Goal: Information Seeking & Learning: Learn about a topic

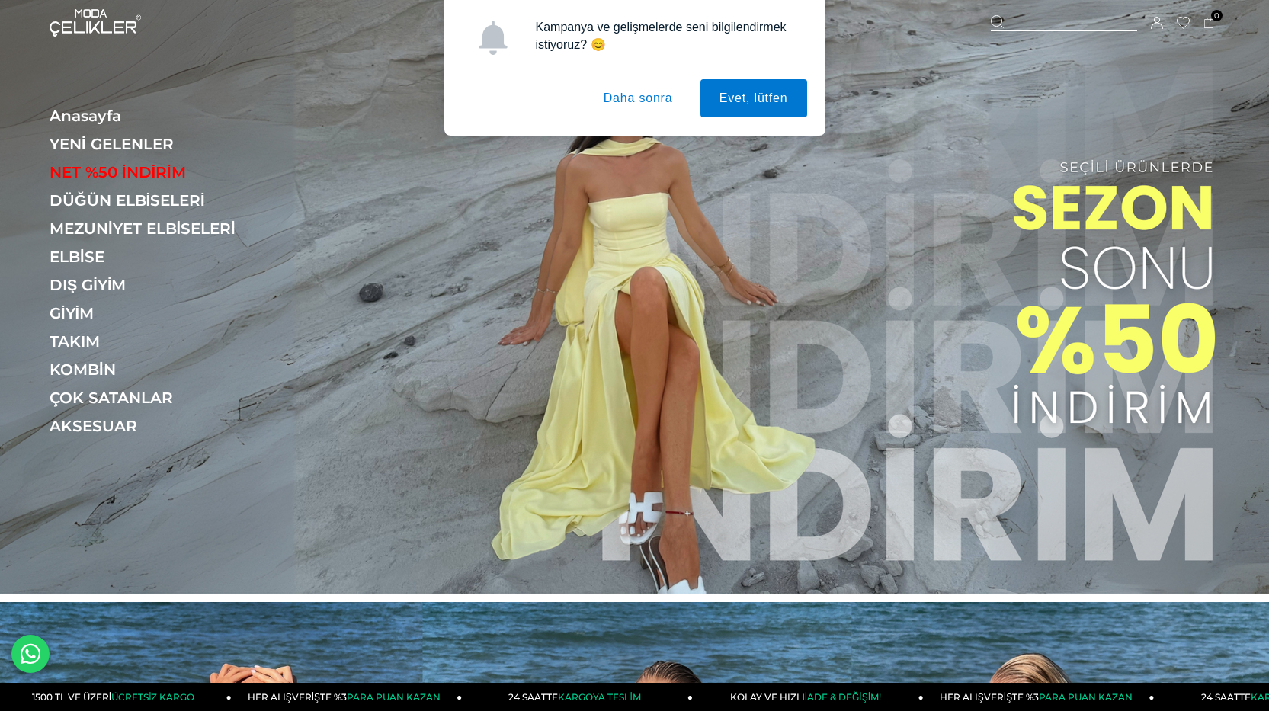
click at [643, 107] on button "Daha sonra" at bounding box center [638, 98] width 107 height 38
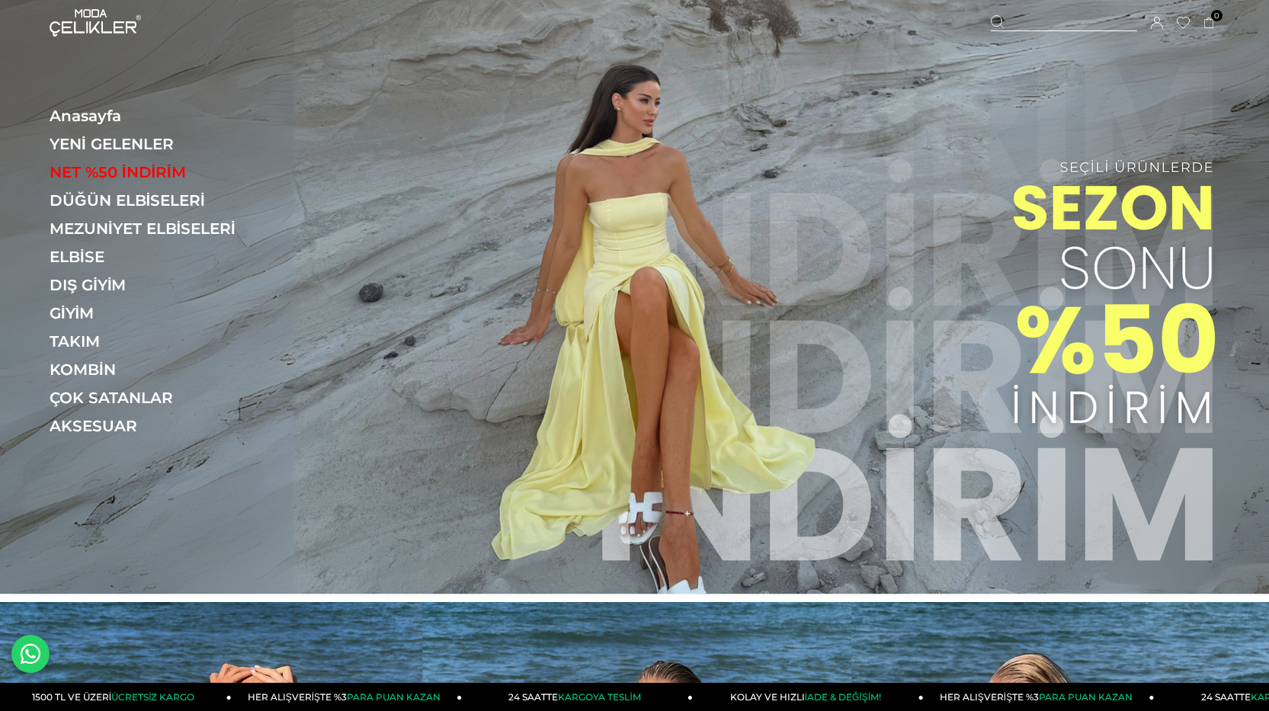
click at [1162, 23] on icon at bounding box center [1157, 23] width 12 height 12
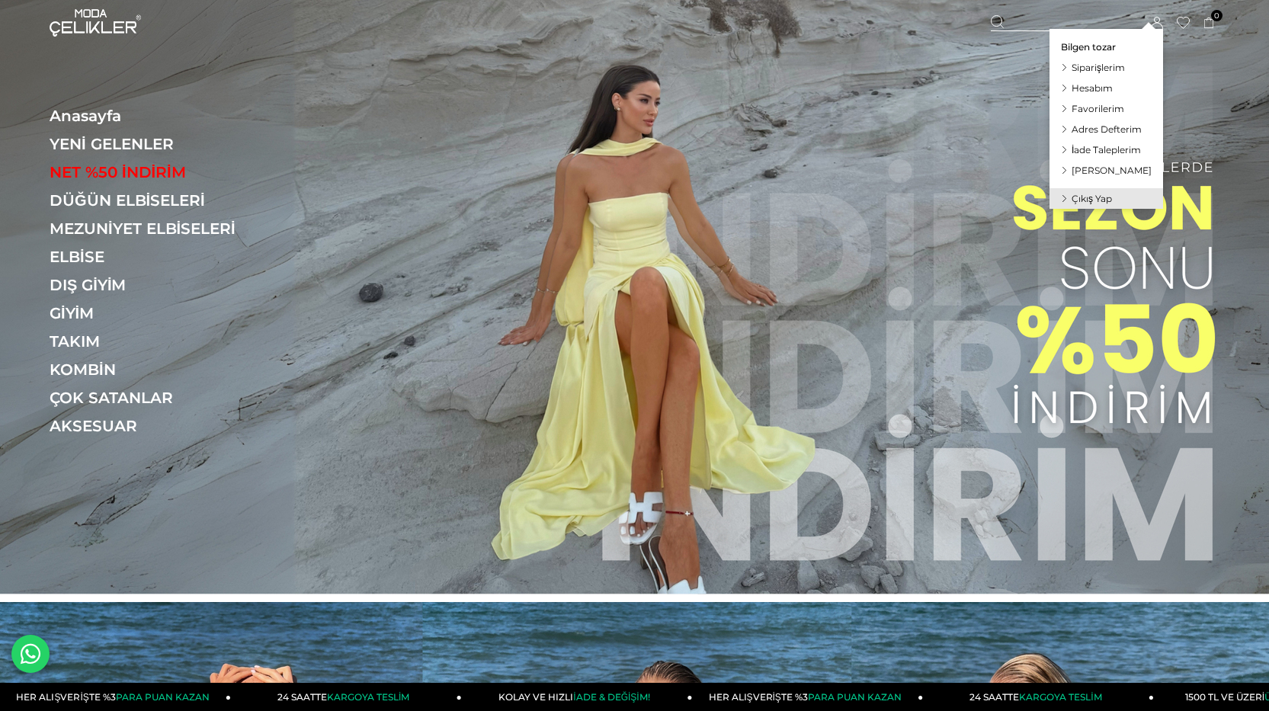
click at [1159, 21] on icon at bounding box center [1157, 23] width 12 height 12
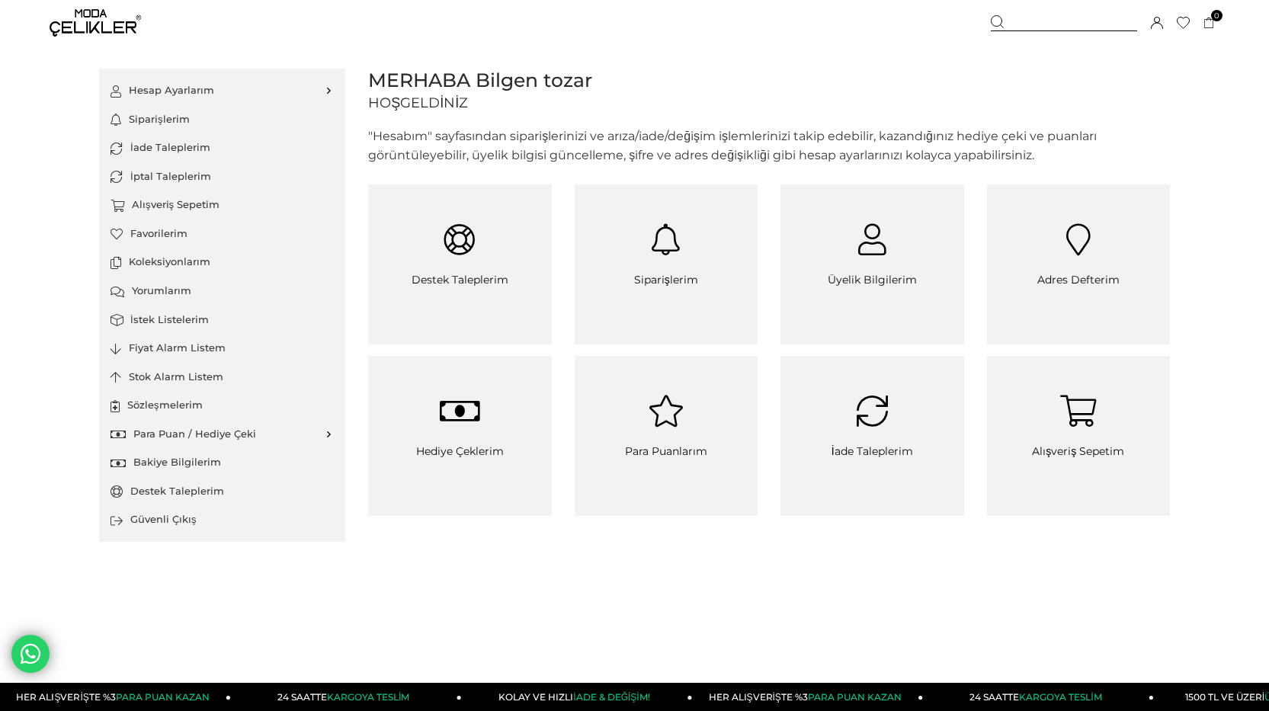
click at [162, 486] on link "Destek Taleplerim" at bounding box center [222, 491] width 223 height 29
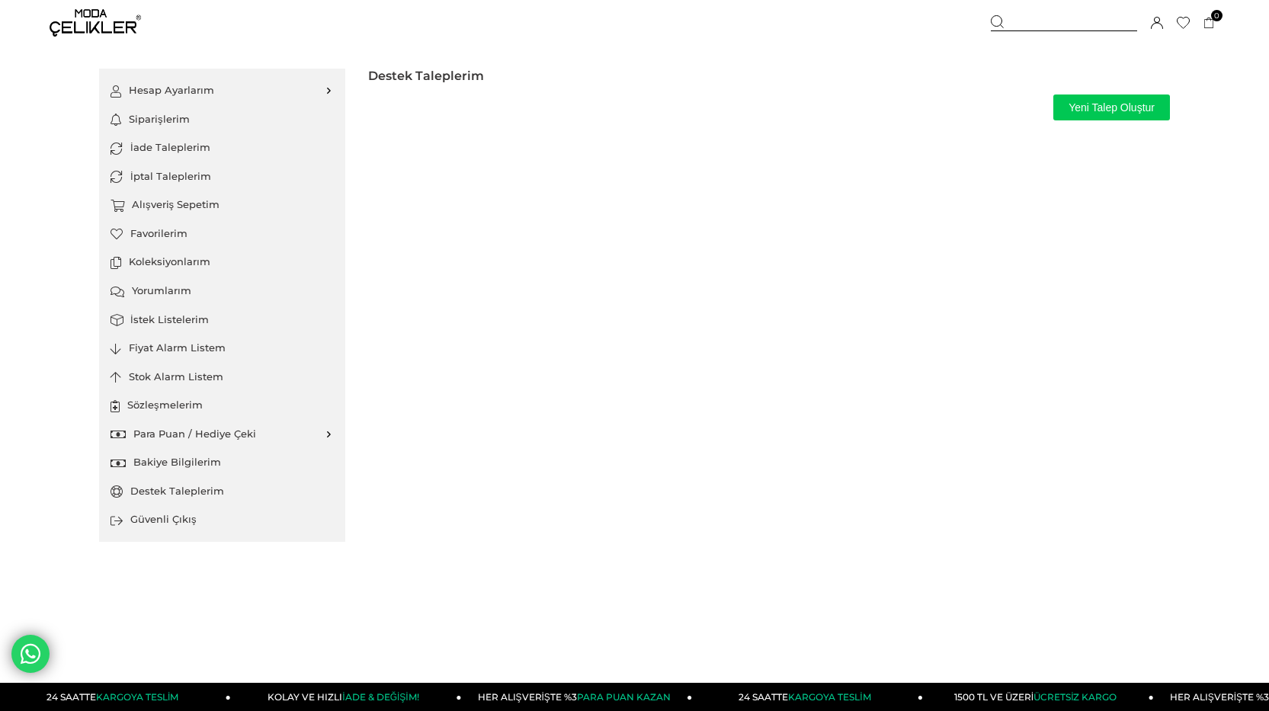
click at [181, 150] on link "İade Taleplerim" at bounding box center [222, 147] width 223 height 29
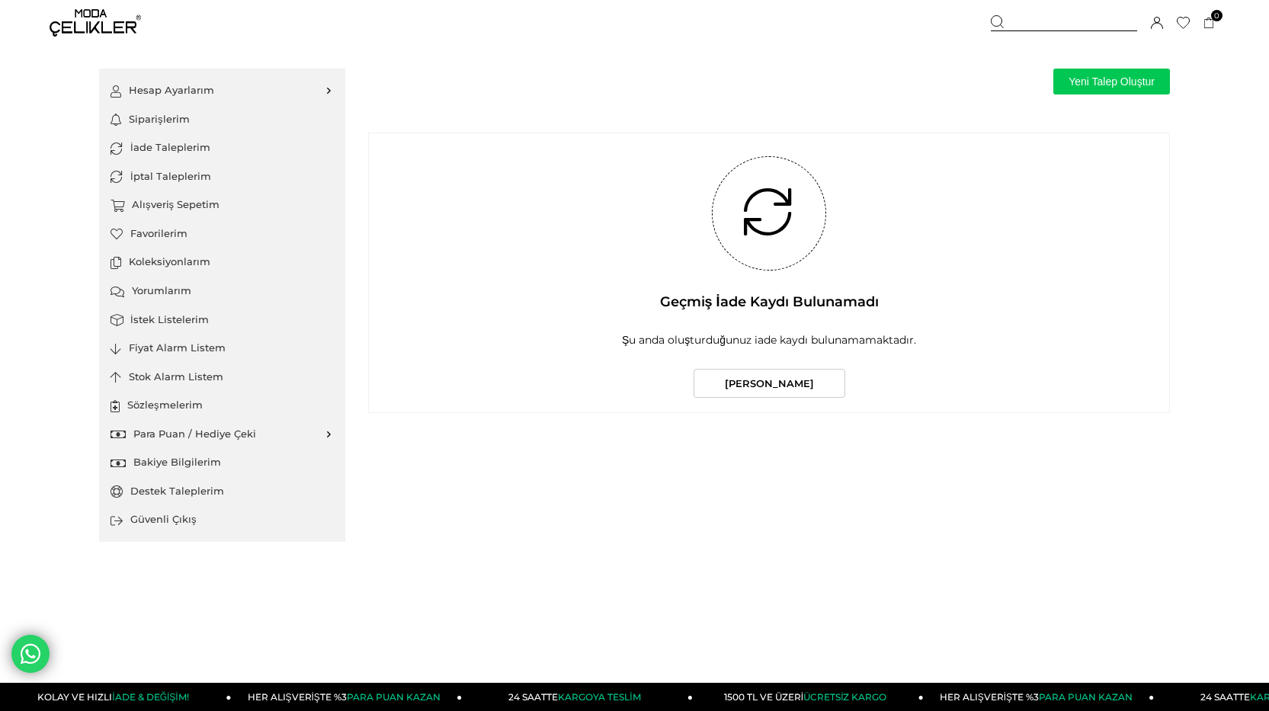
click at [171, 175] on link "İptal Taleplerim" at bounding box center [222, 176] width 223 height 29
click at [180, 117] on link "Siparişlerim" at bounding box center [222, 119] width 223 height 29
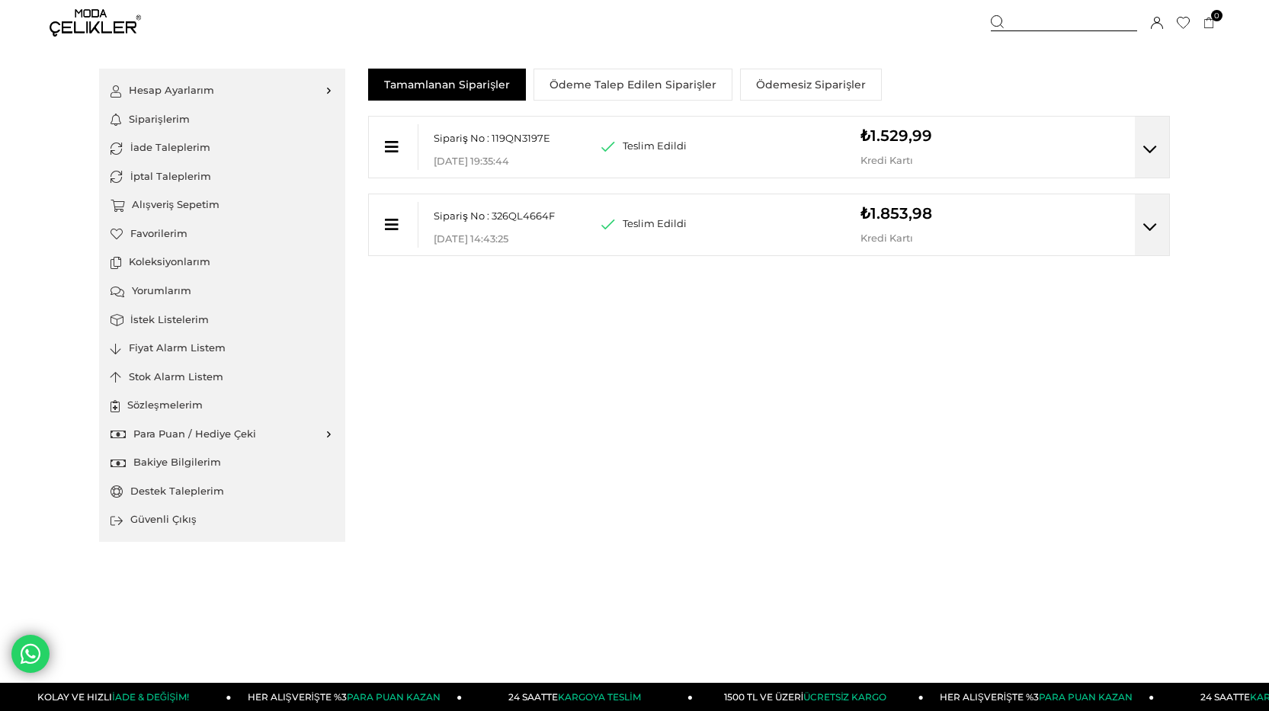
click at [986, 225] on div "₺1.853,98 Kredi Kartı" at bounding box center [925, 219] width 130 height 50
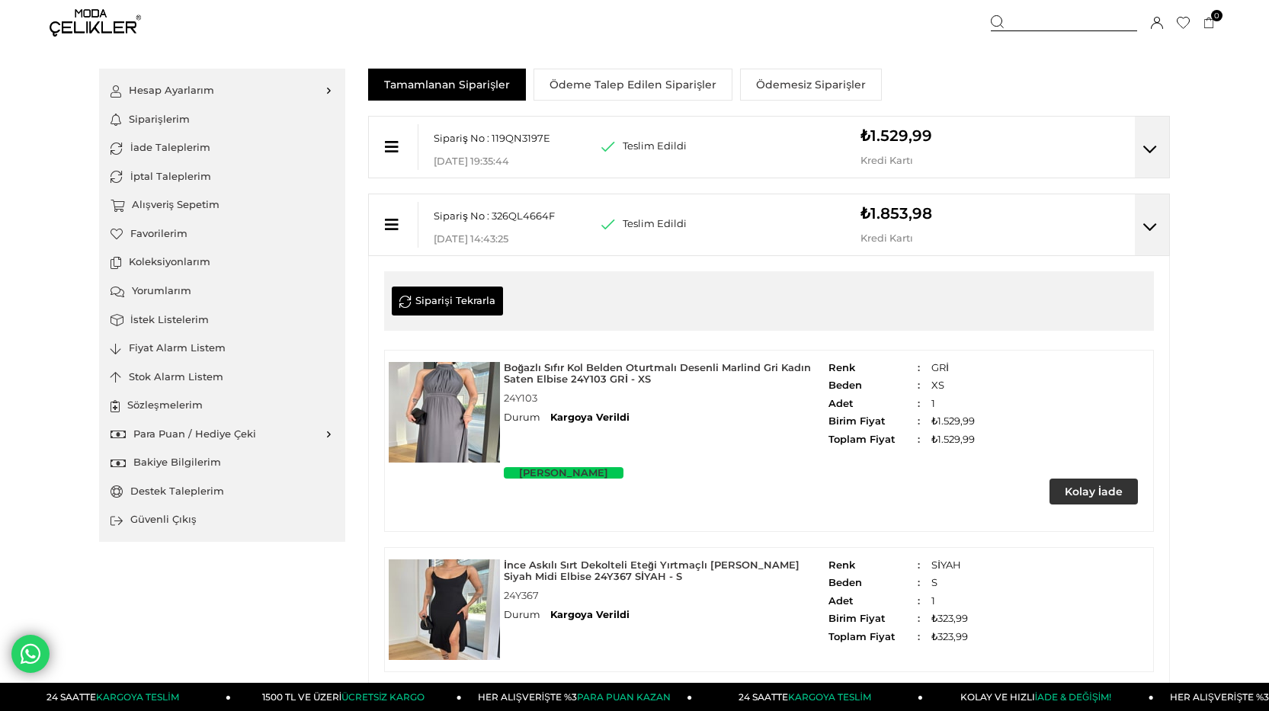
click at [662, 88] on link "Ödeme Talep Edilen Siparişler" at bounding box center [632, 85] width 199 height 32
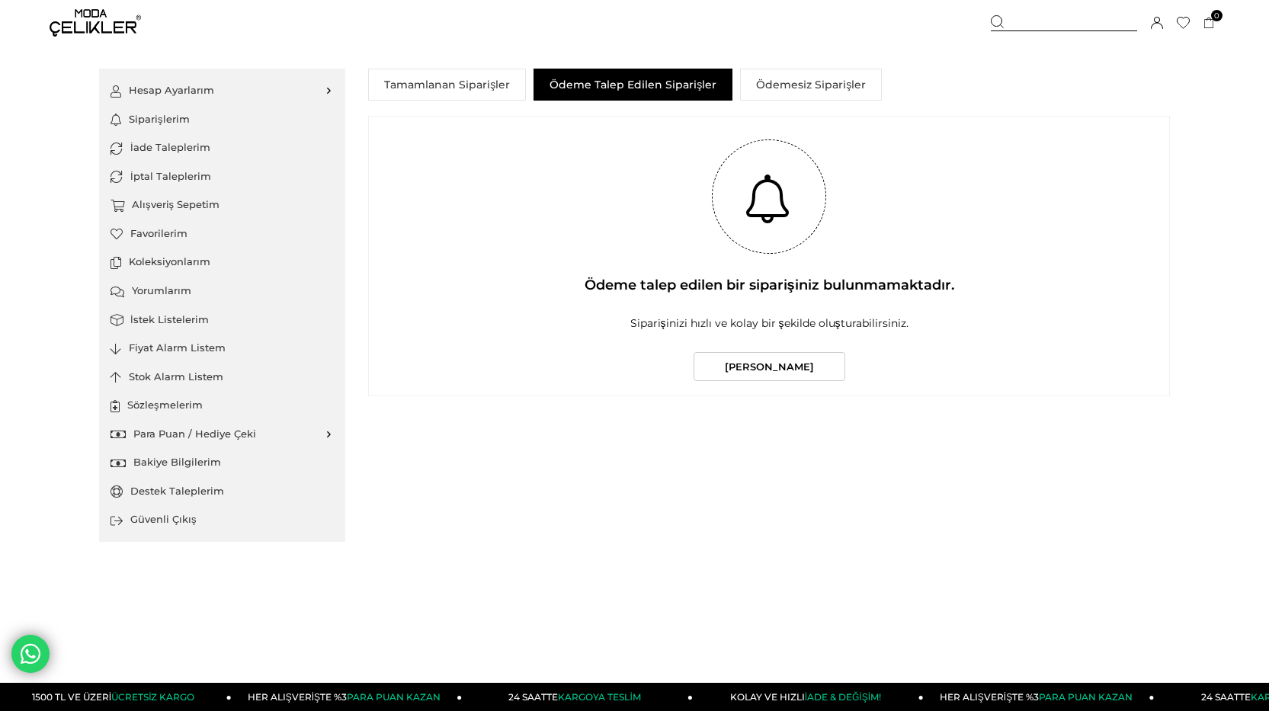
drag, startPoint x: 476, startPoint y: 75, endPoint x: 521, endPoint y: 79, distance: 45.8
click at [478, 77] on link "Tamamlanan Siparişler" at bounding box center [447, 85] width 158 height 32
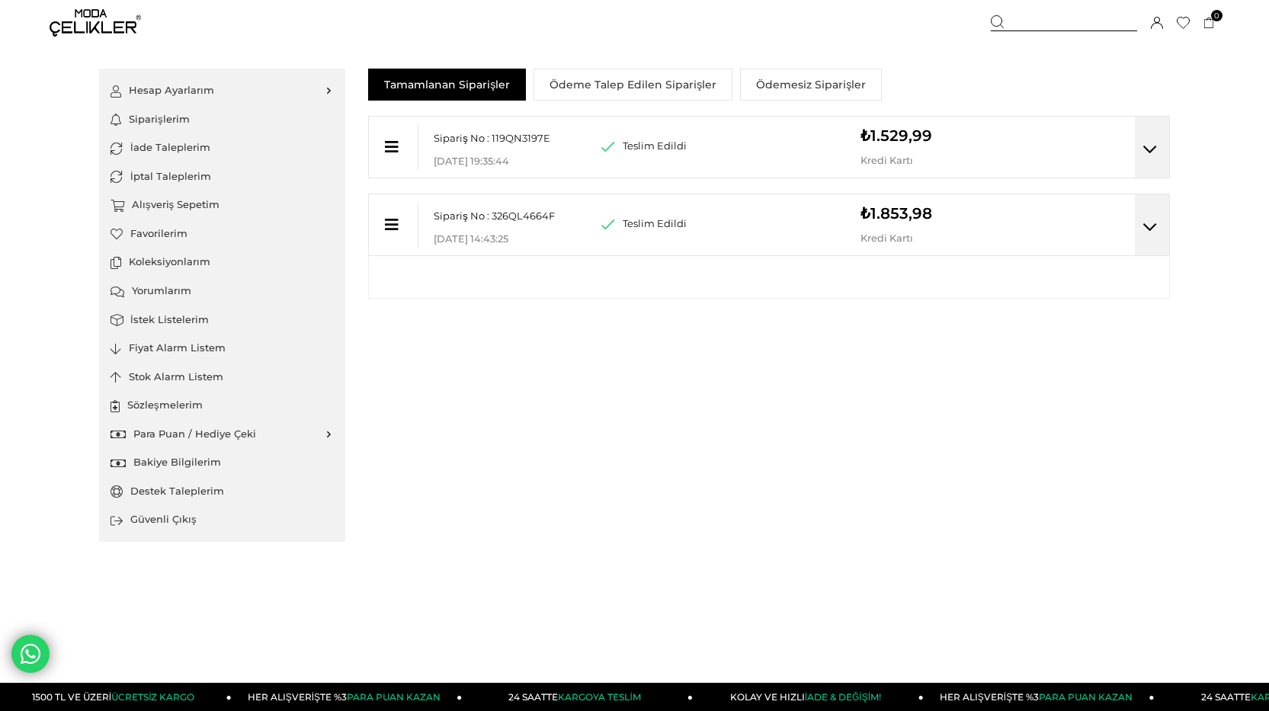
click at [782, 84] on link "Ödemesiz Siparişler" at bounding box center [811, 85] width 142 height 32
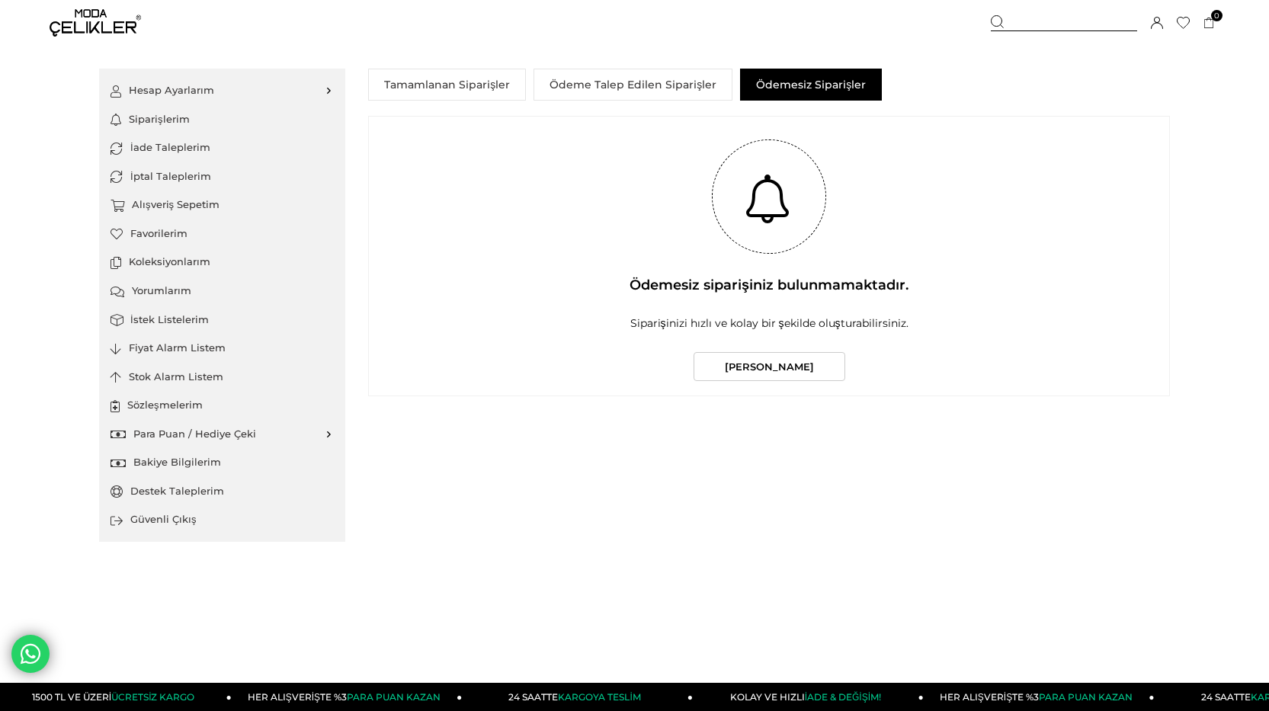
click at [422, 81] on link "Tamamlanan Siparişler" at bounding box center [447, 85] width 158 height 32
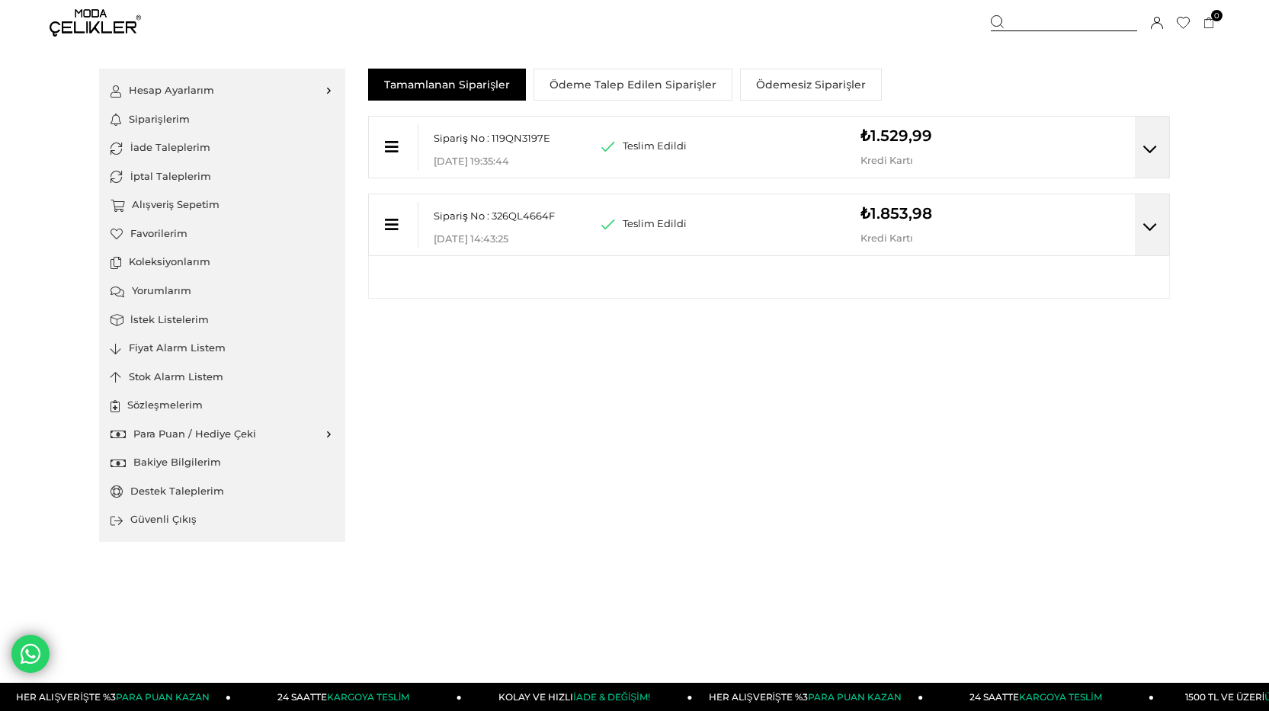
click at [193, 489] on link "Destek Taleplerim" at bounding box center [222, 491] width 223 height 29
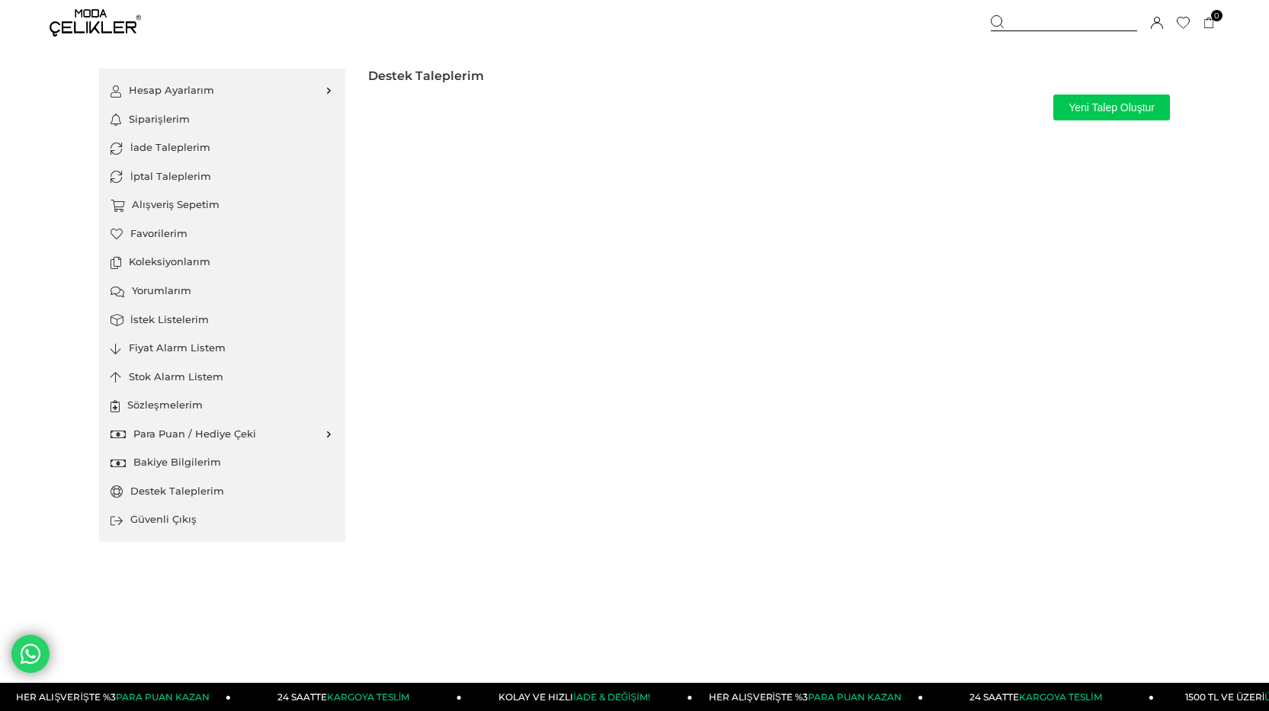
click at [1094, 104] on button "Yeni Talep Oluştur" at bounding box center [1111, 108] width 117 height 26
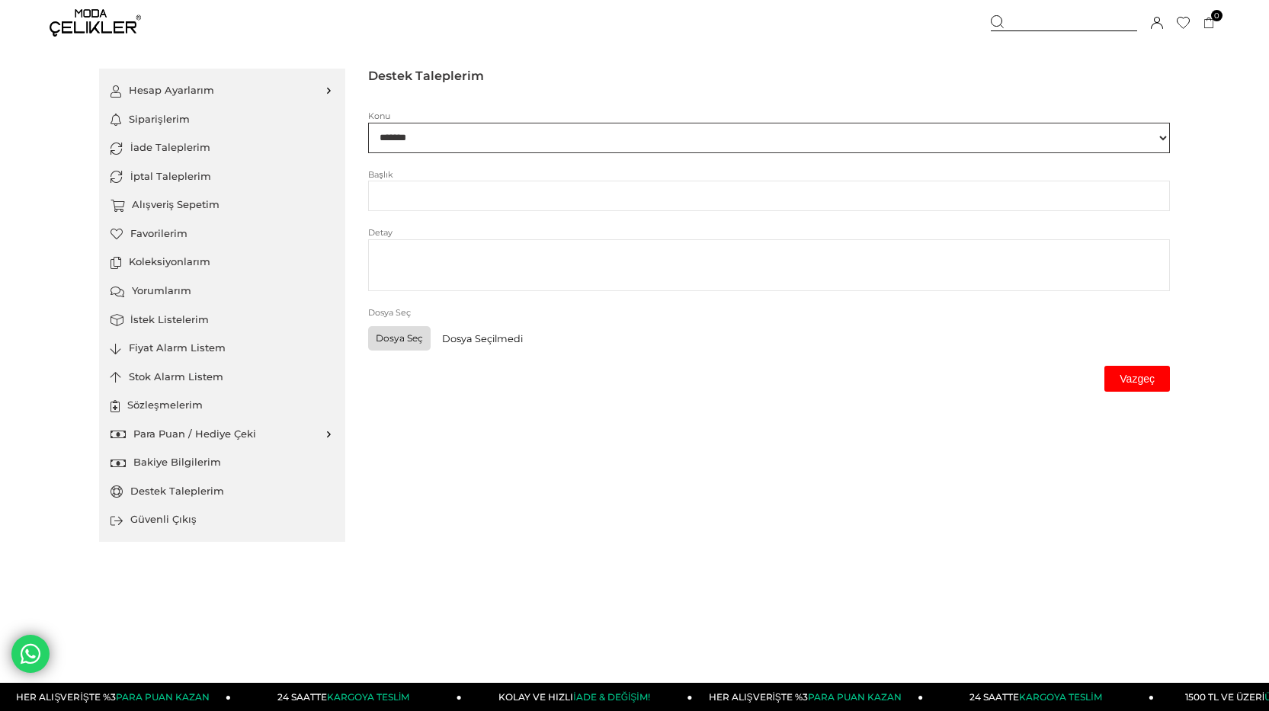
click at [460, 135] on select "******* *******" at bounding box center [769, 138] width 802 height 30
select select "*"
click at [368, 123] on select "******* *******" at bounding box center [769, 138] width 802 height 30
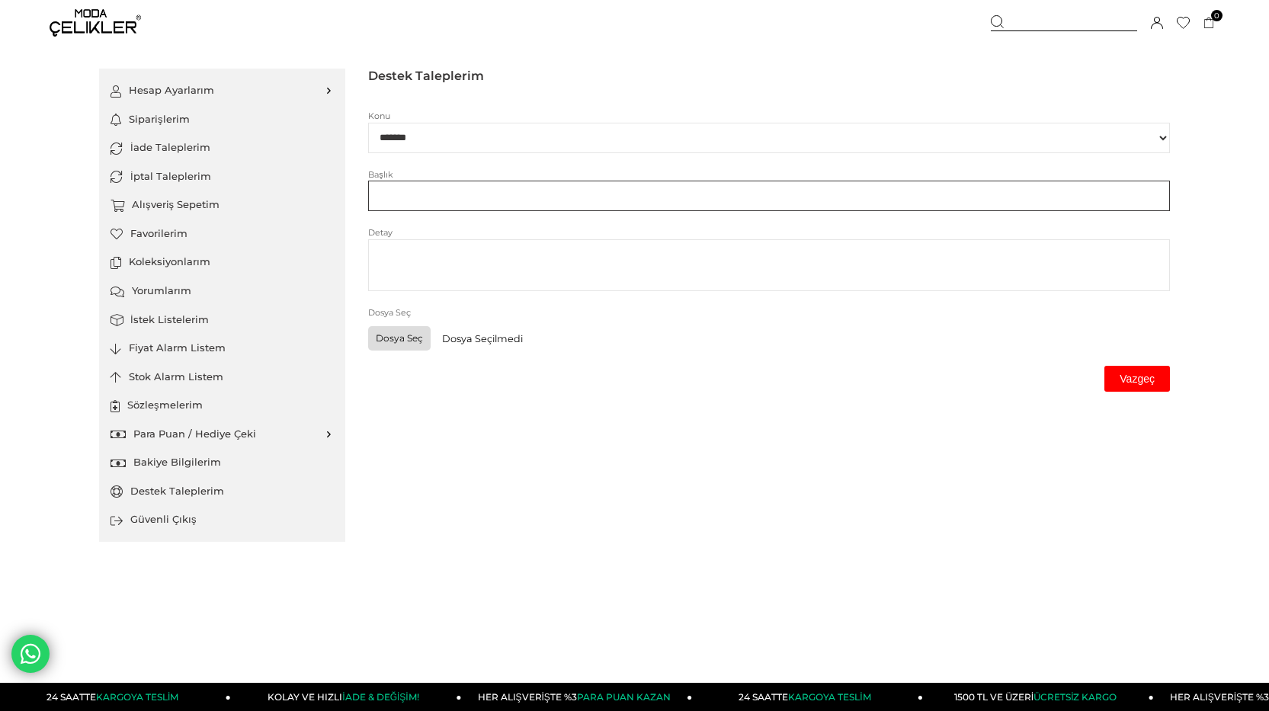
click at [443, 184] on input "text" at bounding box center [769, 196] width 802 height 30
type input "**********"
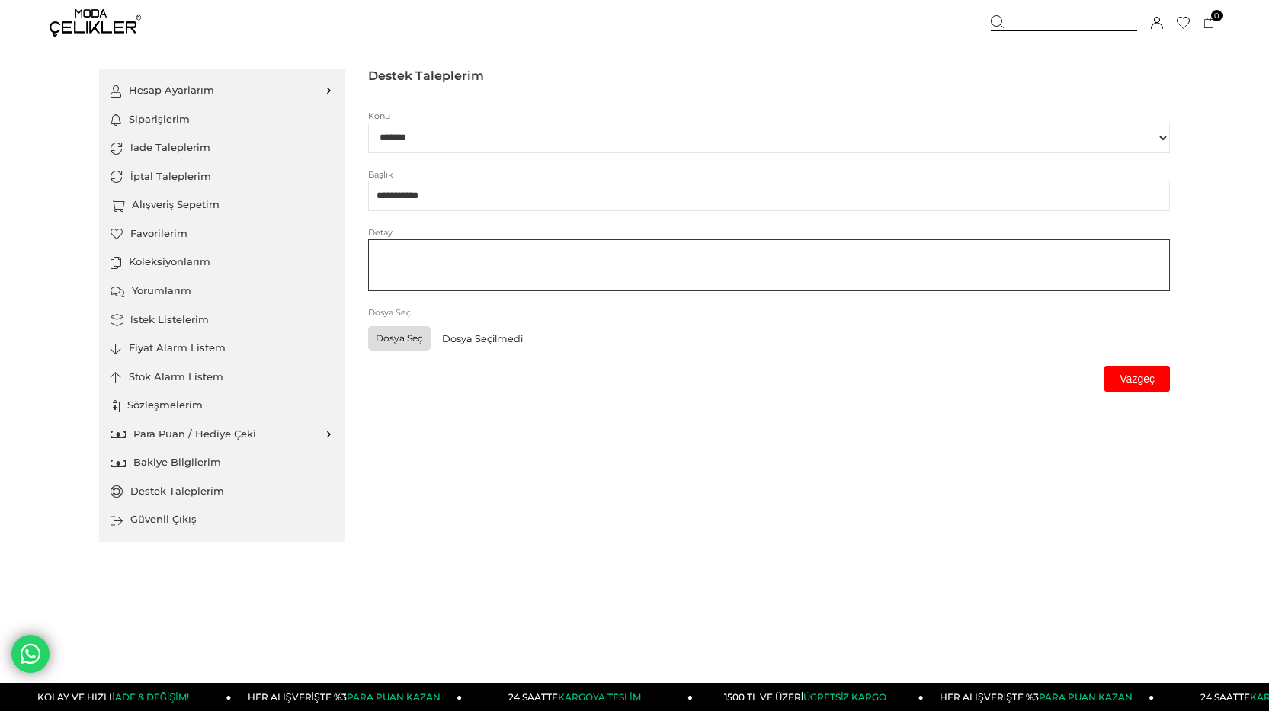
click at [425, 256] on textarea at bounding box center [769, 265] width 802 height 52
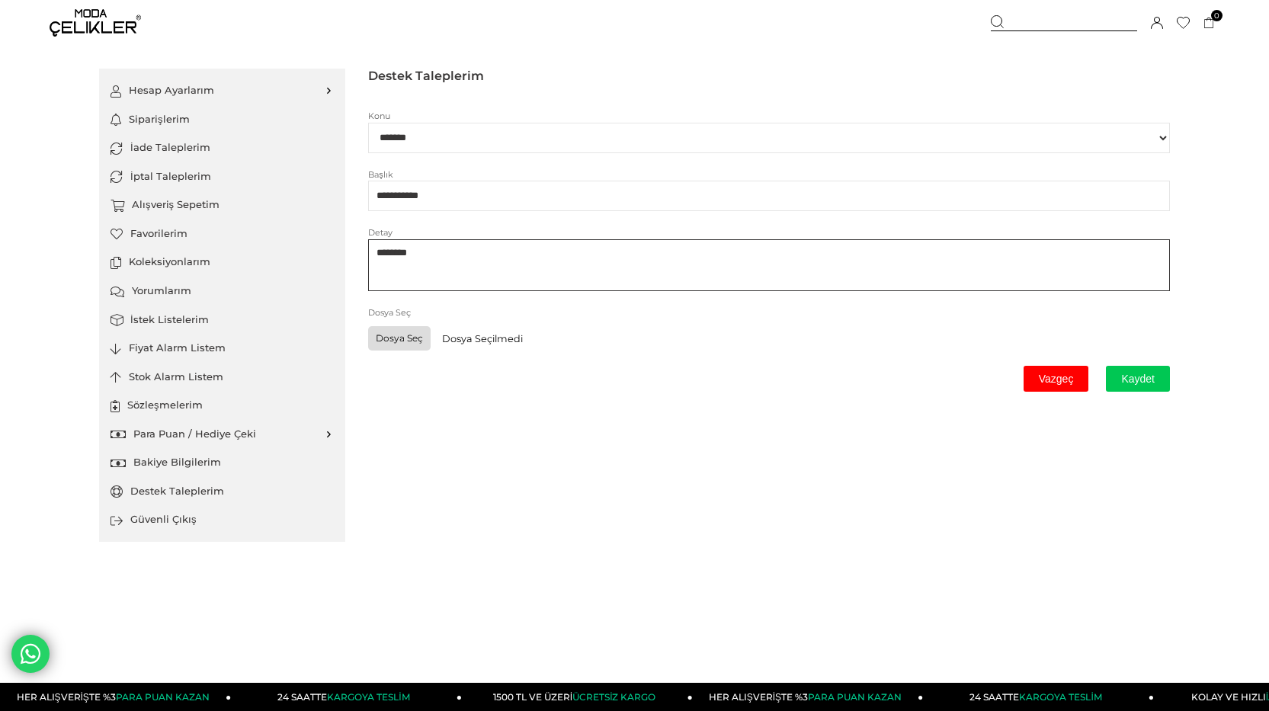
click at [473, 261] on textarea "*******" at bounding box center [769, 265] width 802 height 52
paste textarea "**********"
drag, startPoint x: 421, startPoint y: 256, endPoint x: 494, endPoint y: 256, distance: 73.2
click at [494, 256] on textarea "**********" at bounding box center [769, 265] width 802 height 52
click at [588, 261] on textarea "**********" at bounding box center [769, 265] width 802 height 52
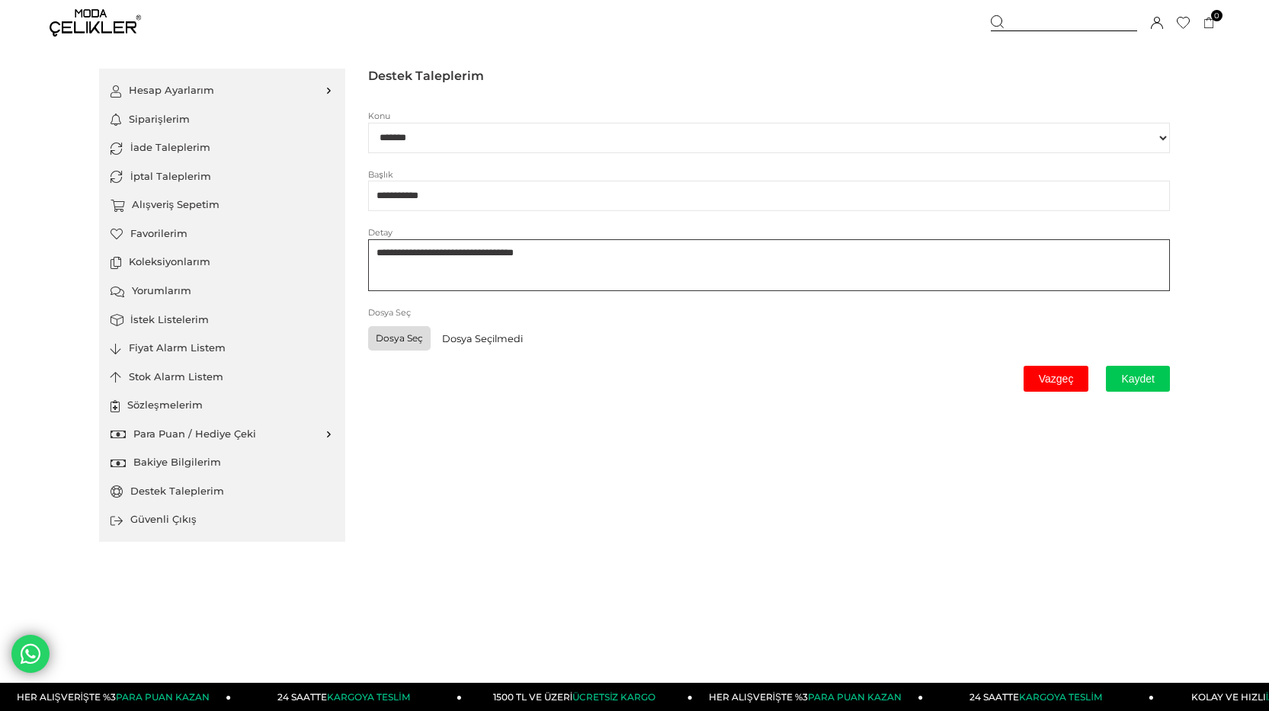
paste textarea "*******"
click at [595, 261] on textarea "**********" at bounding box center [769, 265] width 802 height 52
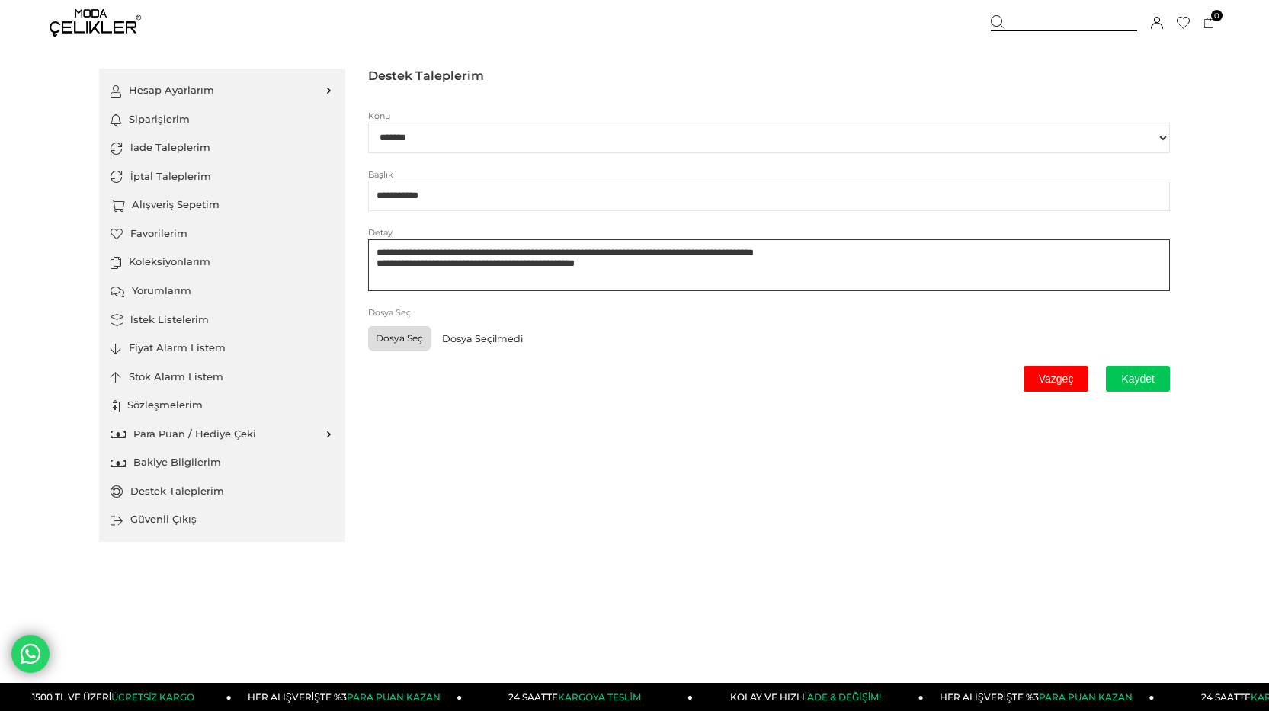
type textarea "**********"
click at [1149, 376] on button "Kaydet" at bounding box center [1138, 379] width 64 height 26
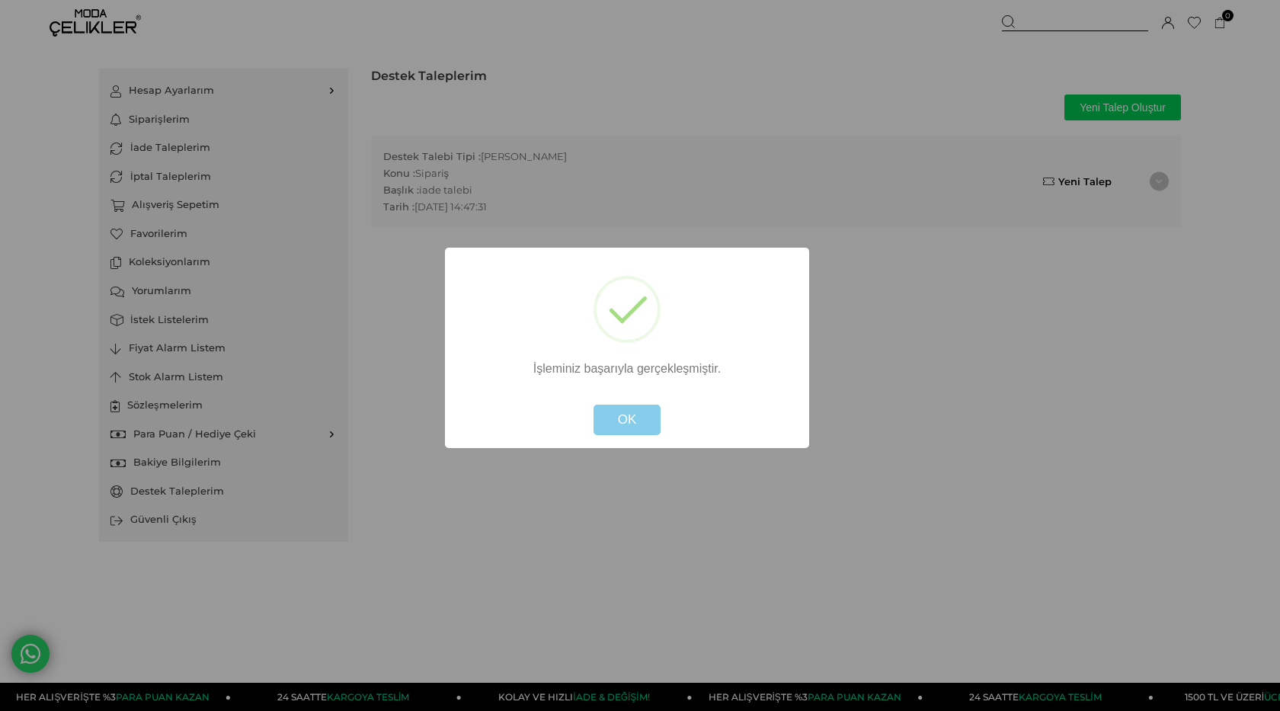
click at [628, 422] on button "OK" at bounding box center [628, 420] width 68 height 30
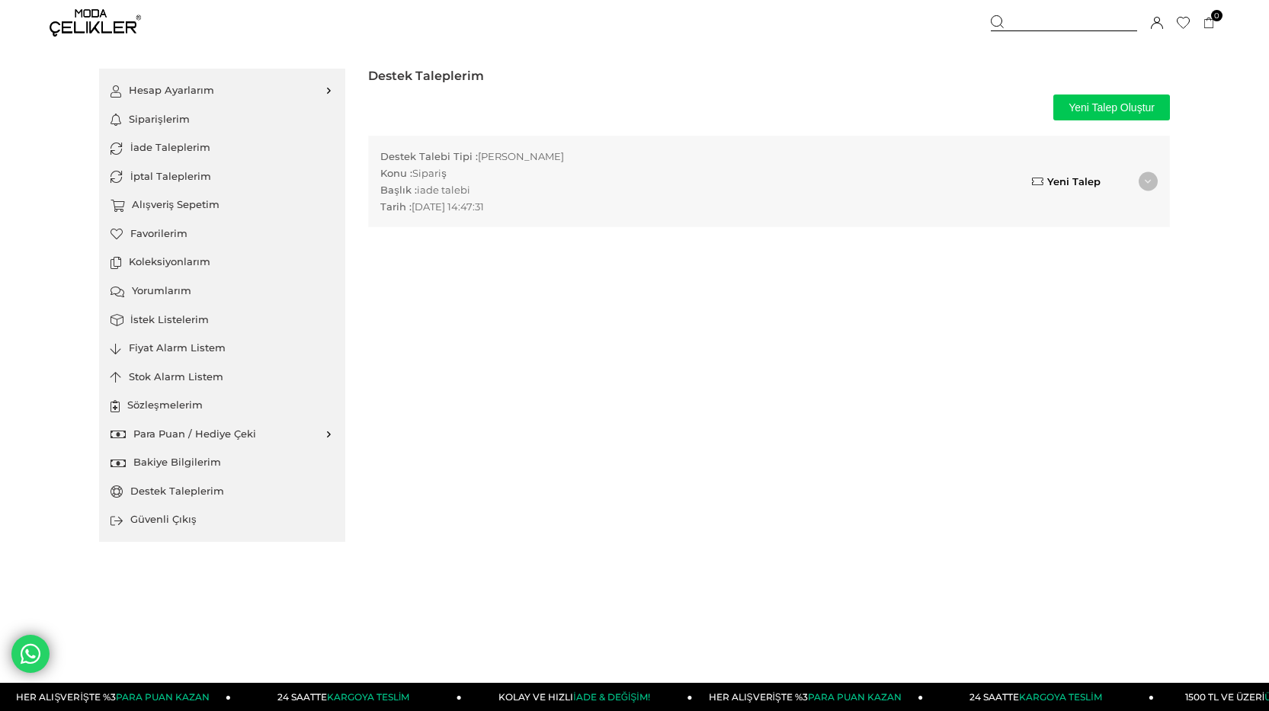
click at [1142, 188] on div "Destek Talebi Tipi : Destek Talebi Konu : Sipariş Başlık : iade talebi Tarih : …" at bounding box center [769, 181] width 800 height 90
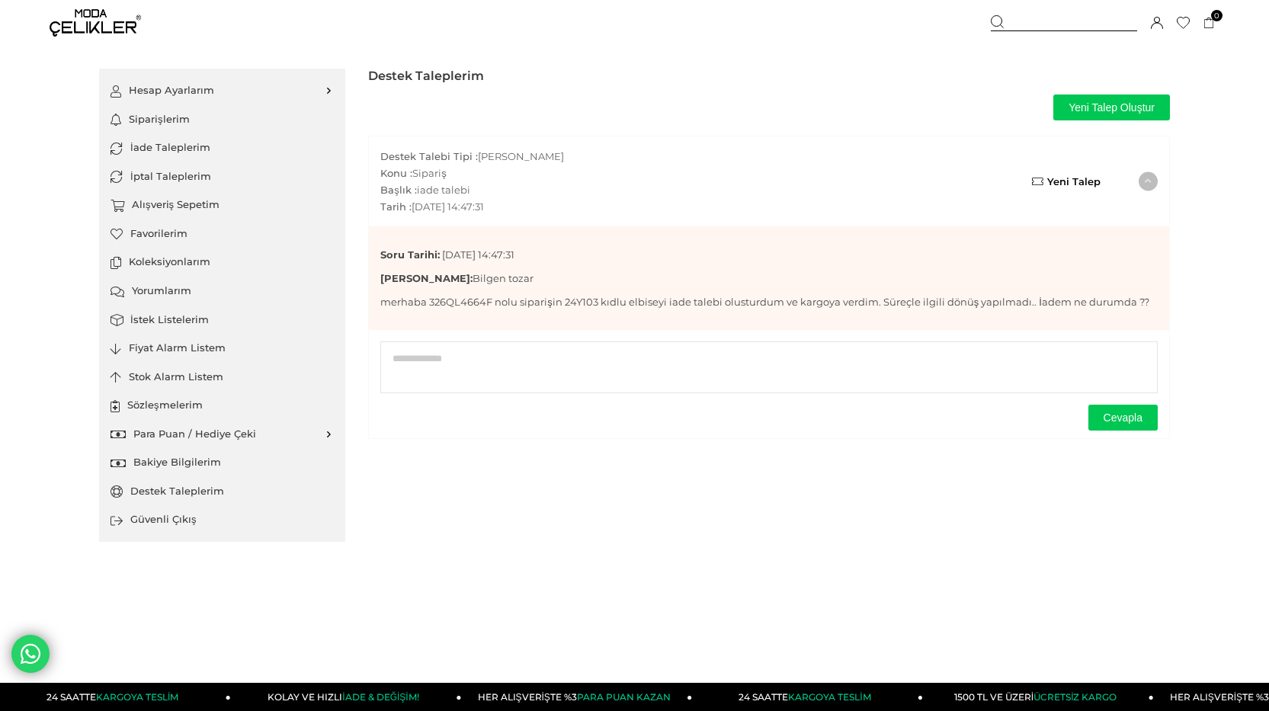
click at [1142, 188] on div "Destek Talebi Tipi : Destek Talebi Konu : Sipariş Başlık : iade talebi Tarih : …" at bounding box center [769, 181] width 800 height 90
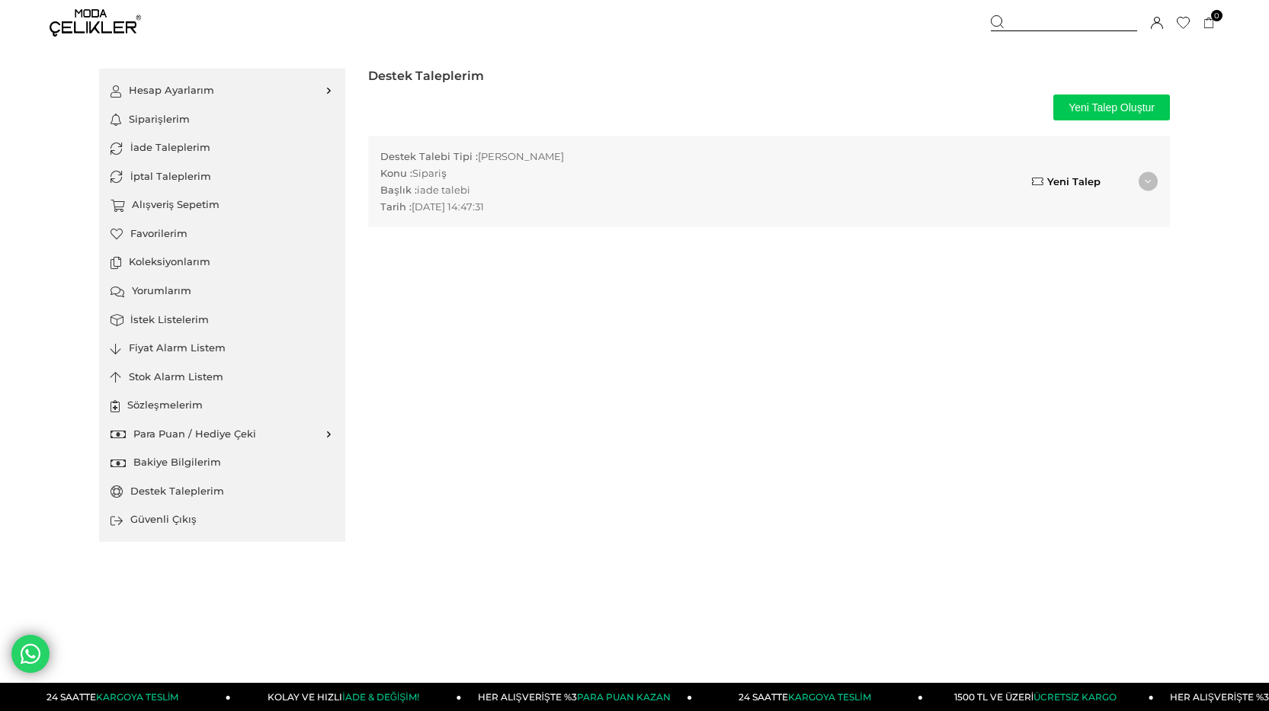
click at [175, 320] on link "İstek Listelerim" at bounding box center [222, 320] width 223 height 29
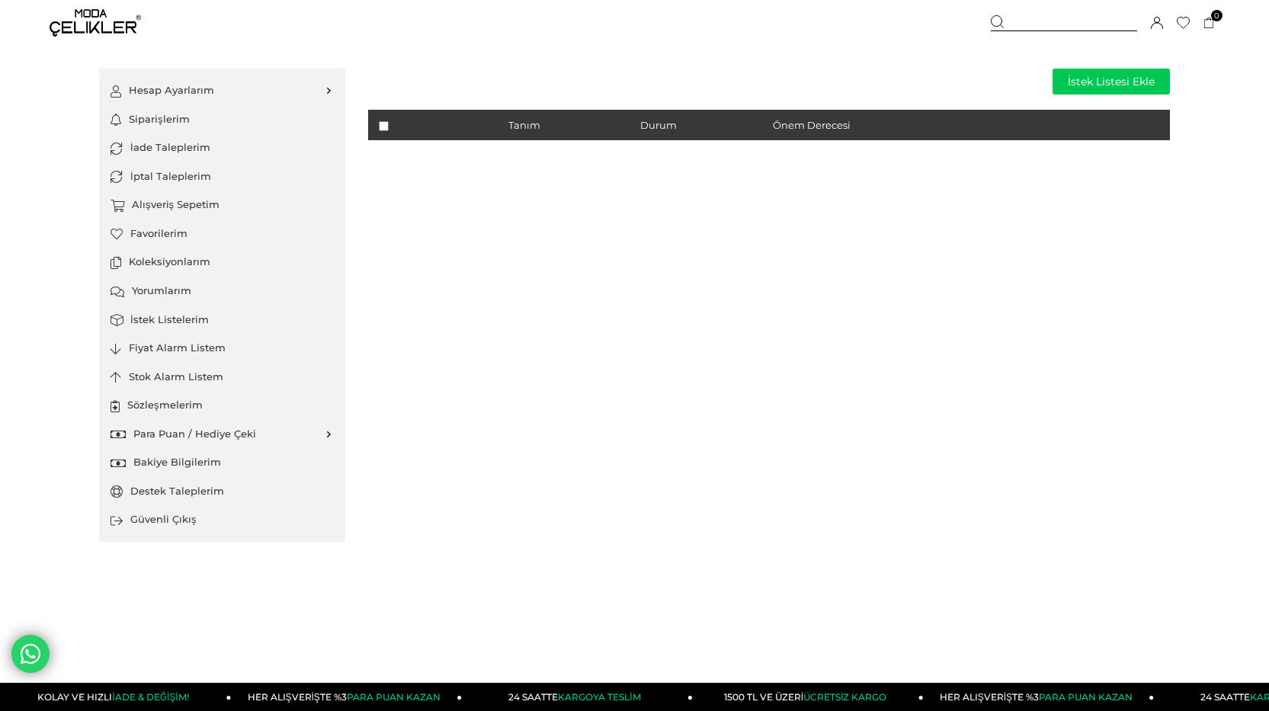
click at [182, 344] on link "Fiyat Alarm Listem" at bounding box center [222, 348] width 223 height 29
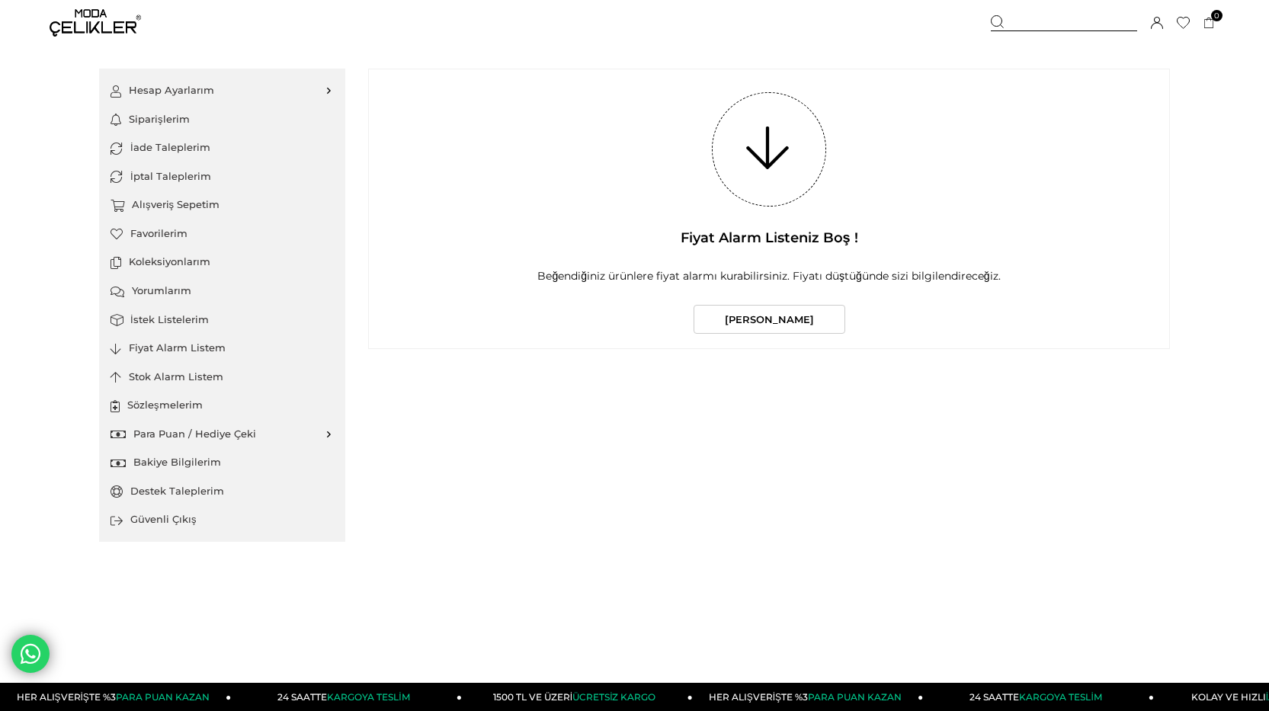
click at [159, 91] on link "Hesap Ayarlarım" at bounding box center [222, 90] width 223 height 29
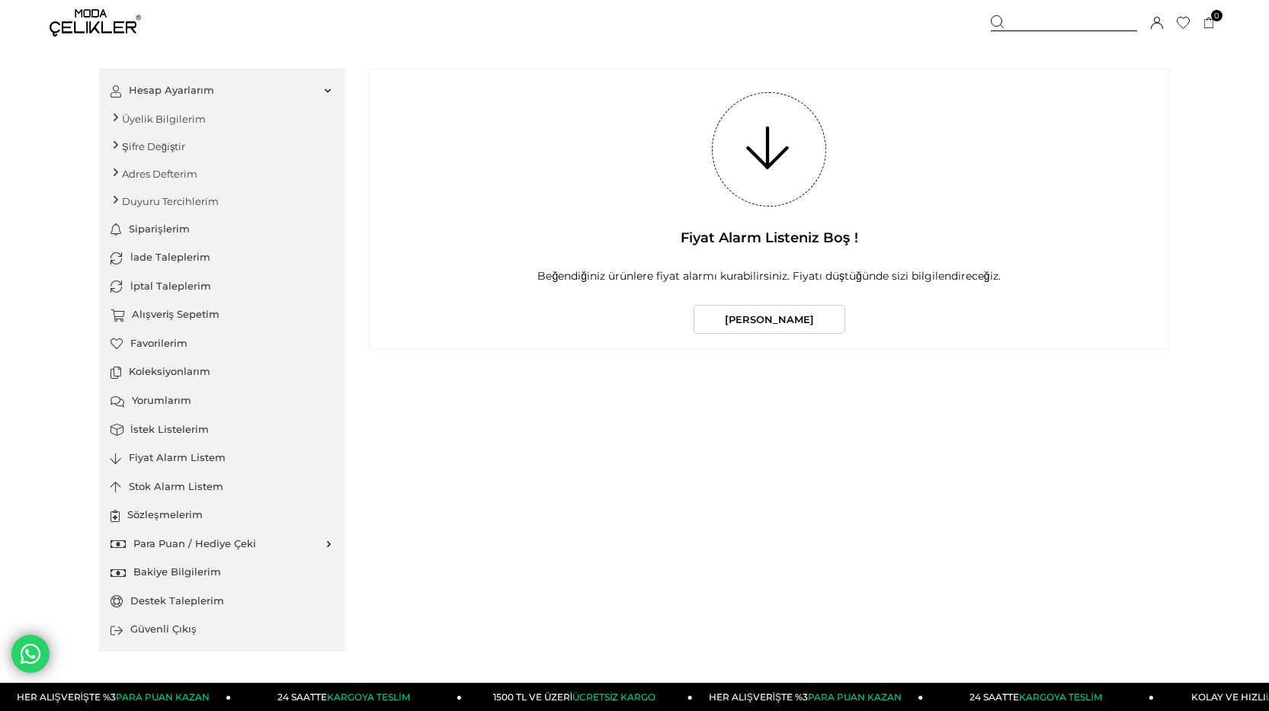
click at [166, 127] on link "Üyelik Bilgilerim" at bounding box center [222, 118] width 223 height 27
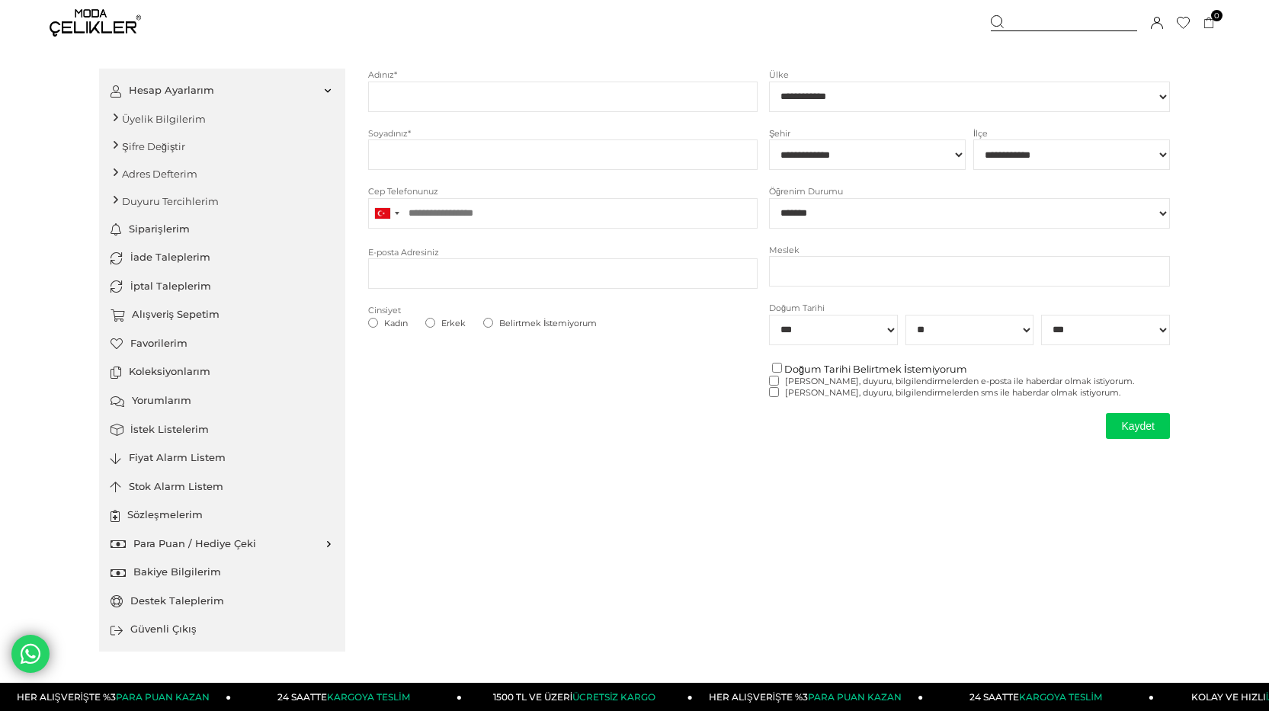
type input "******"
type input "*****"
type input "**********"
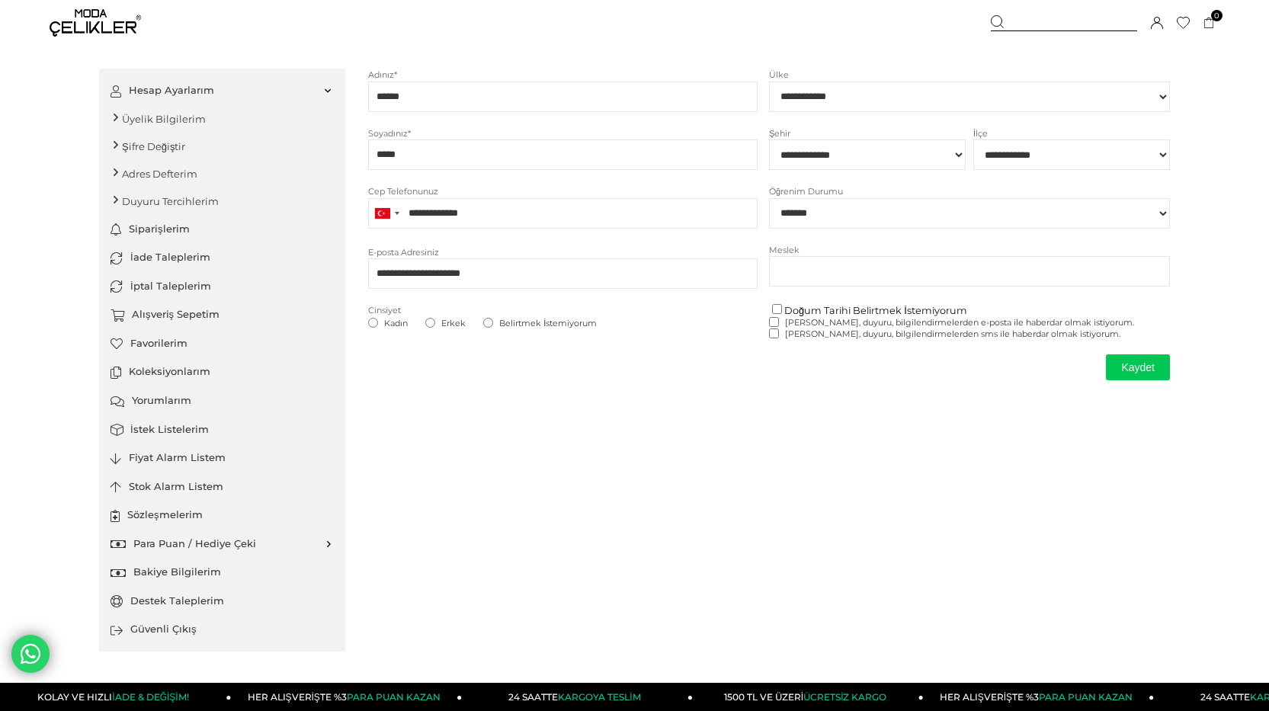
click at [149, 223] on link "Siparişlerim" at bounding box center [222, 229] width 223 height 29
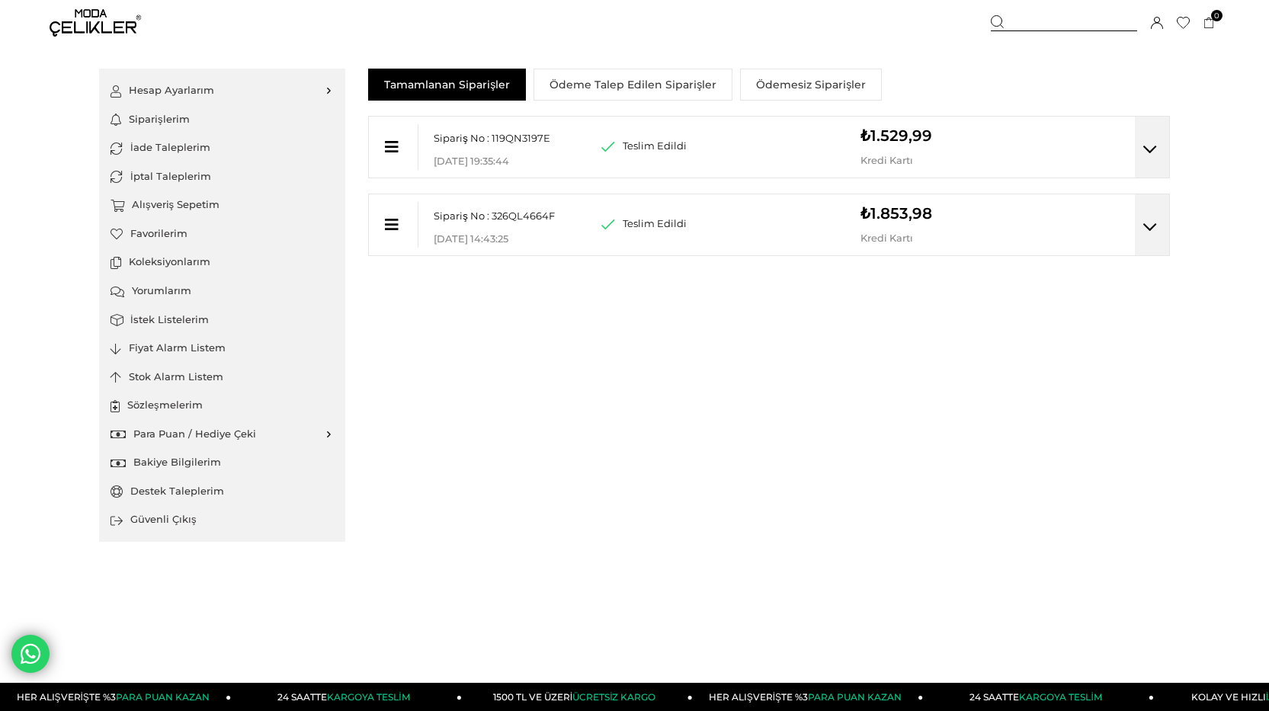
click at [1142, 229] on div at bounding box center [1152, 224] width 34 height 61
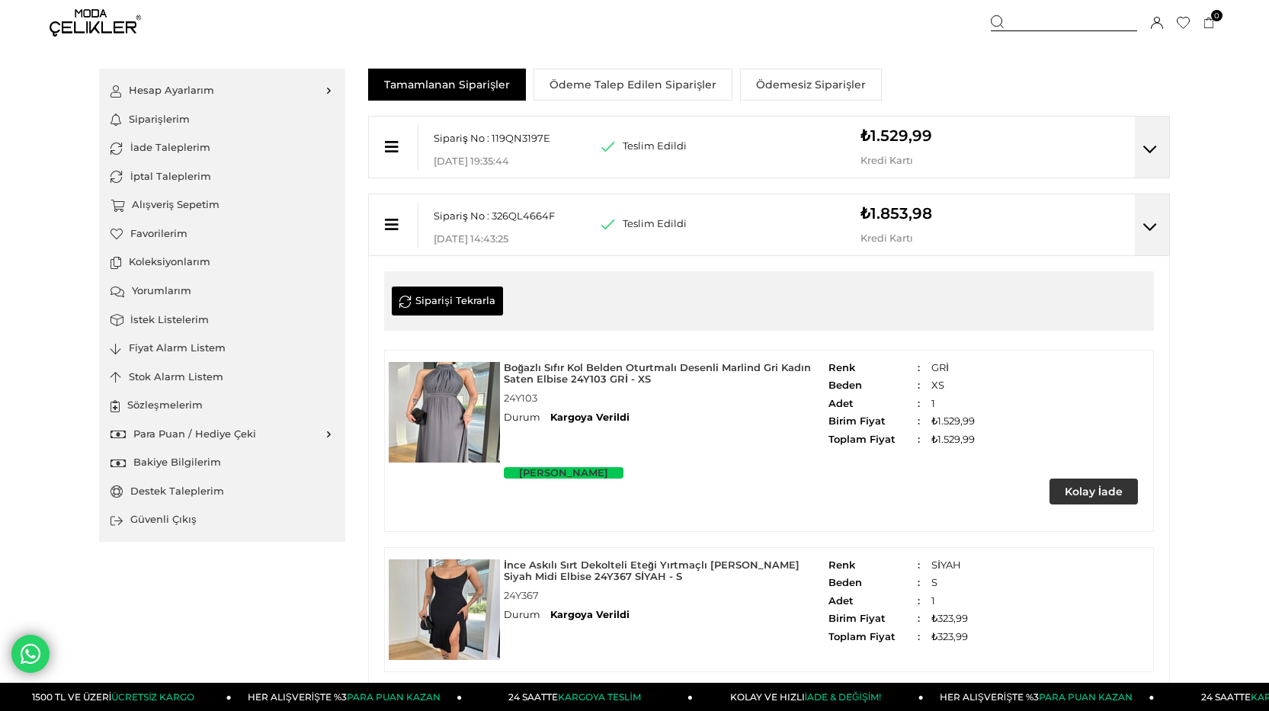
click at [549, 365] on link "Boğazlı Sıfır Kol Belden Oturtmalı Desenli Marlind Gri Kadın Saten Elbise 24Y10…" at bounding box center [666, 387] width 325 height 50
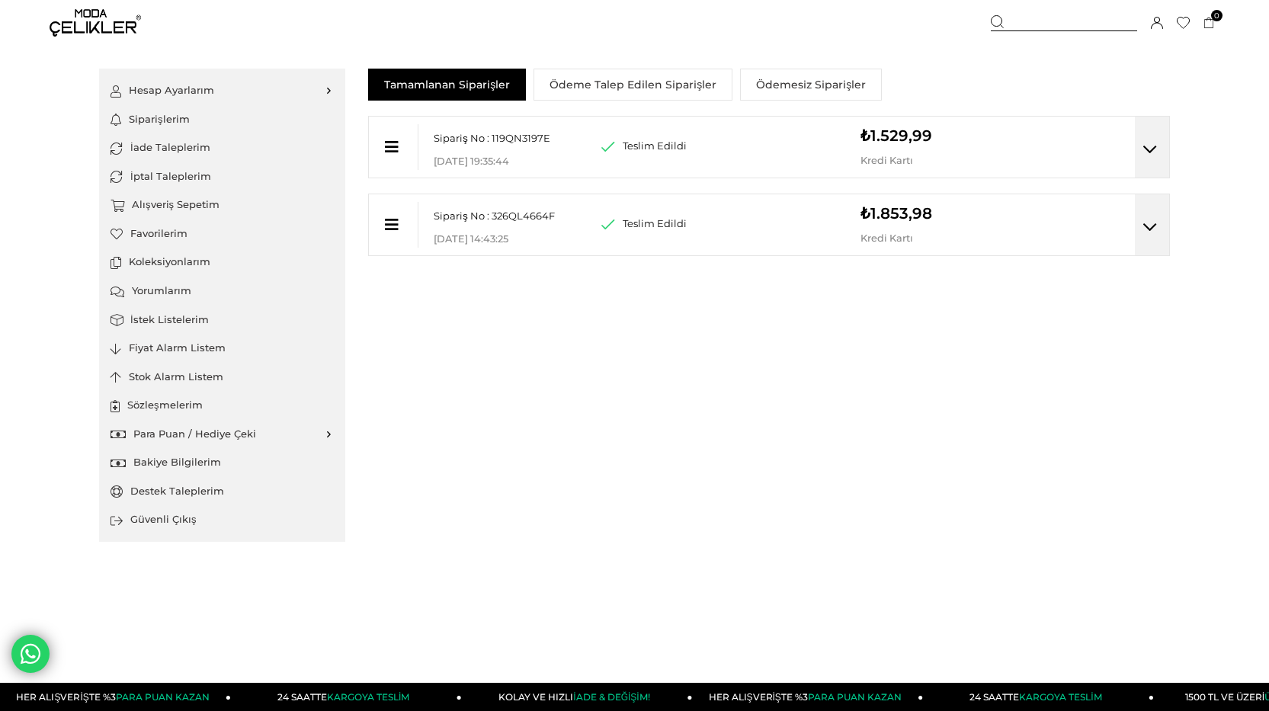
click at [735, 258] on div "Sipariş No : 119QN3197E Mağaza Teslim Kodu : 25-08-2025 19:35:44 Teslim Edildi …" at bounding box center [769, 193] width 802 height 155
click at [735, 223] on div "Teslim Edildi (Kısmi İptal/İade Yapıldı) (İptal/İade Yapıldı)" at bounding box center [730, 213] width 259 height 38
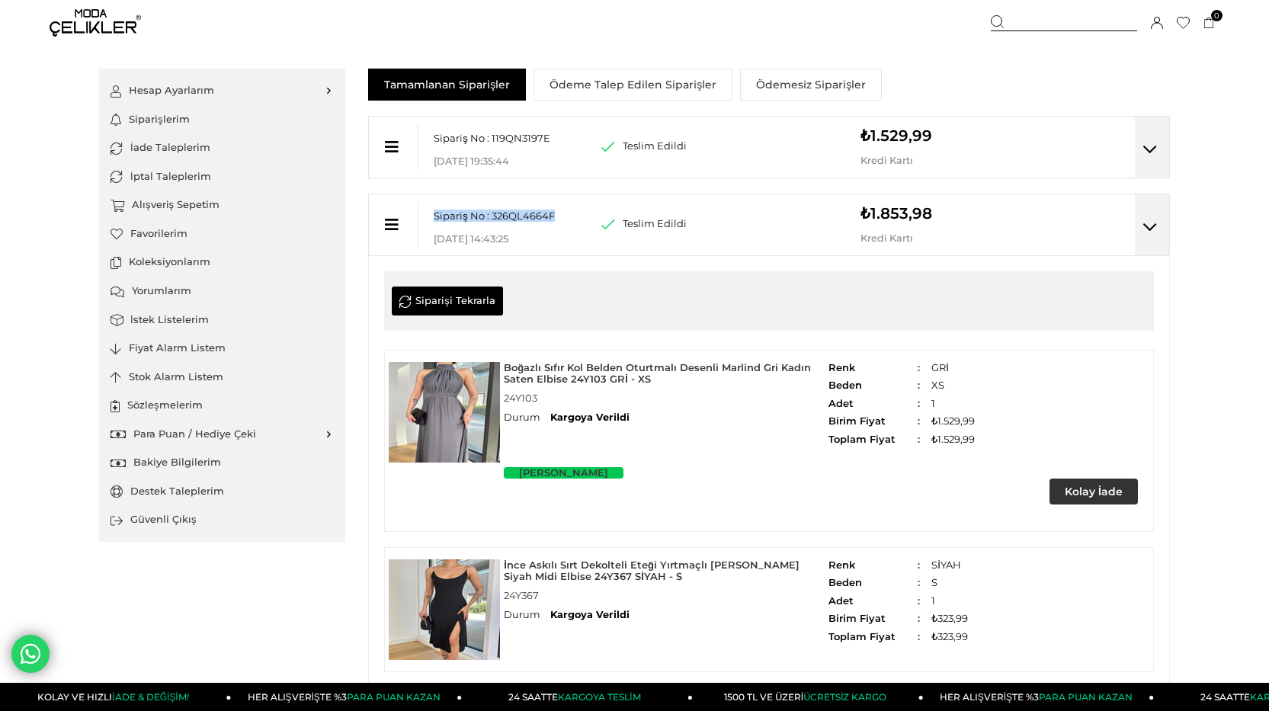
drag, startPoint x: 435, startPoint y: 210, endPoint x: 555, endPoint y: 217, distance: 119.9
click at [555, 217] on p "Sipariş No : 326QL4664F" at bounding box center [518, 216] width 168 height 12
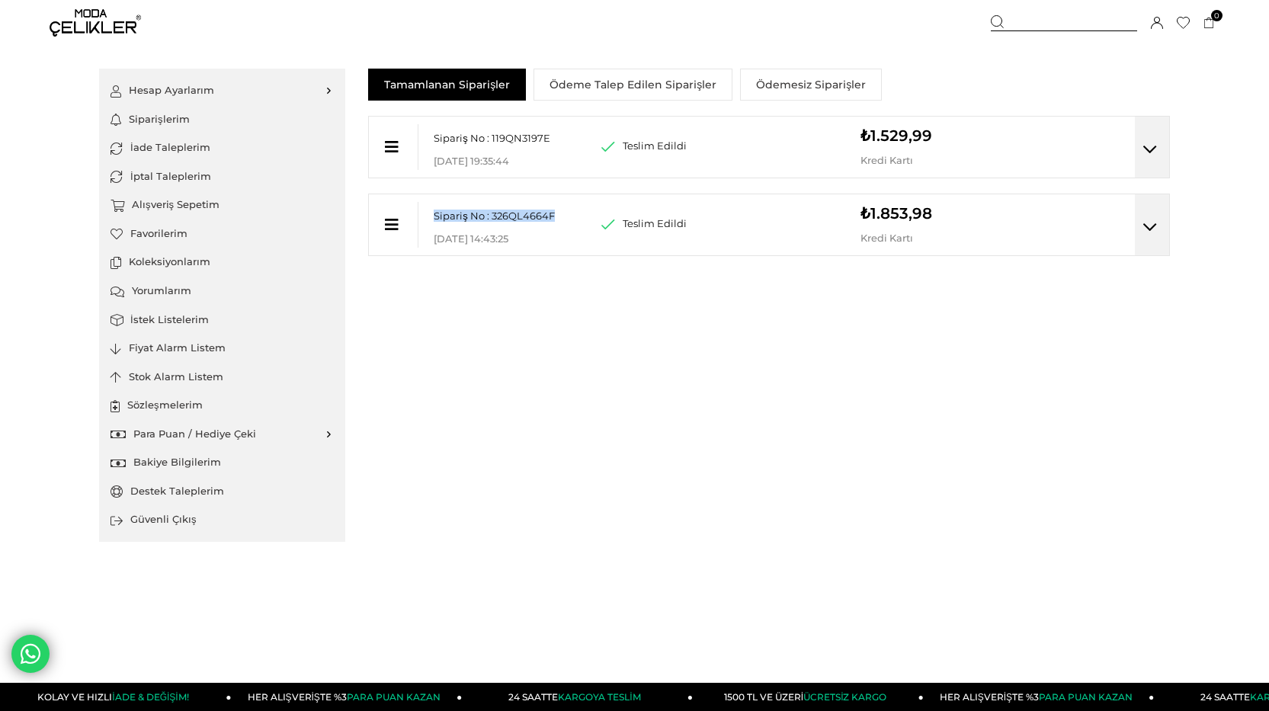
copy span "Sipariş No : 326QL4664F"
click at [1149, 216] on div at bounding box center [1152, 224] width 34 height 61
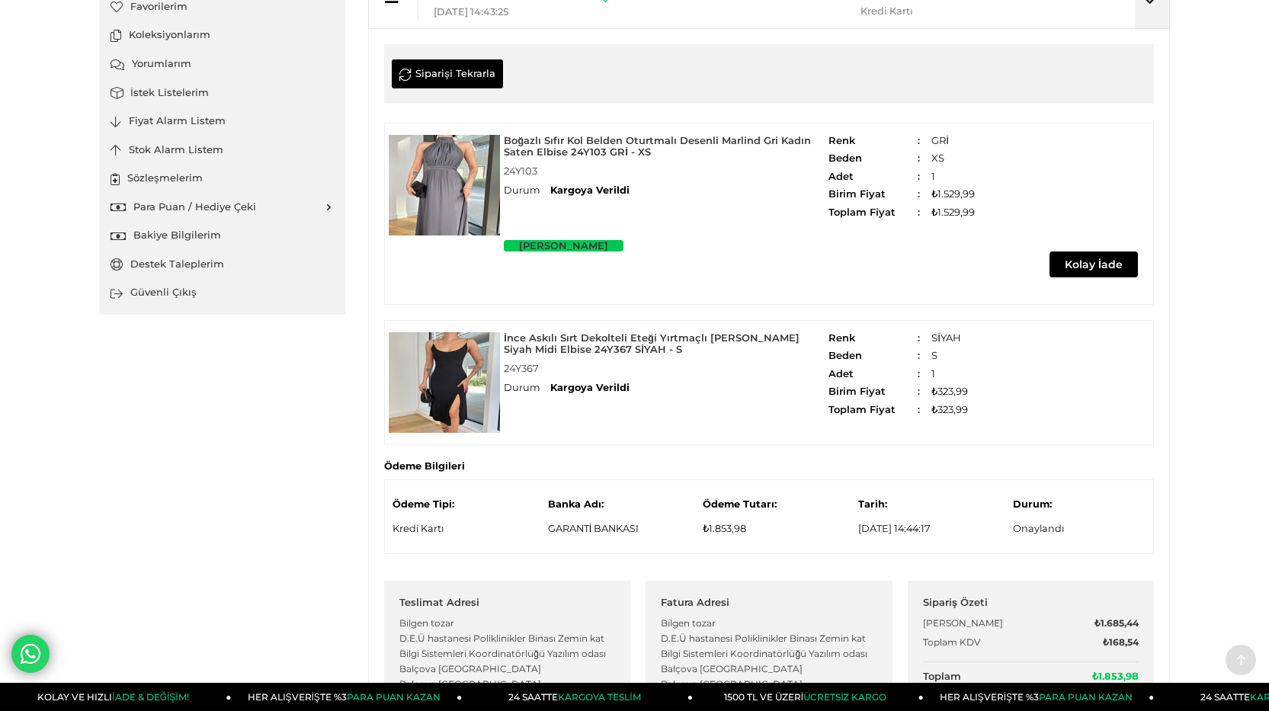
scroll to position [256, 0]
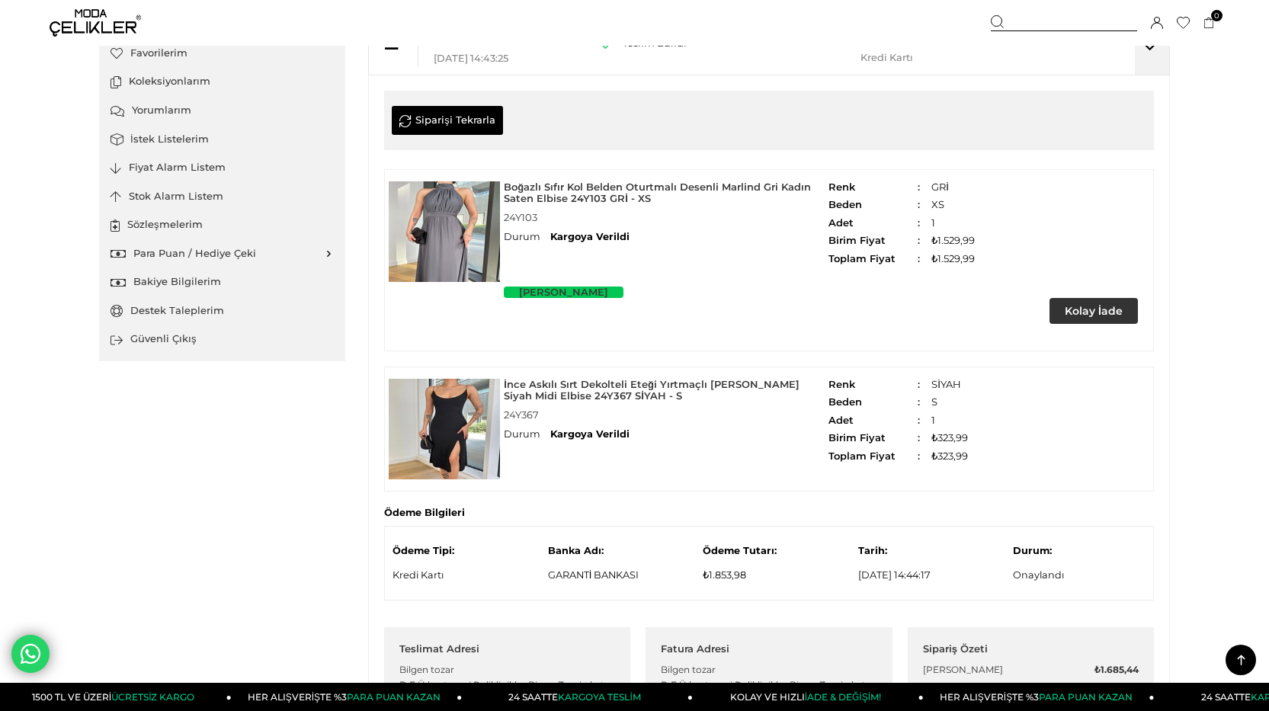
click at [519, 139] on div "Siparişi Tekrarla 24Y103 Durum" at bounding box center [769, 299] width 770 height 416
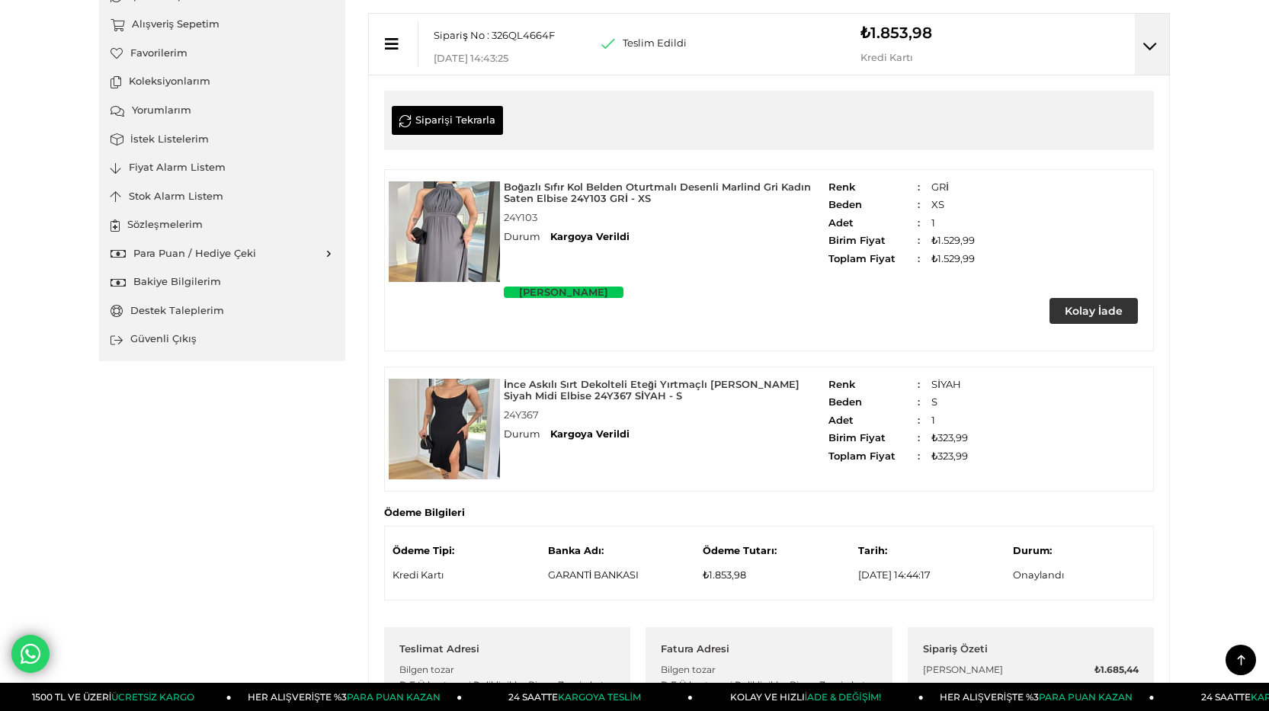
scroll to position [180, 0]
click at [527, 210] on strong "24Y103" at bounding box center [666, 218] width 325 height 27
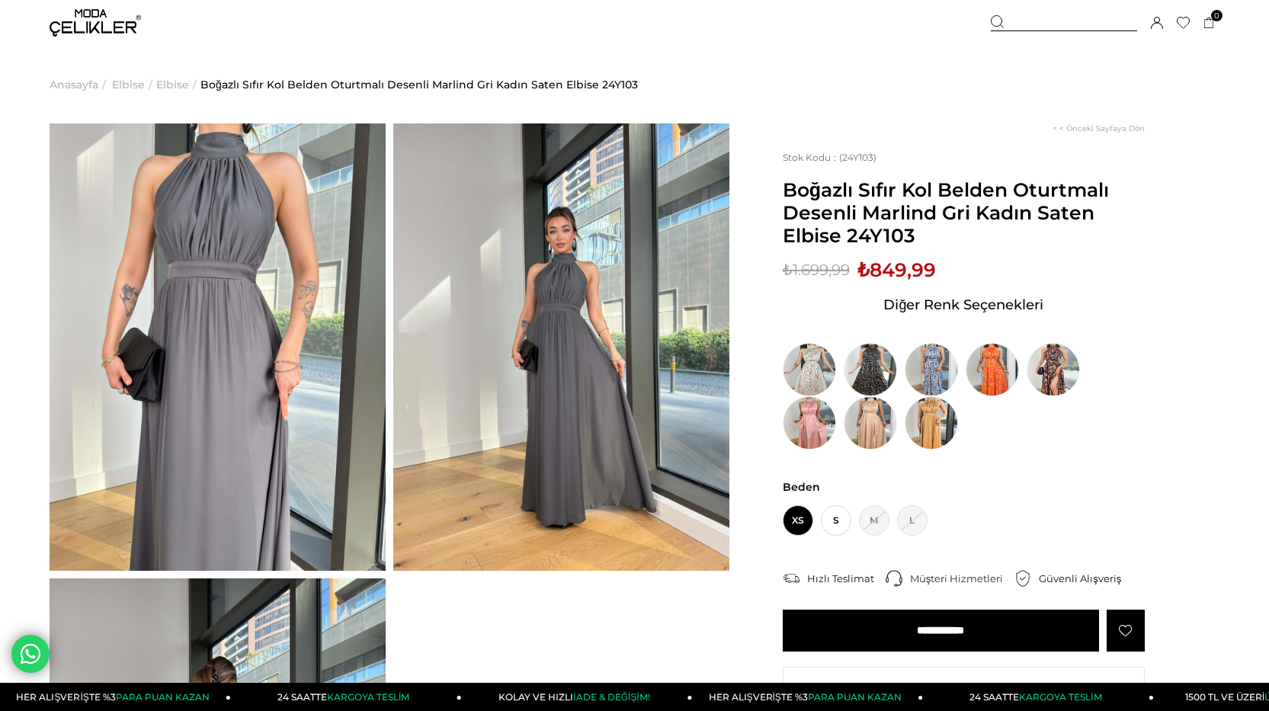
drag, startPoint x: 844, startPoint y: 234, endPoint x: 945, endPoint y: 234, distance: 100.6
click at [945, 234] on span "Boğazlı Sıfır Kol Belden Oturtmalı Desenli Marlind Gri Kadın Saten Elbise 24Y103" at bounding box center [964, 212] width 362 height 69
copy span "24Y103"
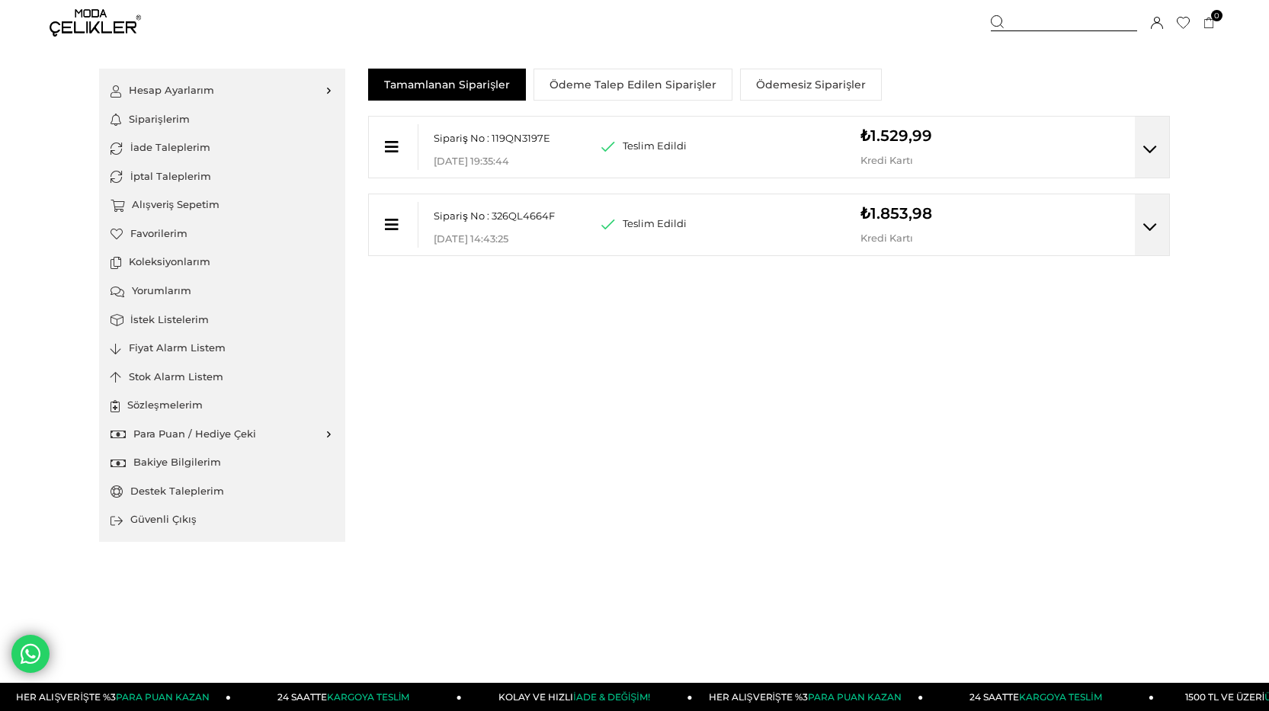
click at [117, 27] on img at bounding box center [95, 22] width 91 height 27
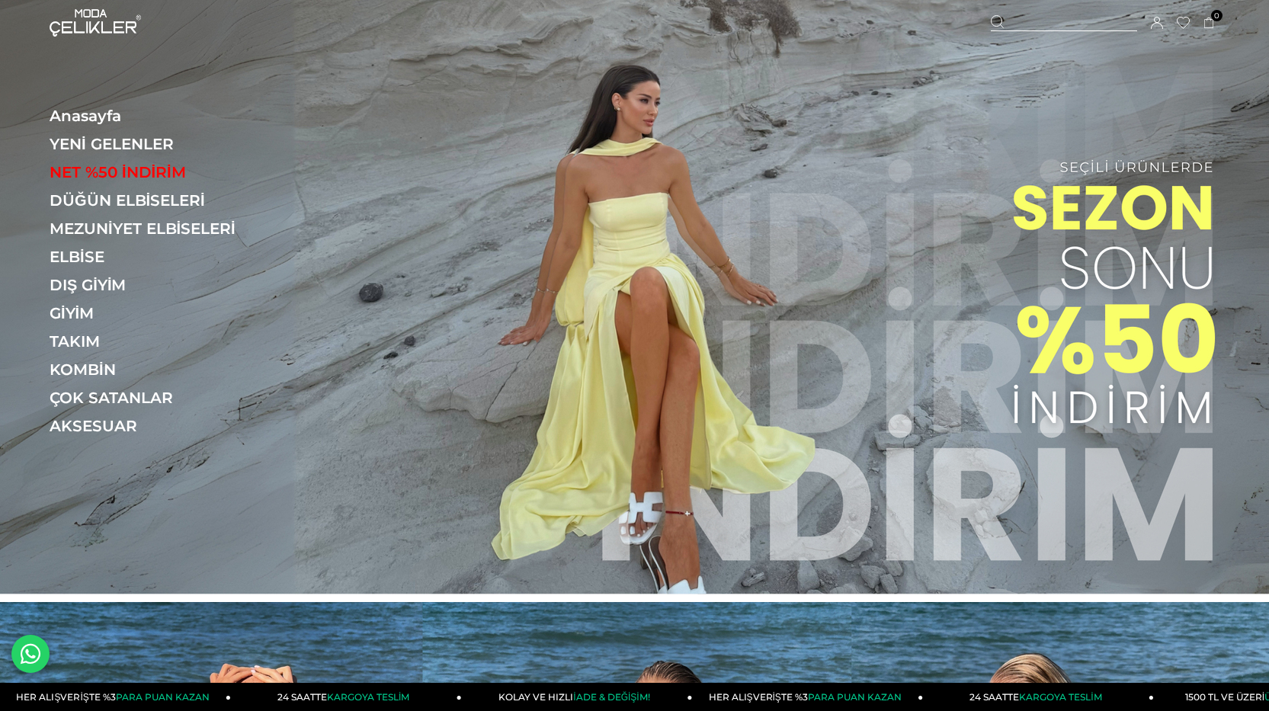
click at [805, 331] on img at bounding box center [634, 297] width 1269 height 594
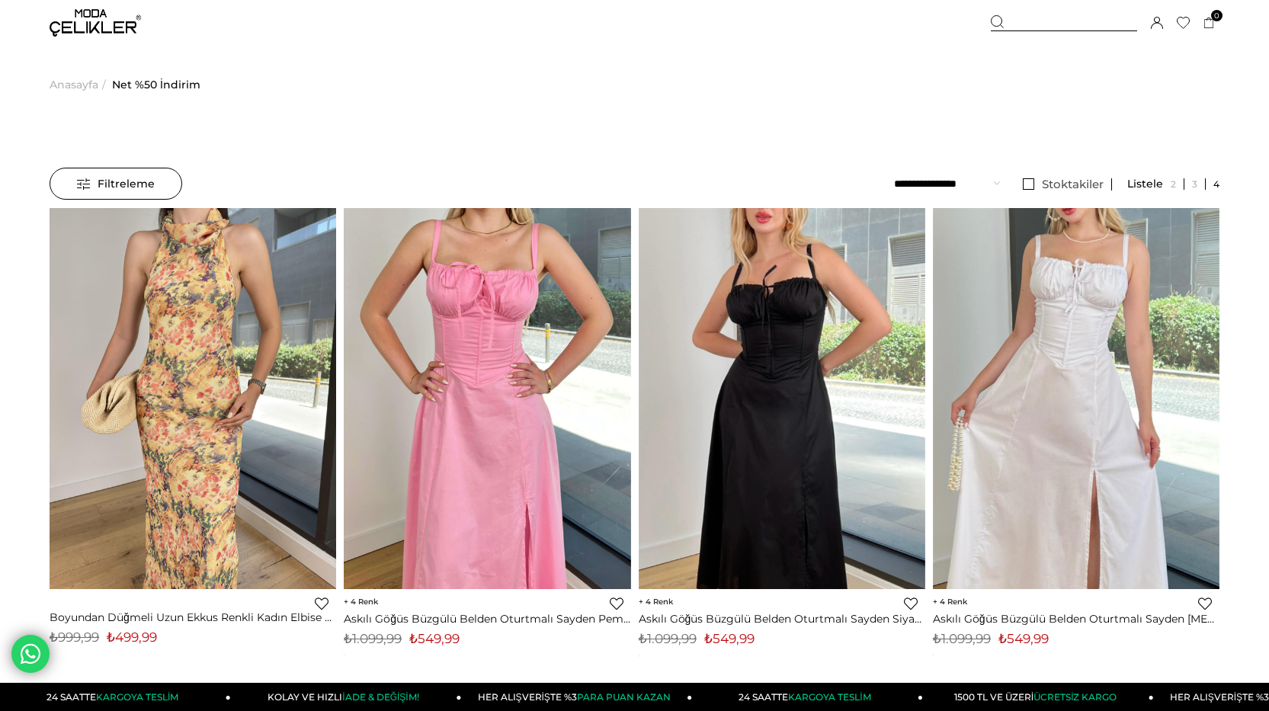
click at [148, 187] on span "Filtreleme" at bounding box center [116, 183] width 78 height 30
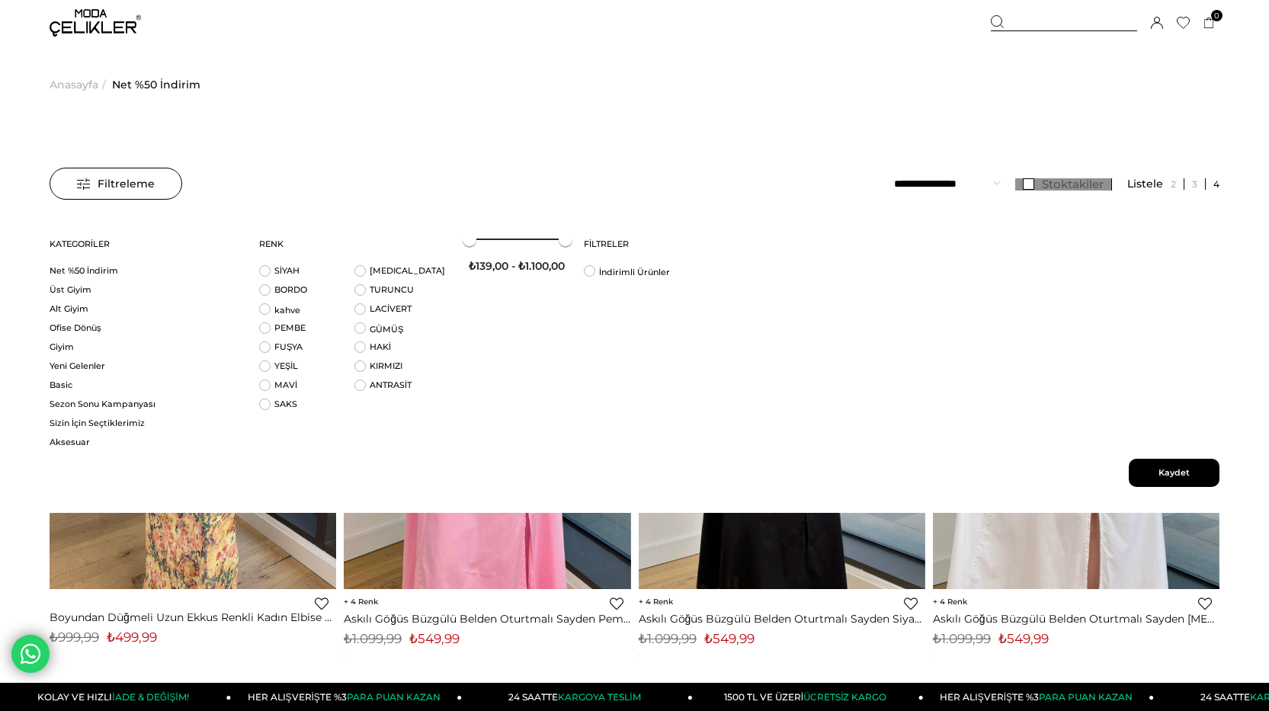
click at [1027, 184] on link "Stoktakiler" at bounding box center [1063, 184] width 97 height 12
click at [123, 187] on span "Filtreleme" at bounding box center [116, 183] width 78 height 30
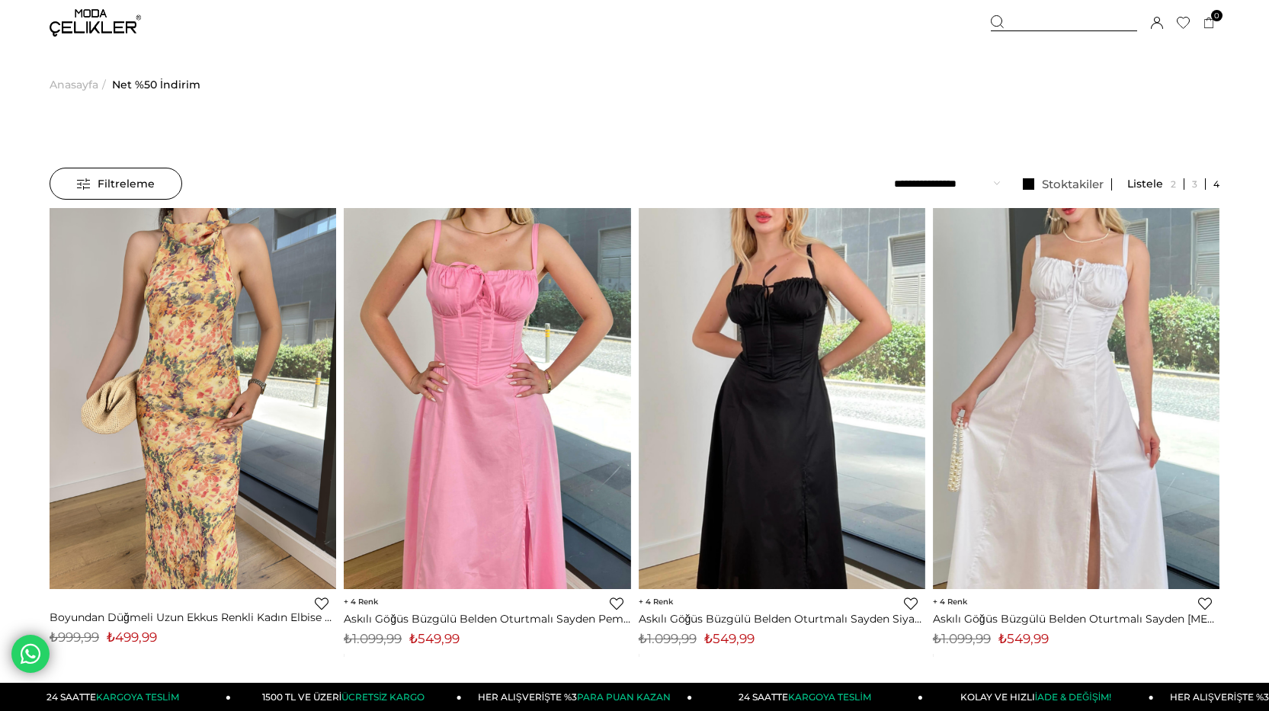
click at [123, 187] on span "Filtreleme" at bounding box center [116, 183] width 78 height 30
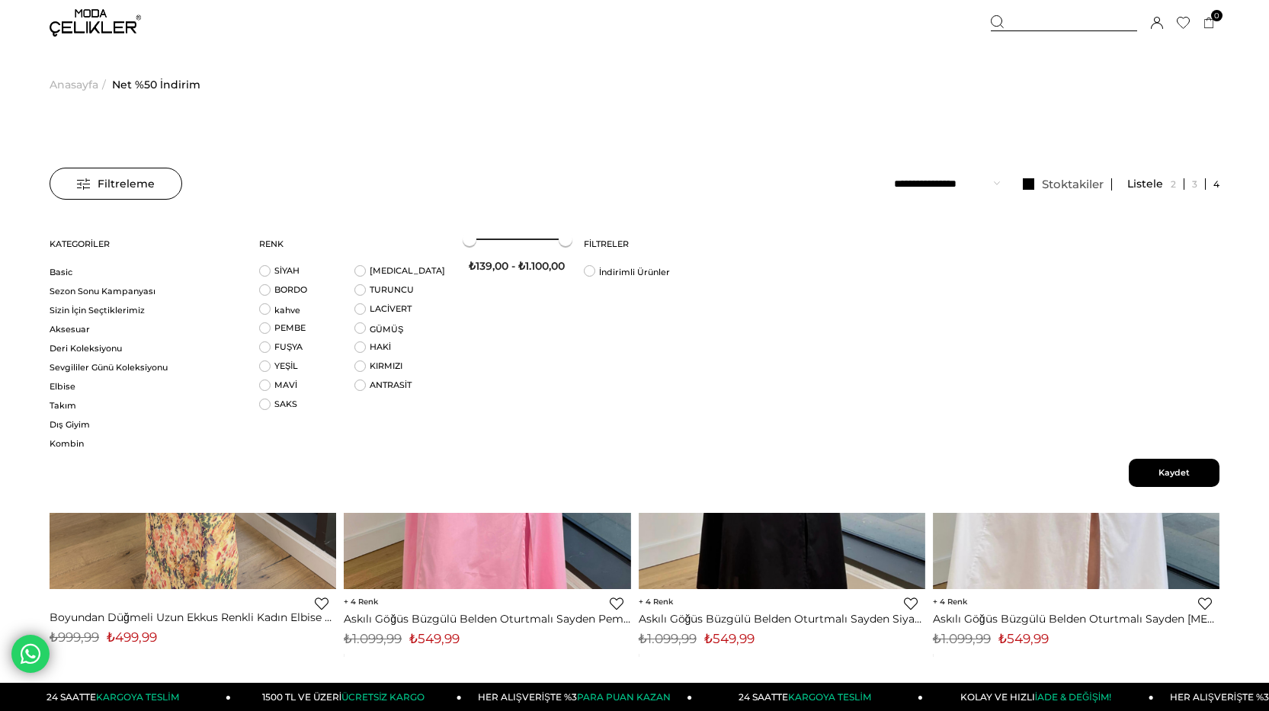
scroll to position [133, 0]
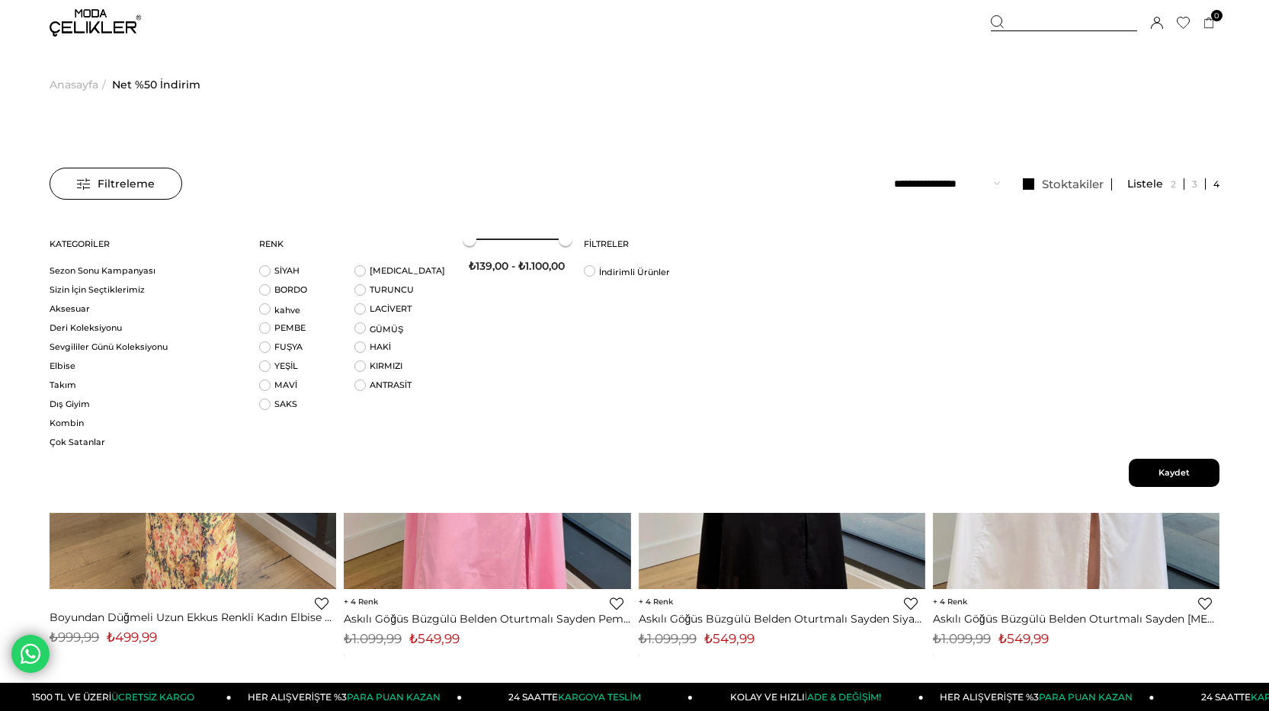
click at [1175, 469] on span "Kaydet" at bounding box center [1174, 473] width 91 height 28
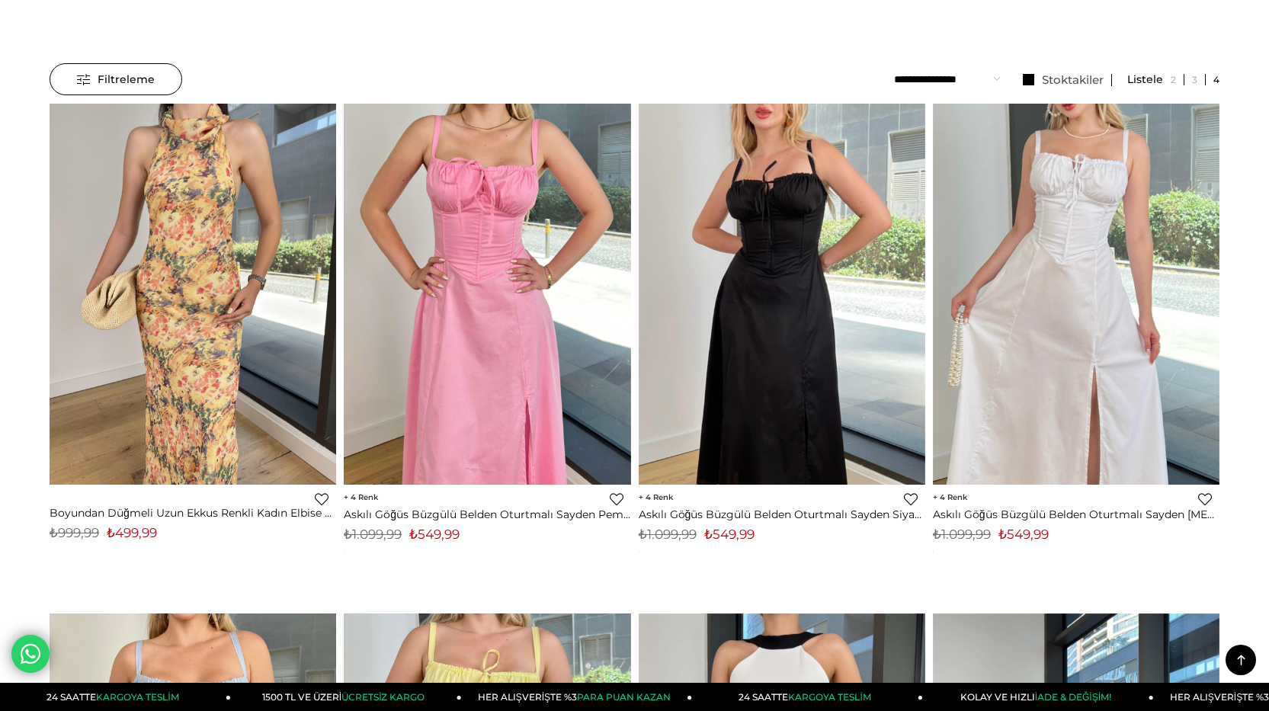
scroll to position [0, 0]
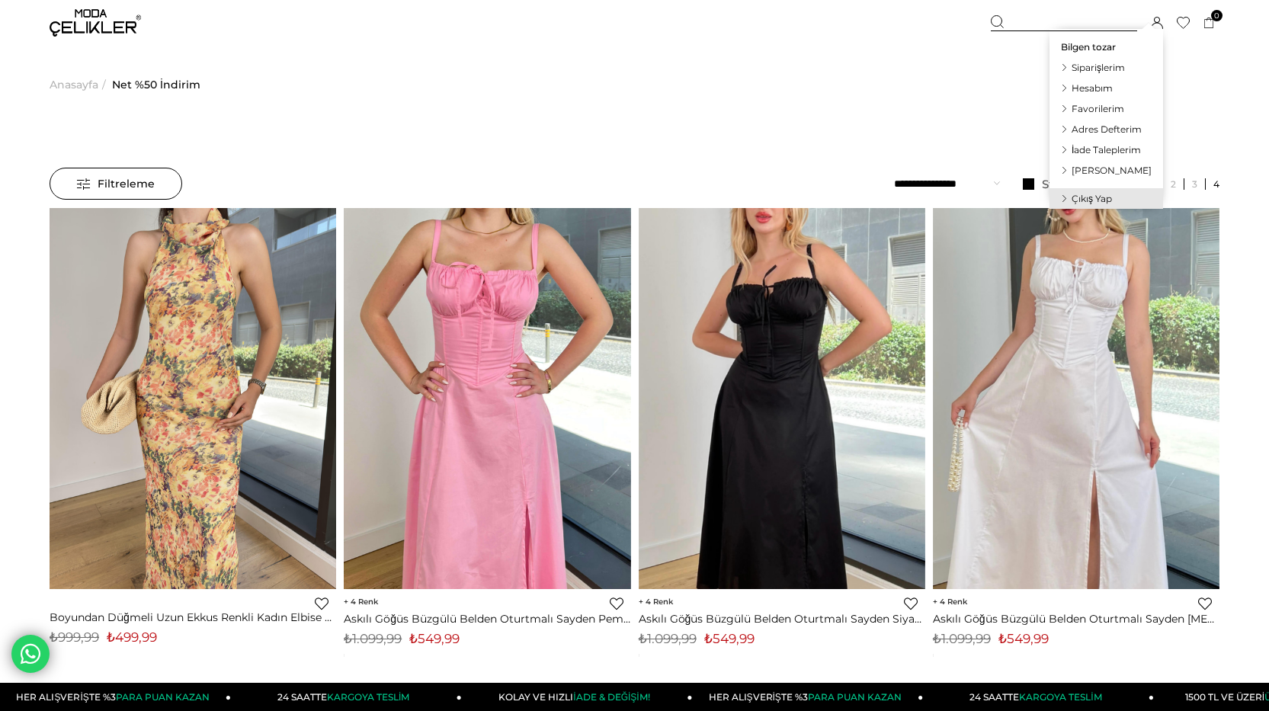
click at [1159, 25] on icon at bounding box center [1157, 23] width 12 height 12
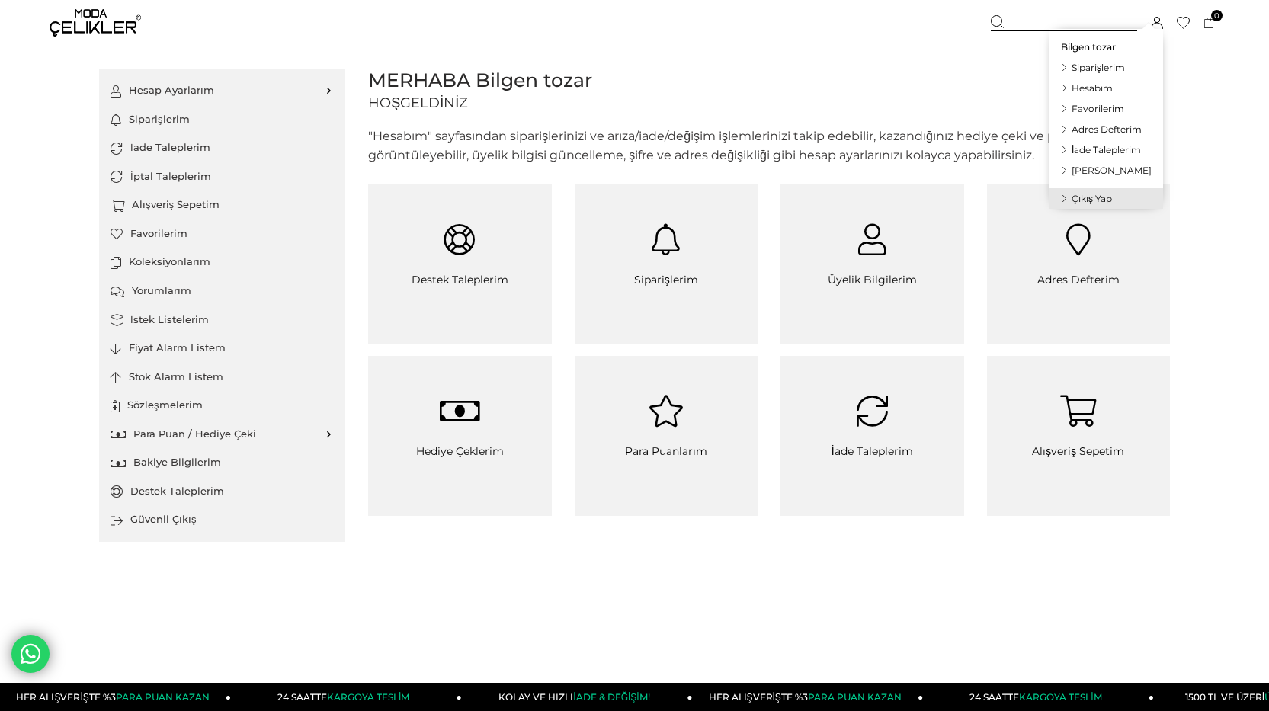
click at [1107, 150] on span "İade Taleplerim" at bounding box center [1106, 149] width 69 height 11
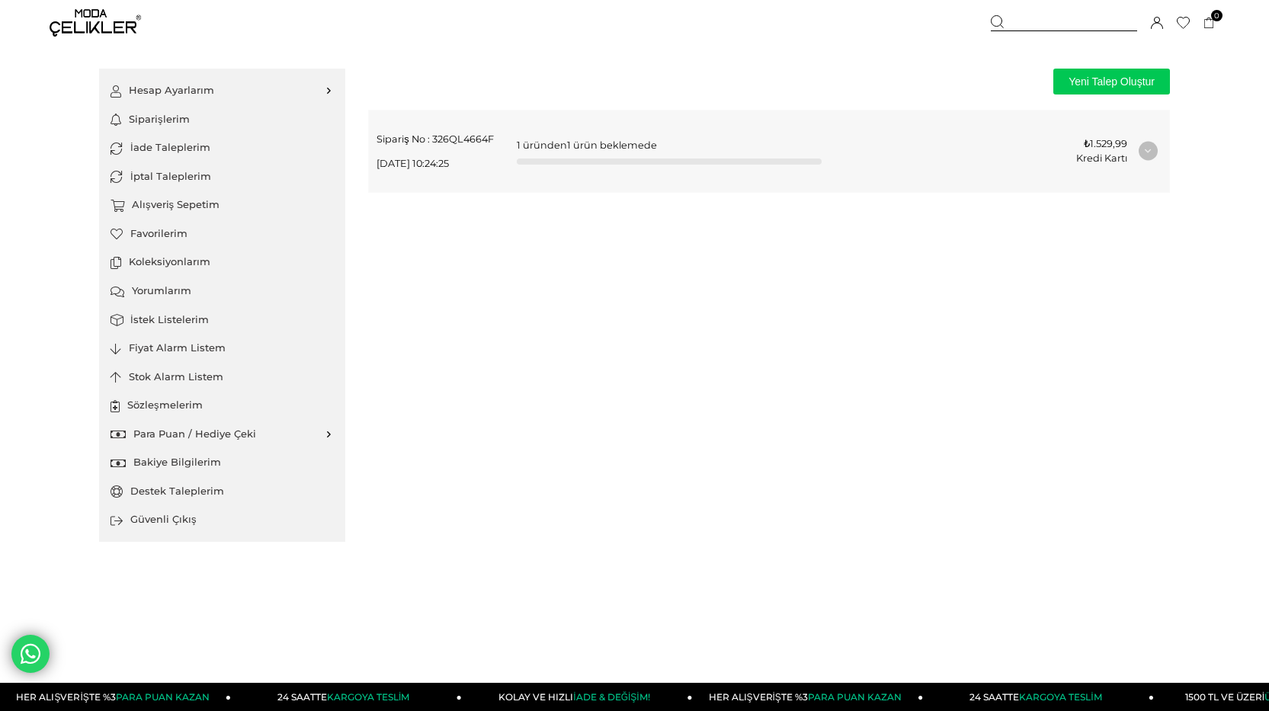
click at [1136, 152] on div "Sipariş No : 326QL4664F [DATE] 10:24:25 1 üründen 1 ürün beklemede ₺1.529,99 Kr…" at bounding box center [769, 152] width 800 height 82
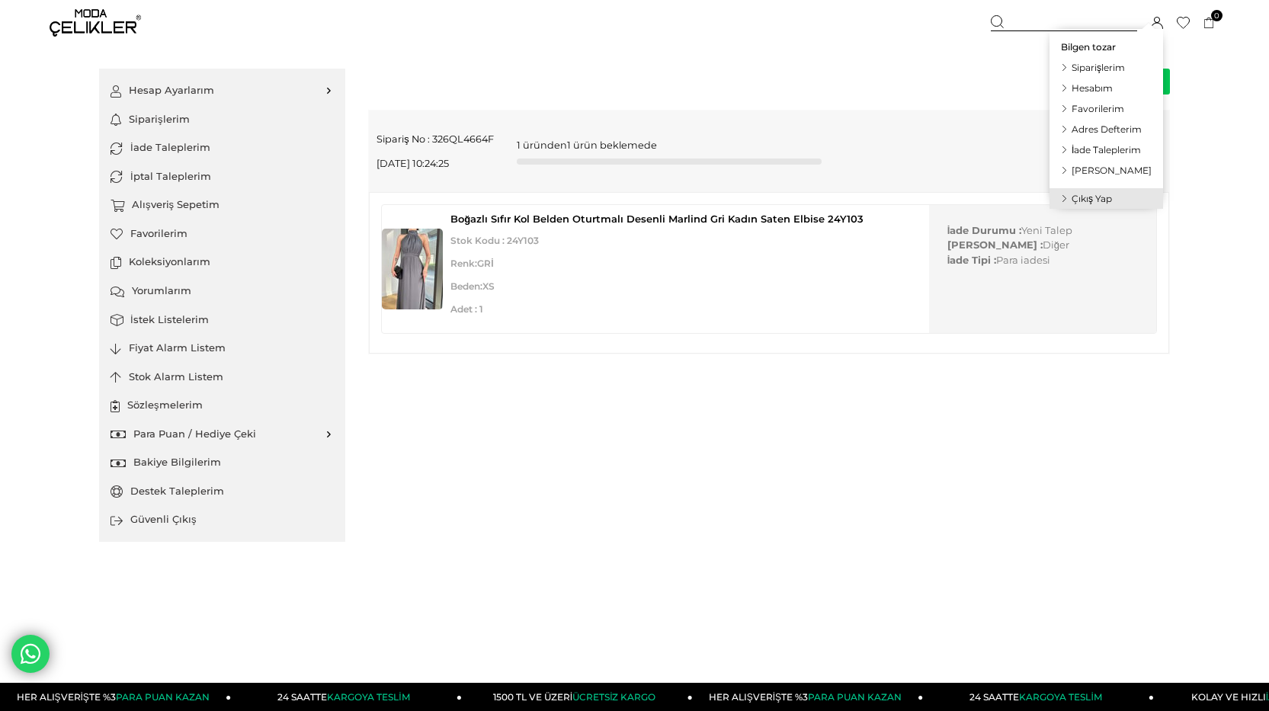
click at [1112, 150] on span "İade Taleplerim" at bounding box center [1106, 149] width 69 height 11
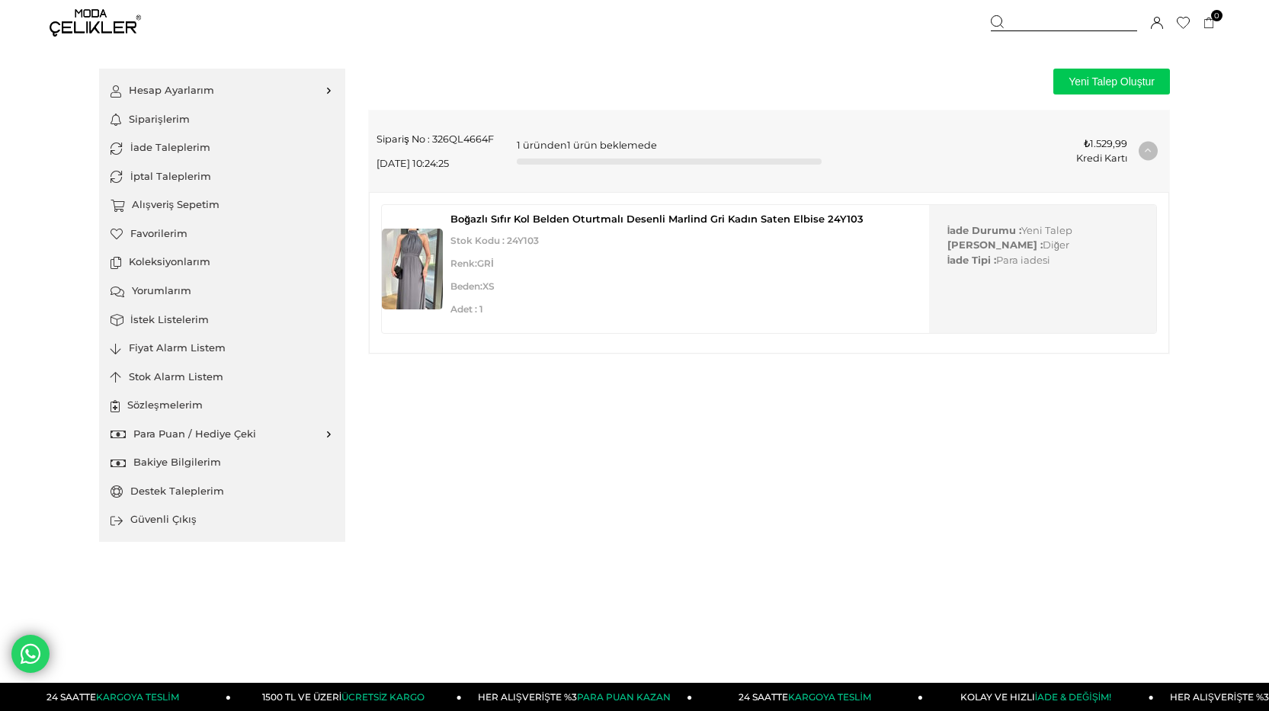
click at [94, 18] on img at bounding box center [95, 22] width 91 height 27
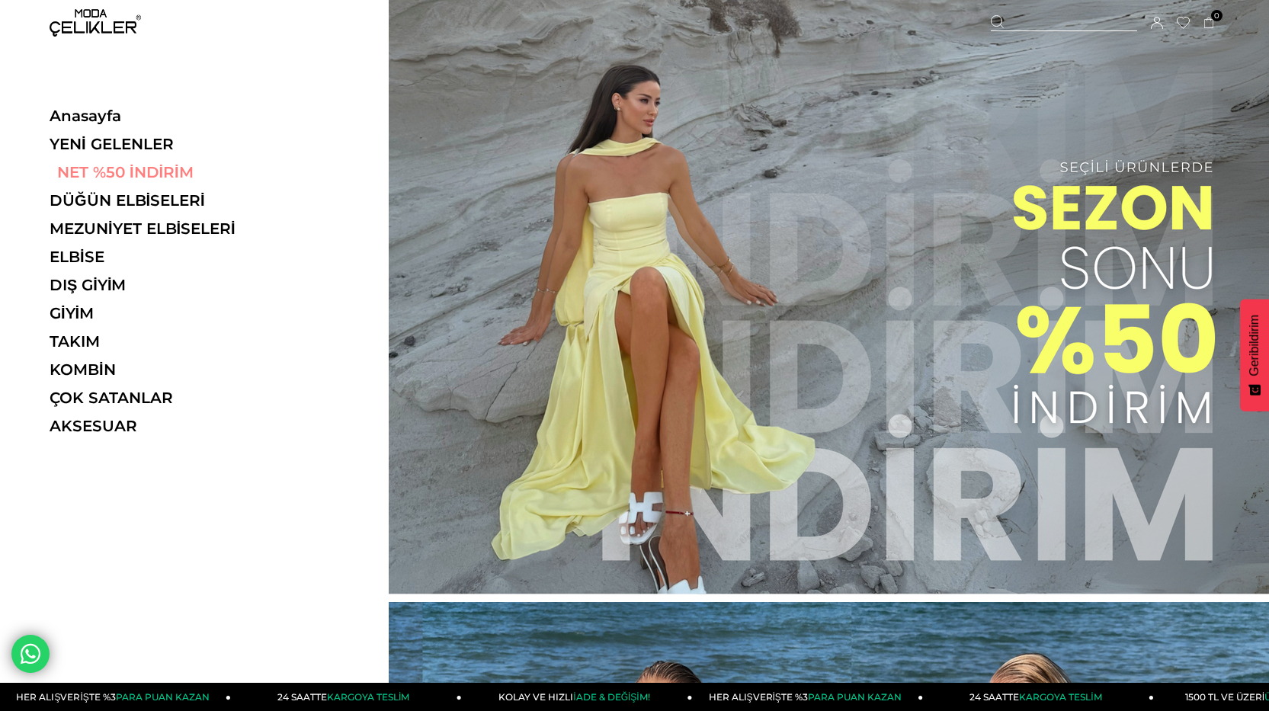
click at [147, 167] on link "NET %50 İNDİRİM" at bounding box center [155, 172] width 210 height 18
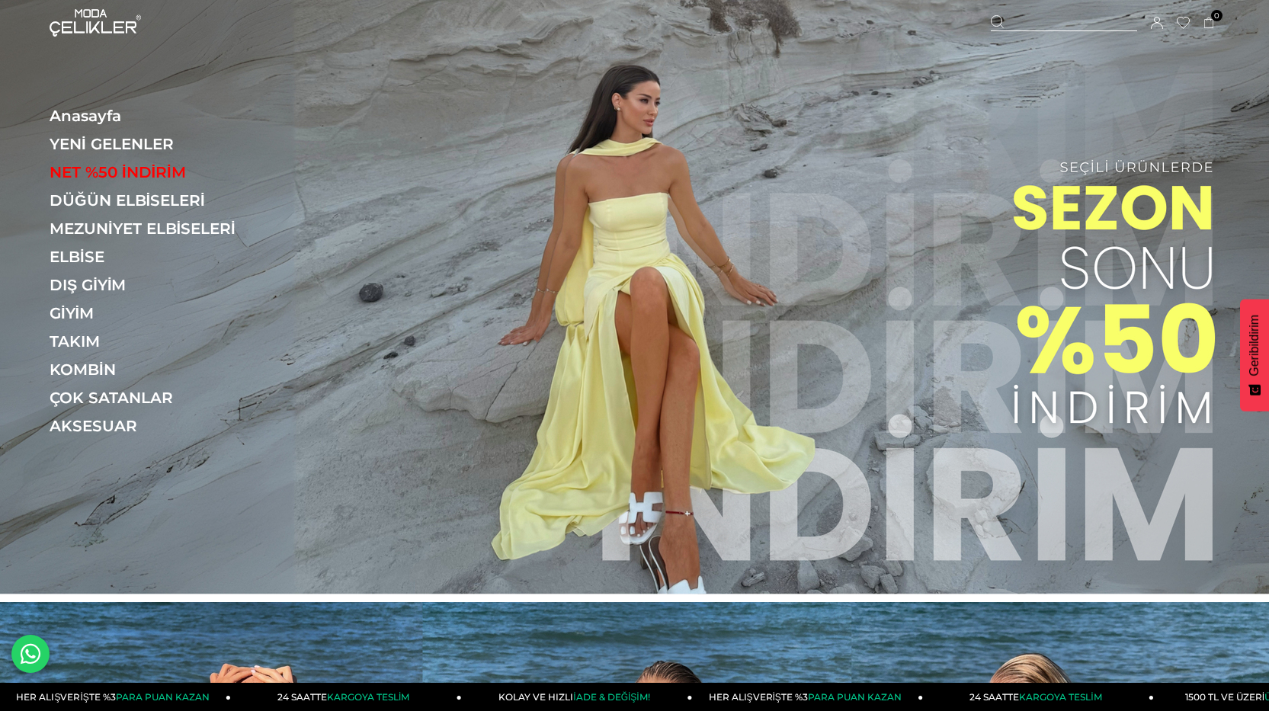
click at [958, 239] on img at bounding box center [634, 297] width 1269 height 594
click at [1056, 325] on img at bounding box center [634, 297] width 1269 height 594
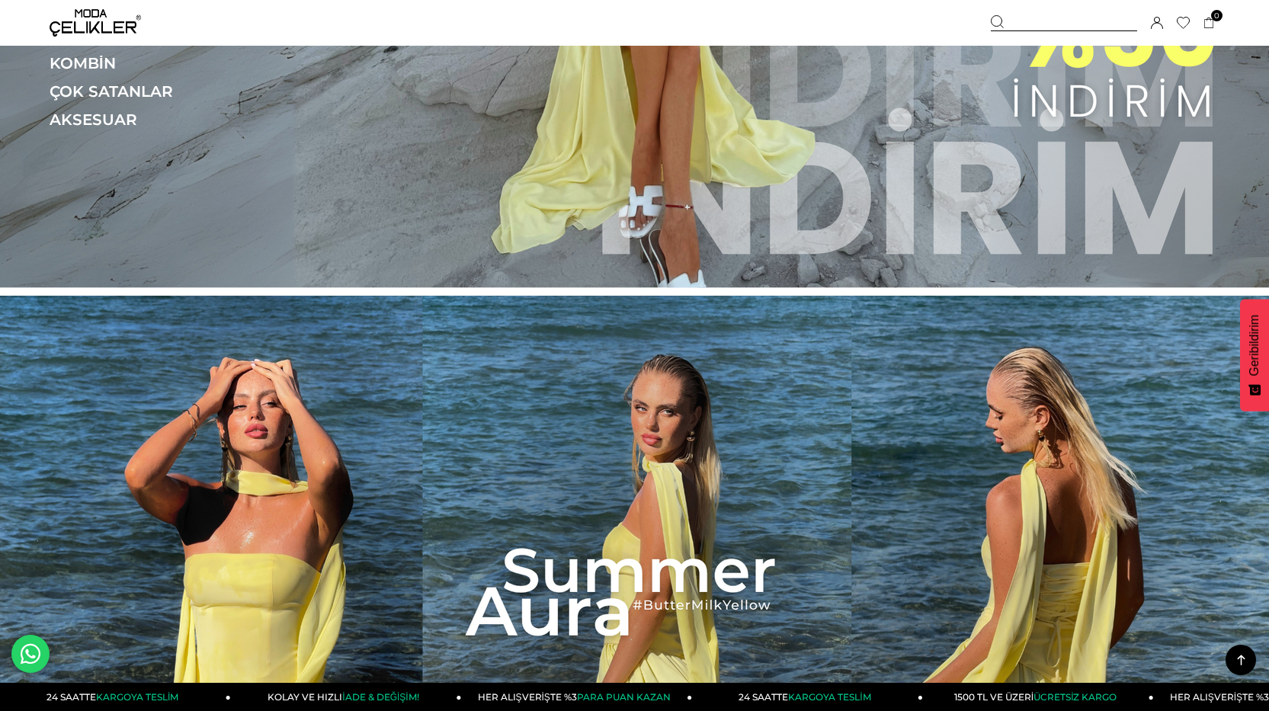
scroll to position [76, 0]
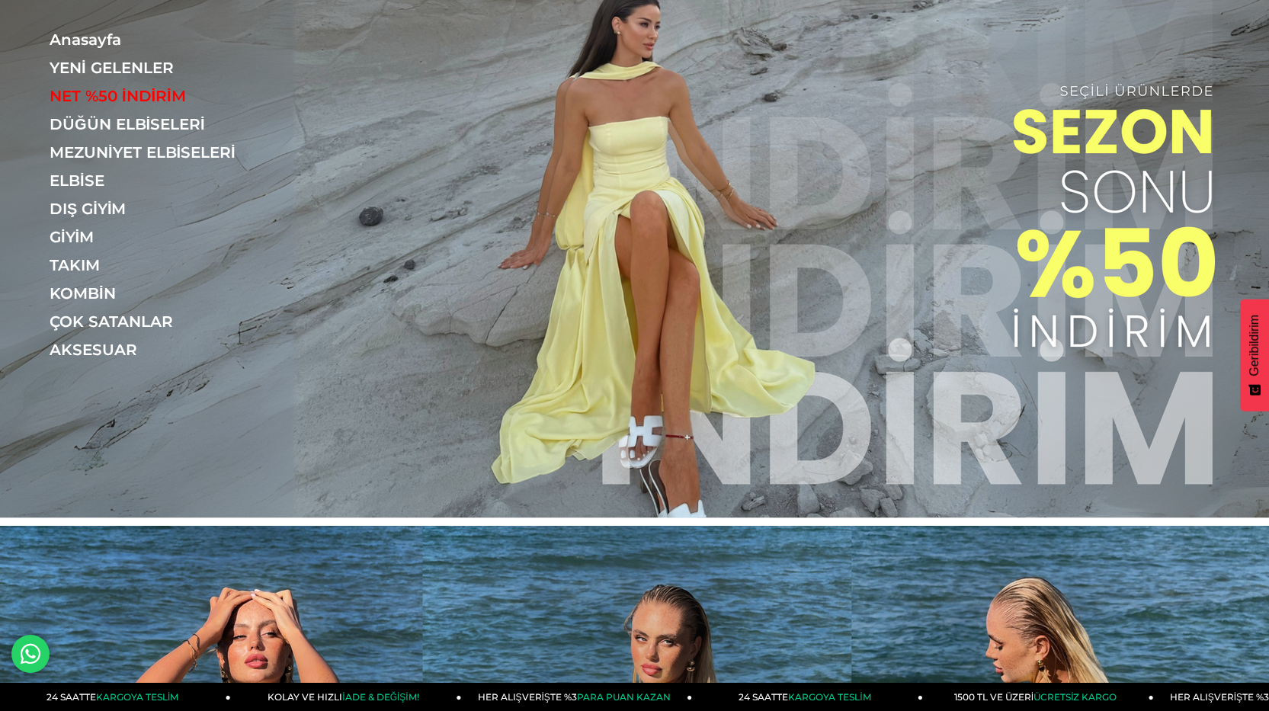
click at [1182, 298] on img at bounding box center [634, 221] width 1269 height 594
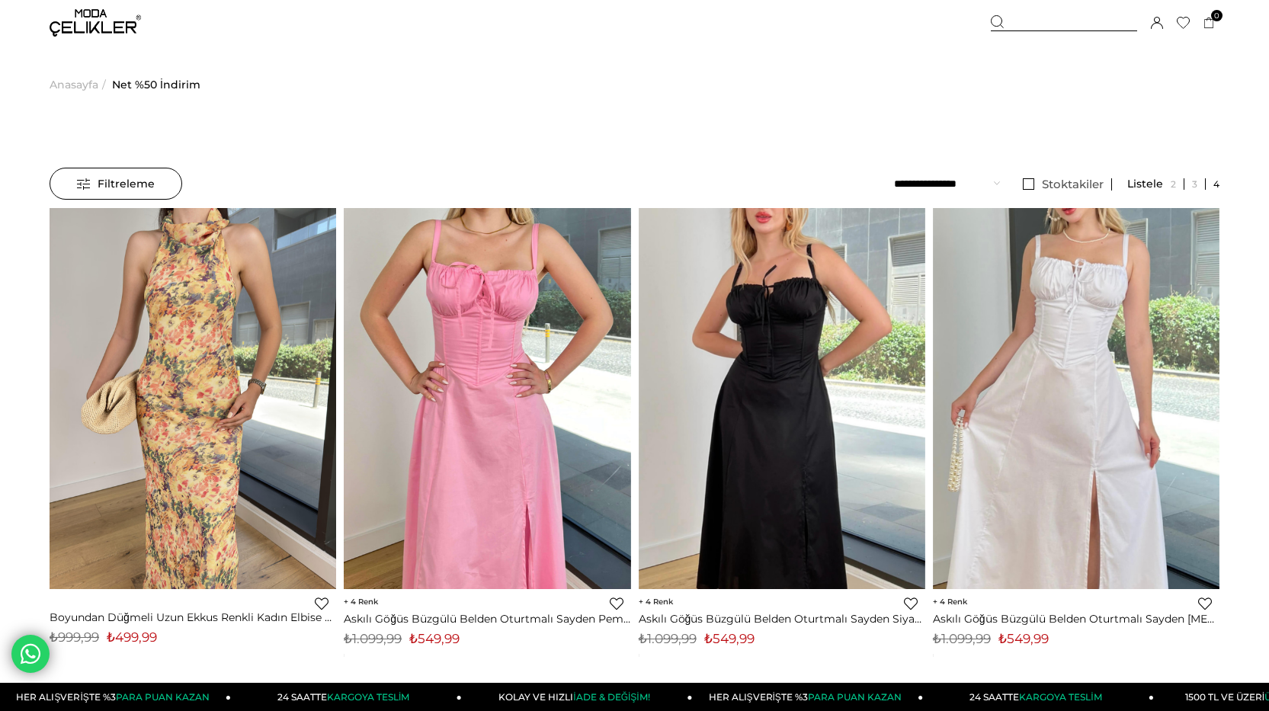
click at [146, 181] on span "Filtreleme" at bounding box center [116, 183] width 78 height 30
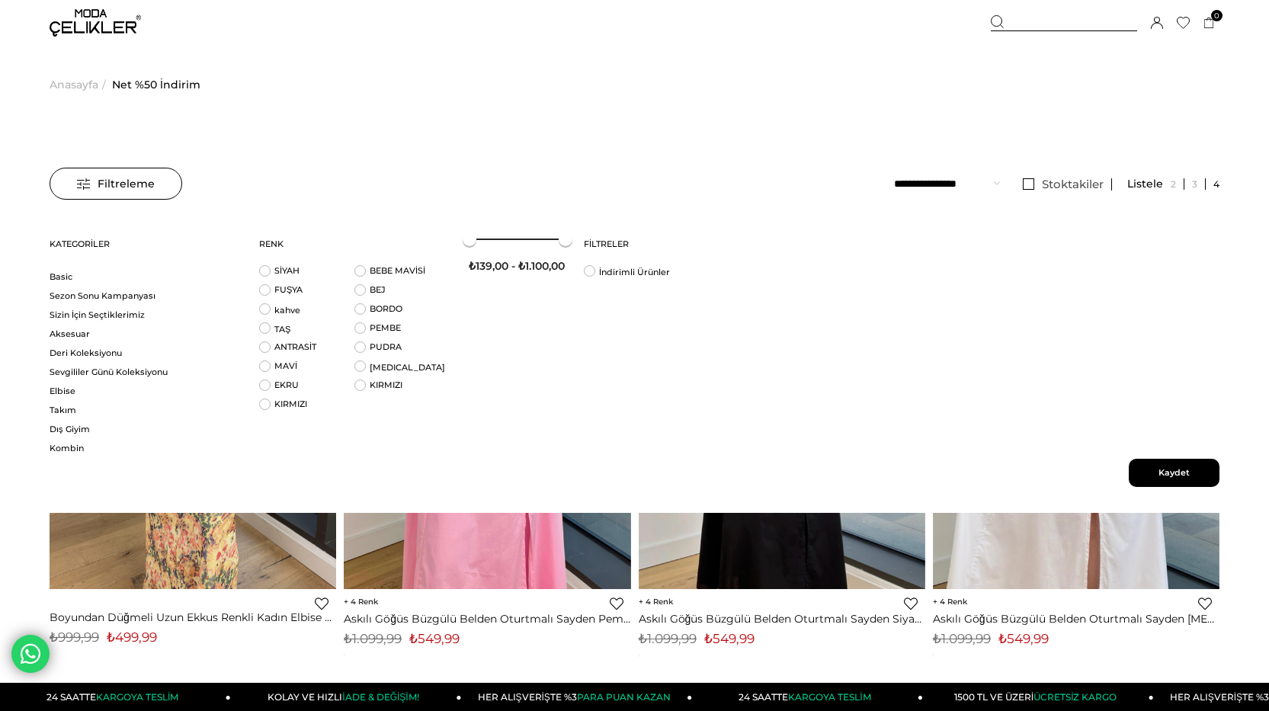
scroll to position [133, 0]
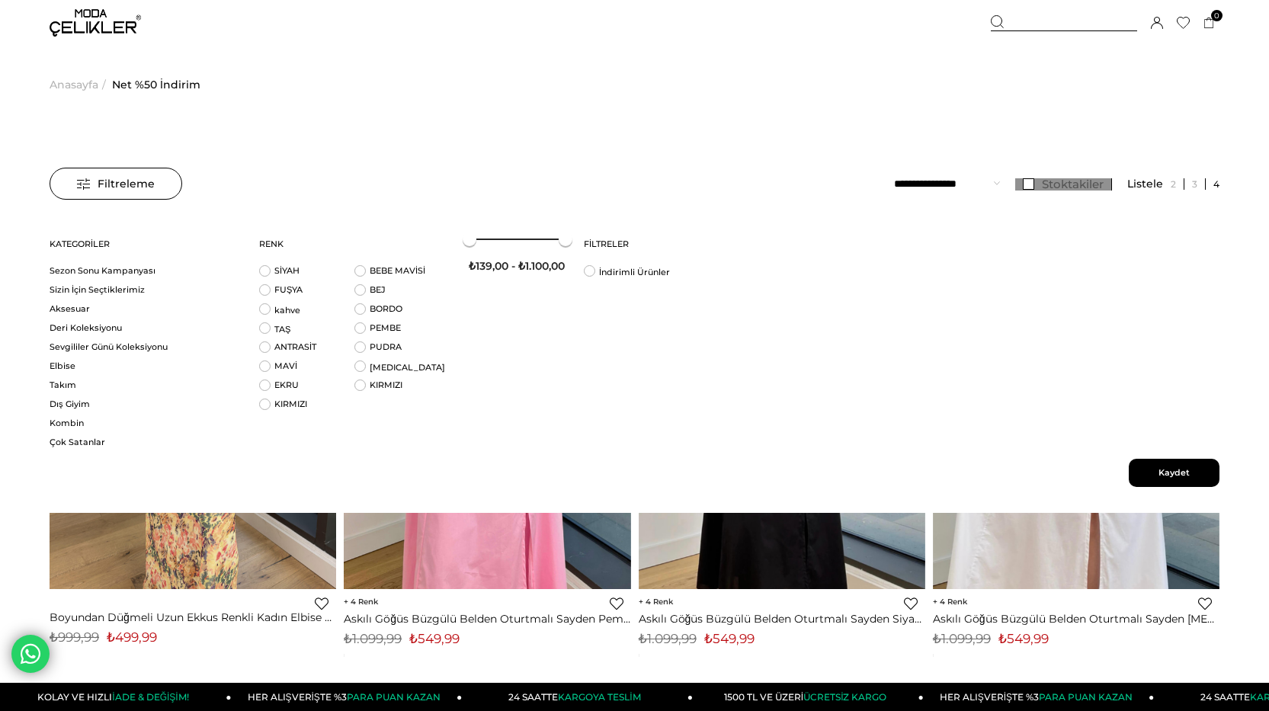
click at [1027, 185] on link "Stoktakiler" at bounding box center [1063, 184] width 97 height 12
click at [999, 180] on select "**********" at bounding box center [947, 184] width 106 height 32
click at [1130, 297] on div "Filtreleme Stoktakiler Kategoriler Net %50 İndirim Üst Giyim Alt Giyim Ofise Dö…" at bounding box center [635, 356] width 1170 height 312
click at [1164, 466] on span "Kaydet" at bounding box center [1174, 473] width 91 height 28
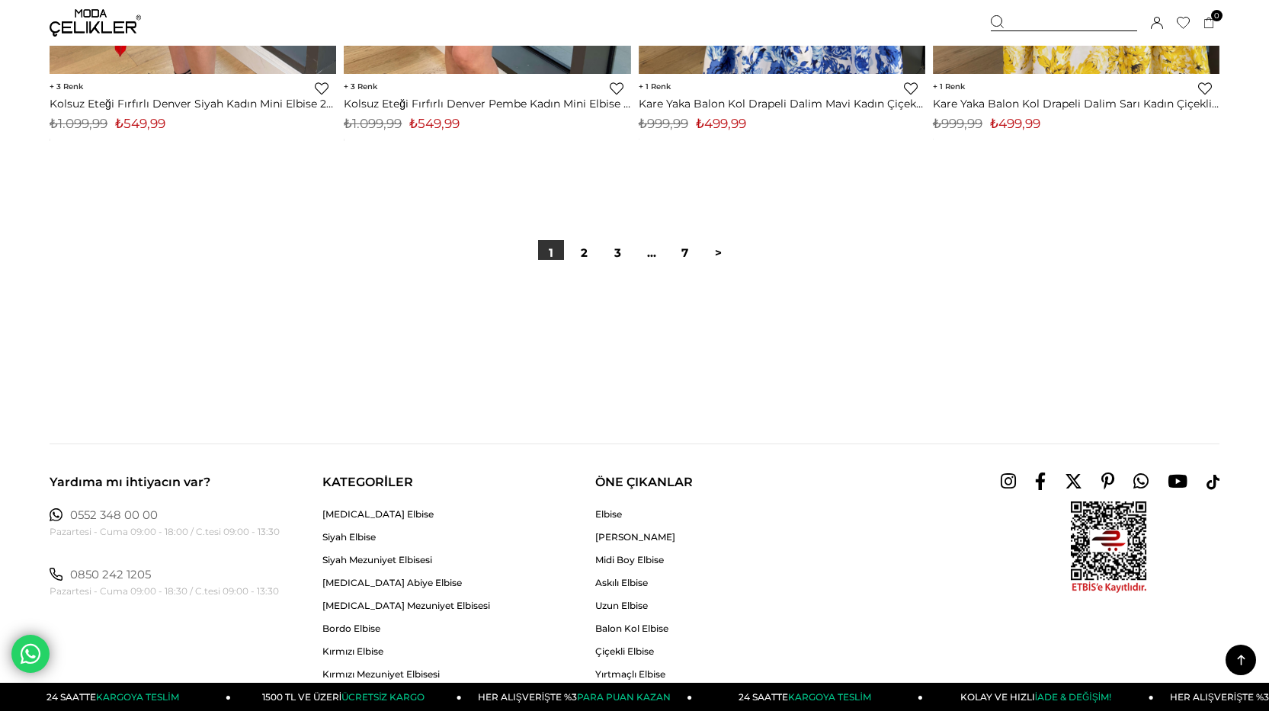
scroll to position [10274, 0]
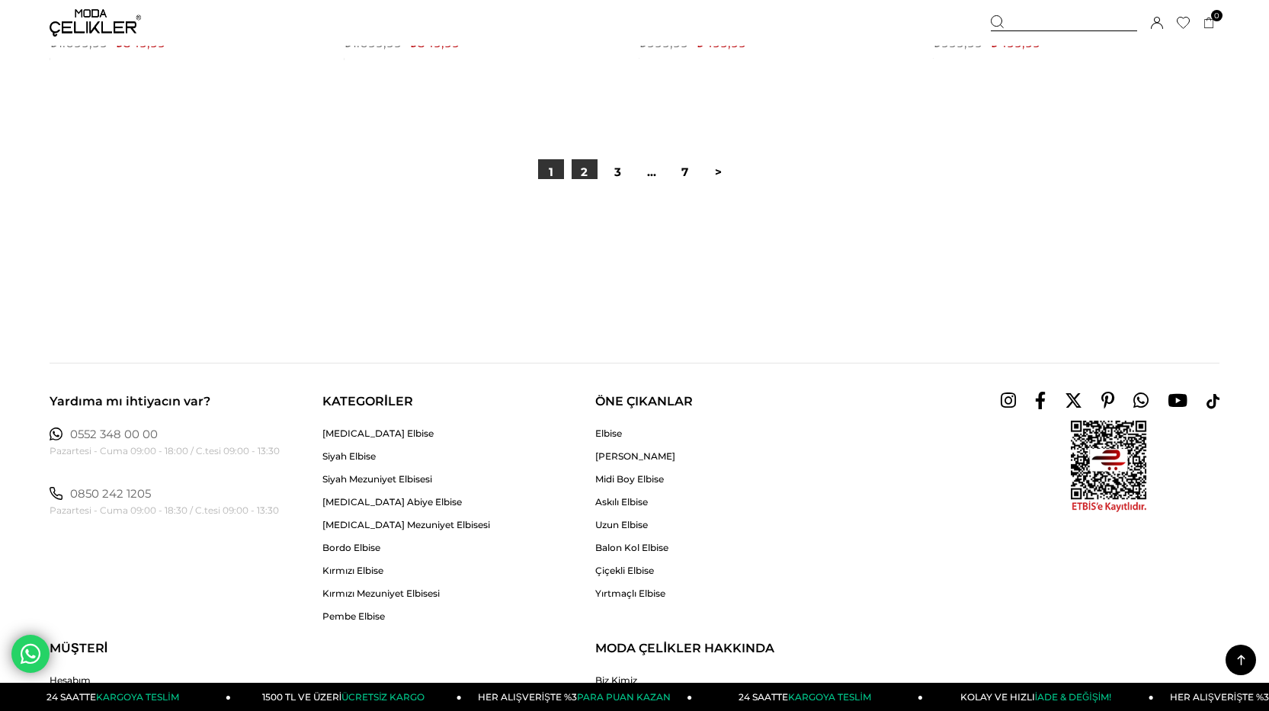
click at [590, 173] on link "2" at bounding box center [585, 172] width 26 height 26
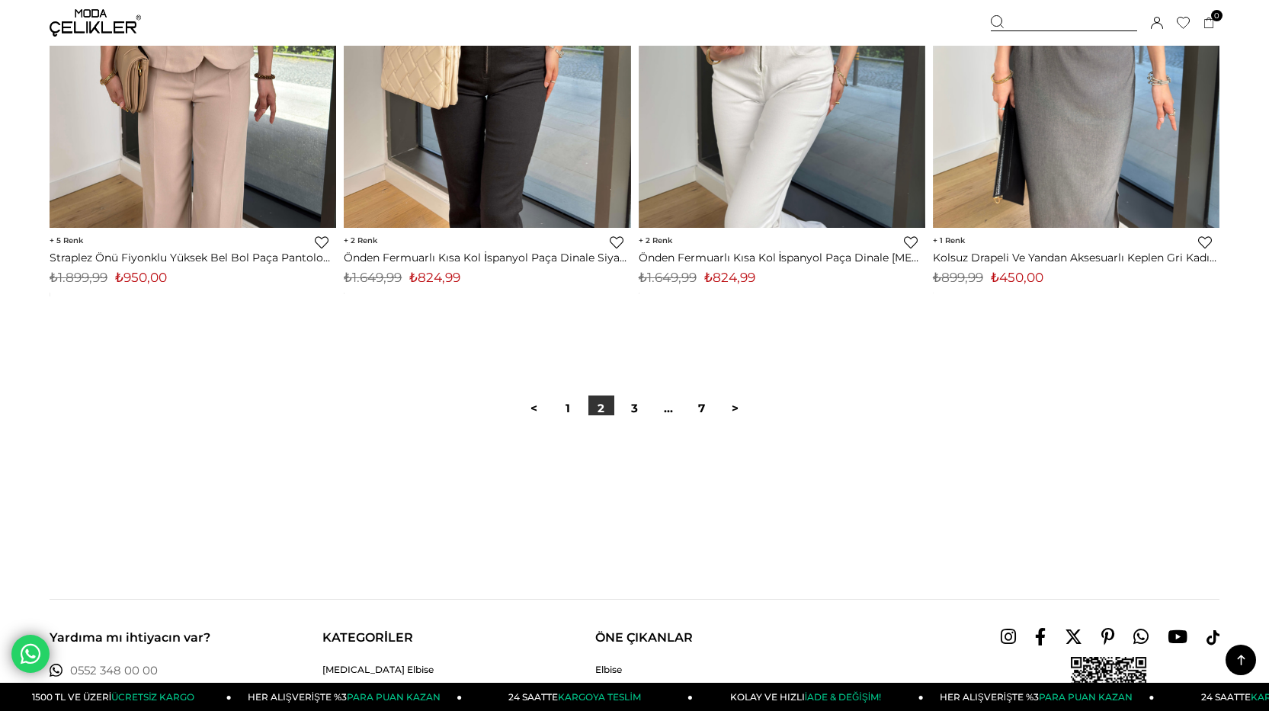
scroll to position [10136, 0]
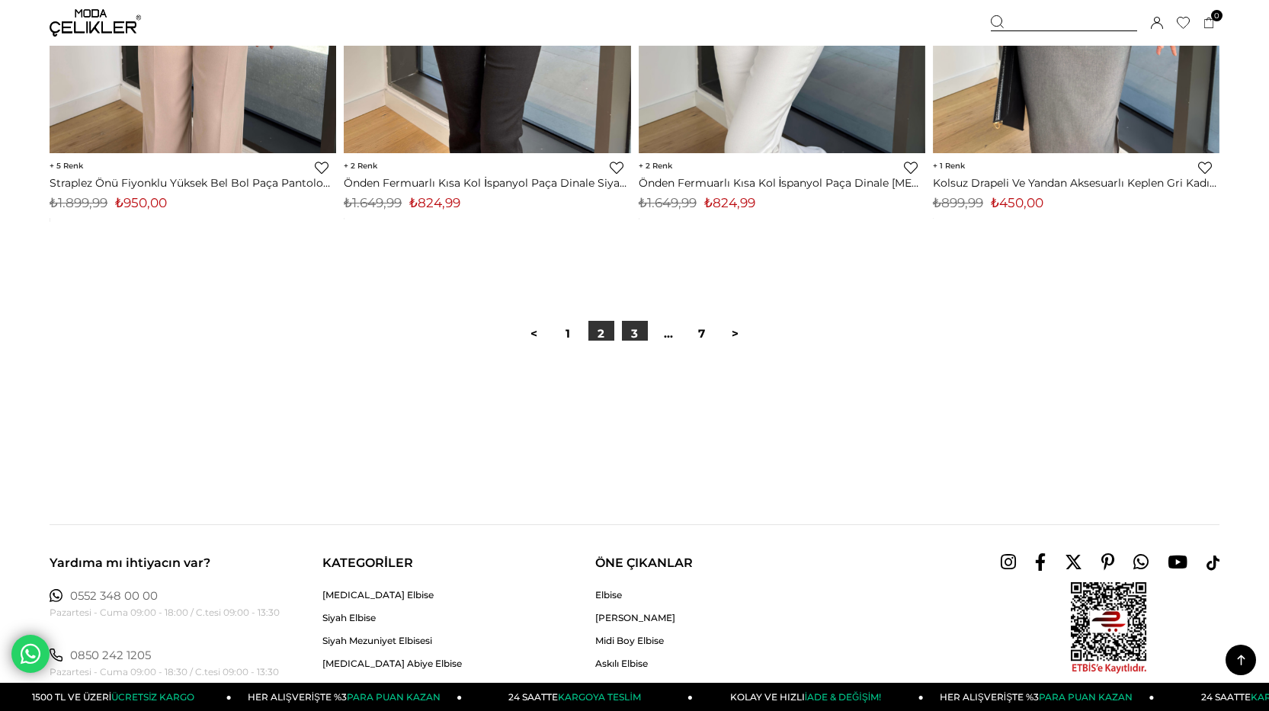
click at [630, 335] on link "3" at bounding box center [635, 334] width 26 height 26
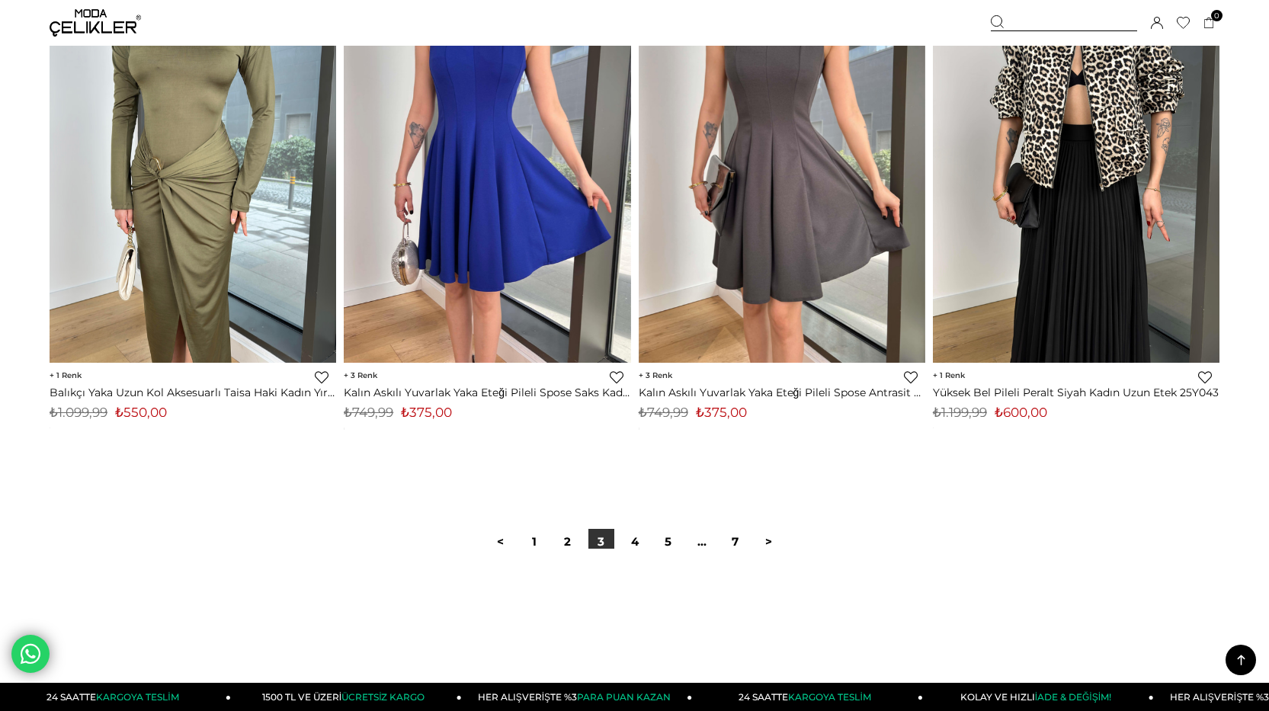
scroll to position [9908, 0]
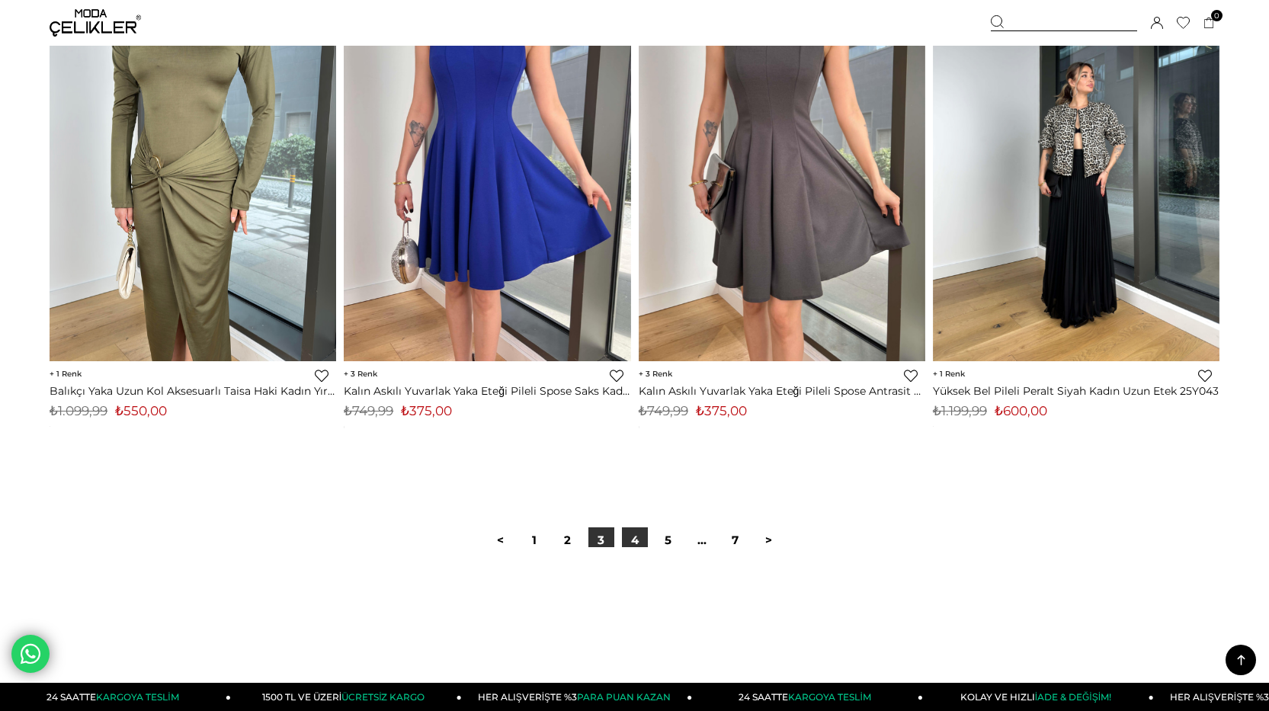
click at [642, 533] on link "4" at bounding box center [635, 540] width 26 height 26
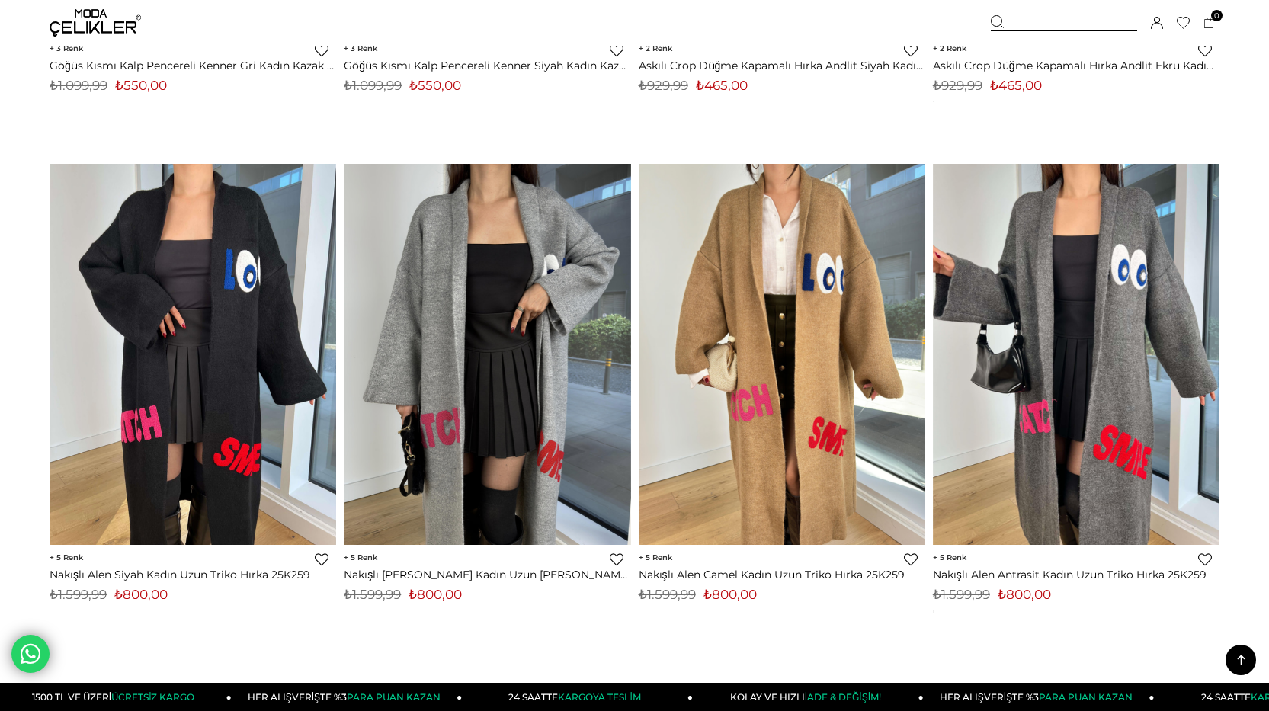
scroll to position [10060, 0]
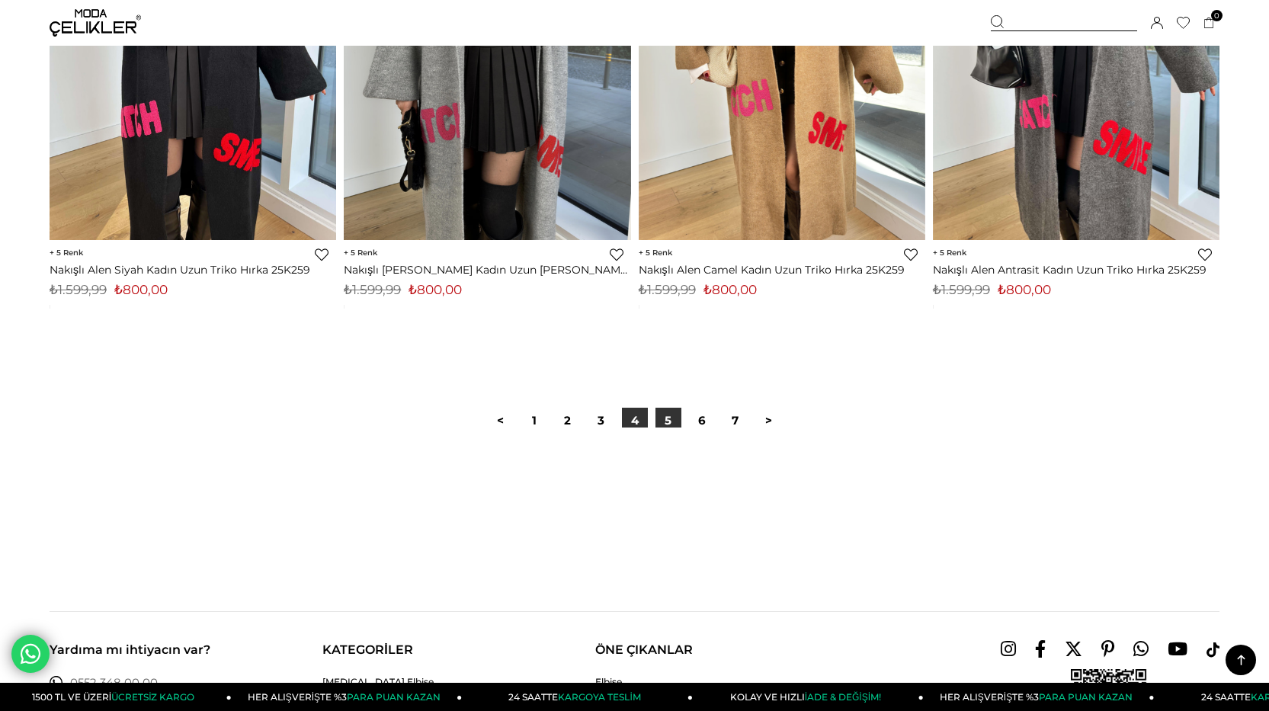
click at [671, 423] on link "5" at bounding box center [668, 421] width 26 height 26
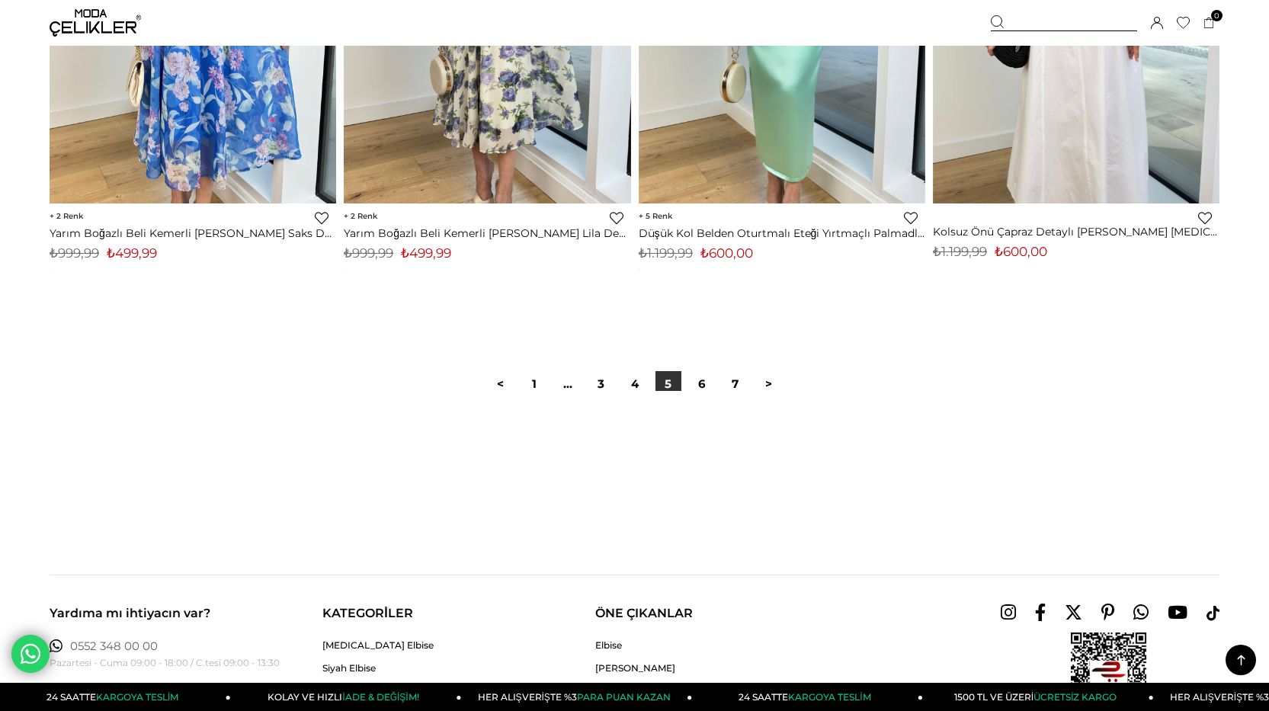
scroll to position [10136, 0]
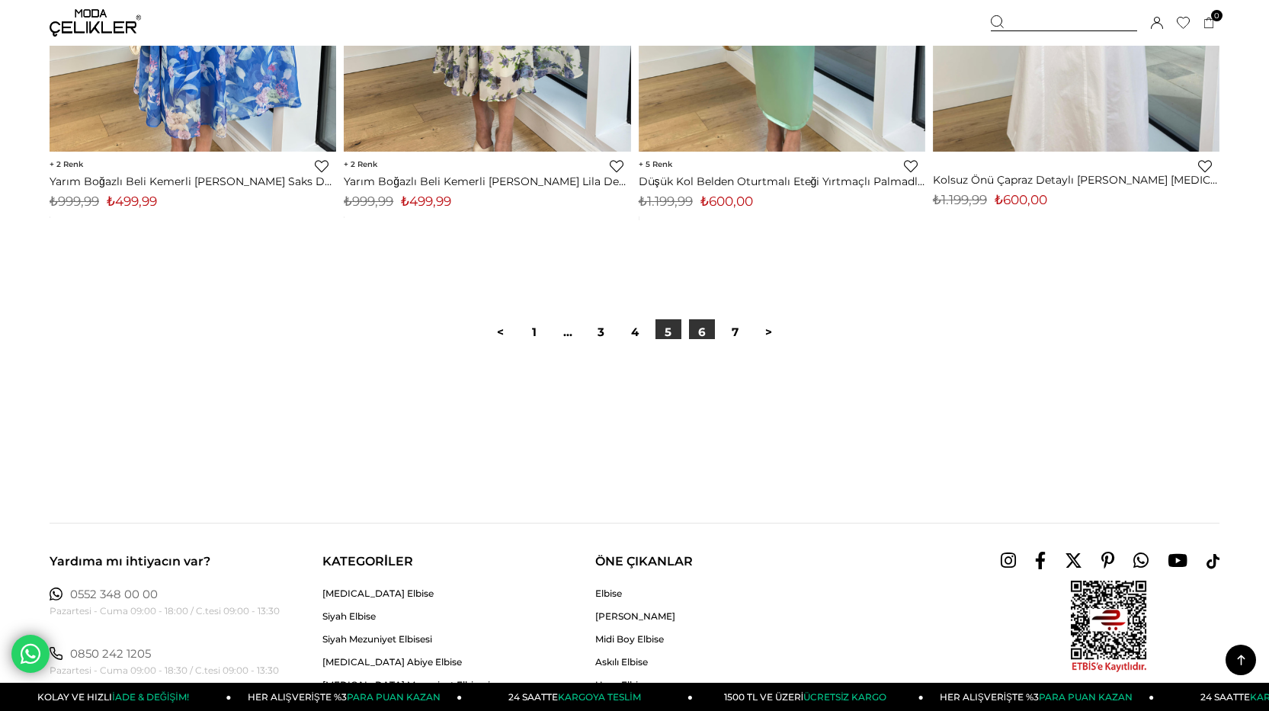
click at [705, 328] on link "6" at bounding box center [702, 332] width 26 height 26
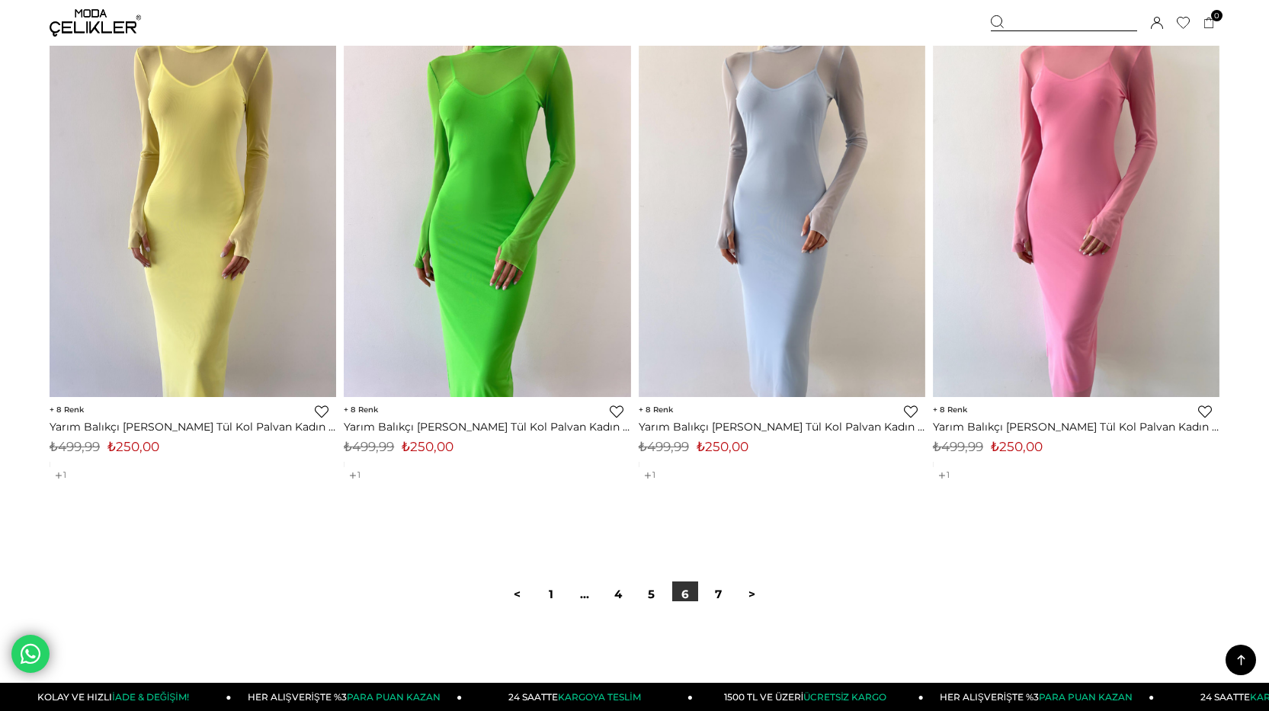
scroll to position [10213, 0]
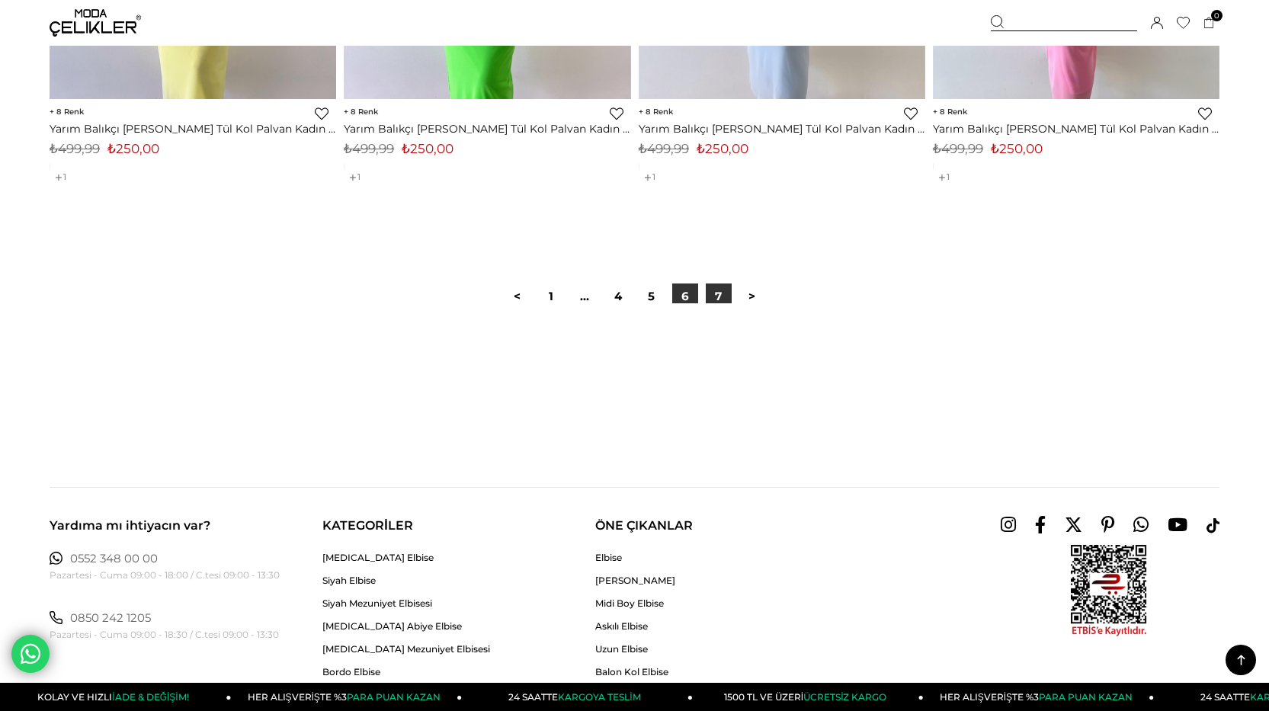
click at [711, 290] on link "7" at bounding box center [719, 297] width 26 height 26
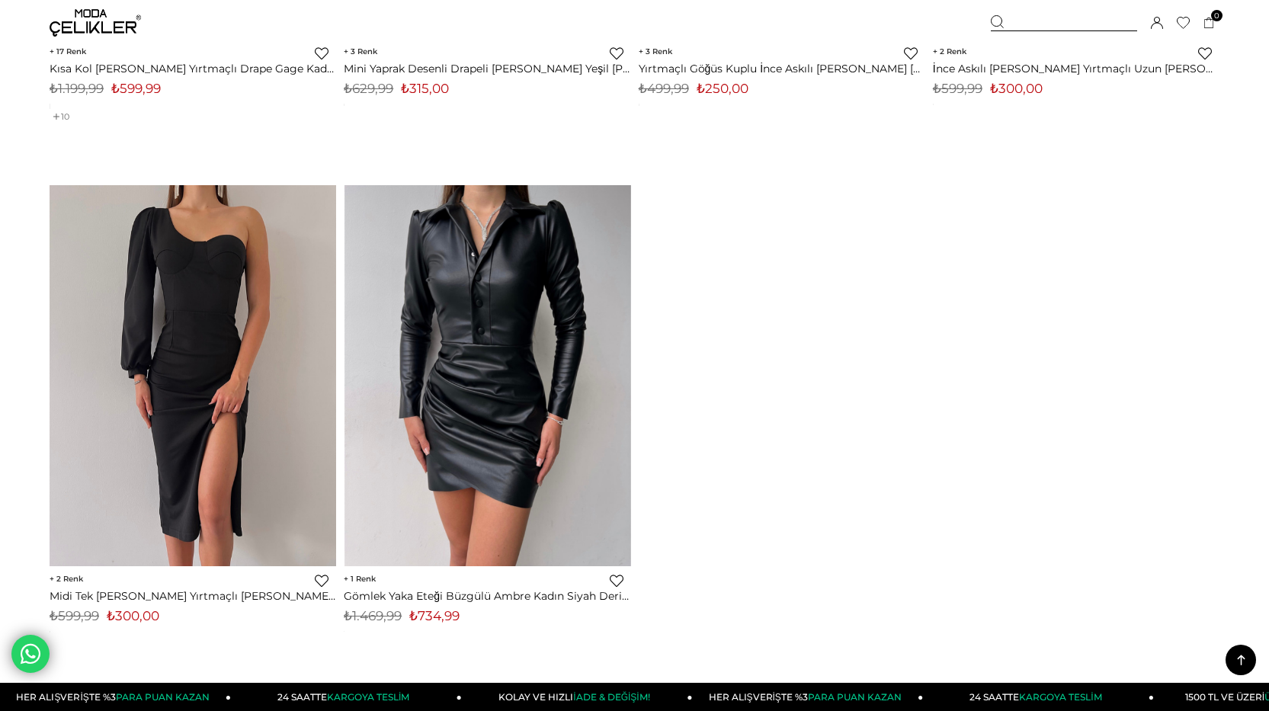
scroll to position [1448, 0]
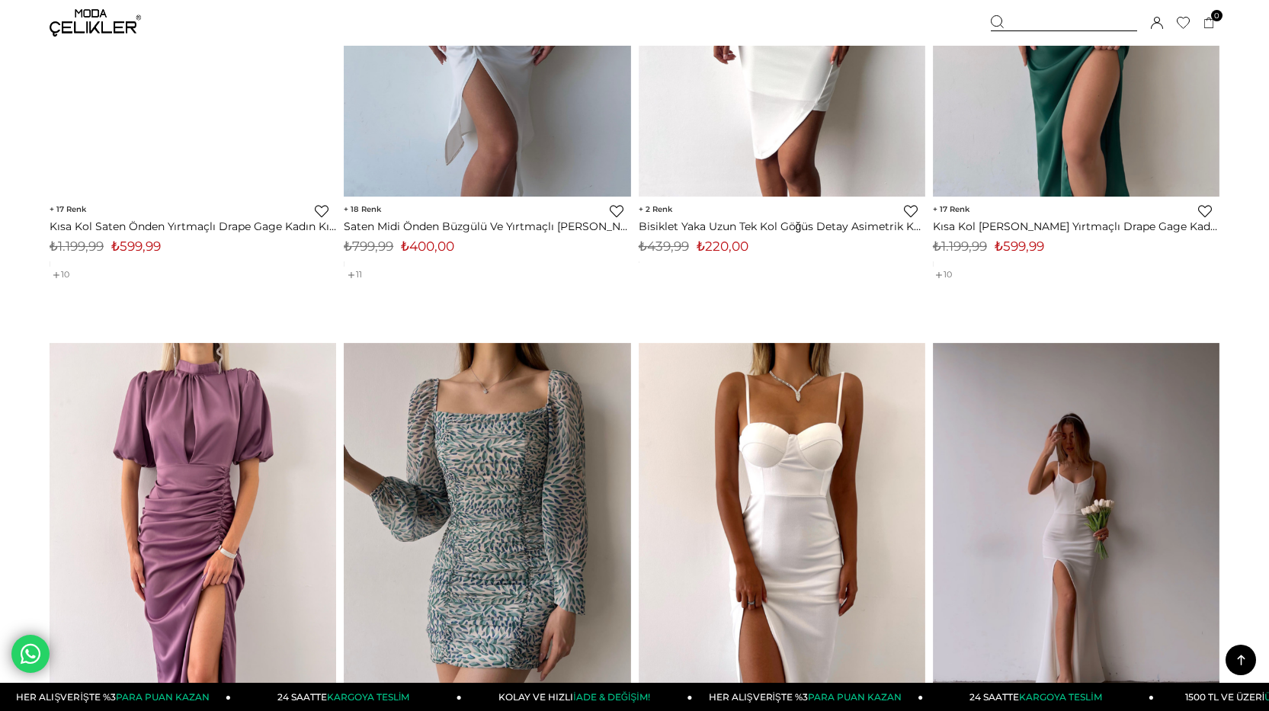
click at [95, 27] on img at bounding box center [95, 22] width 91 height 27
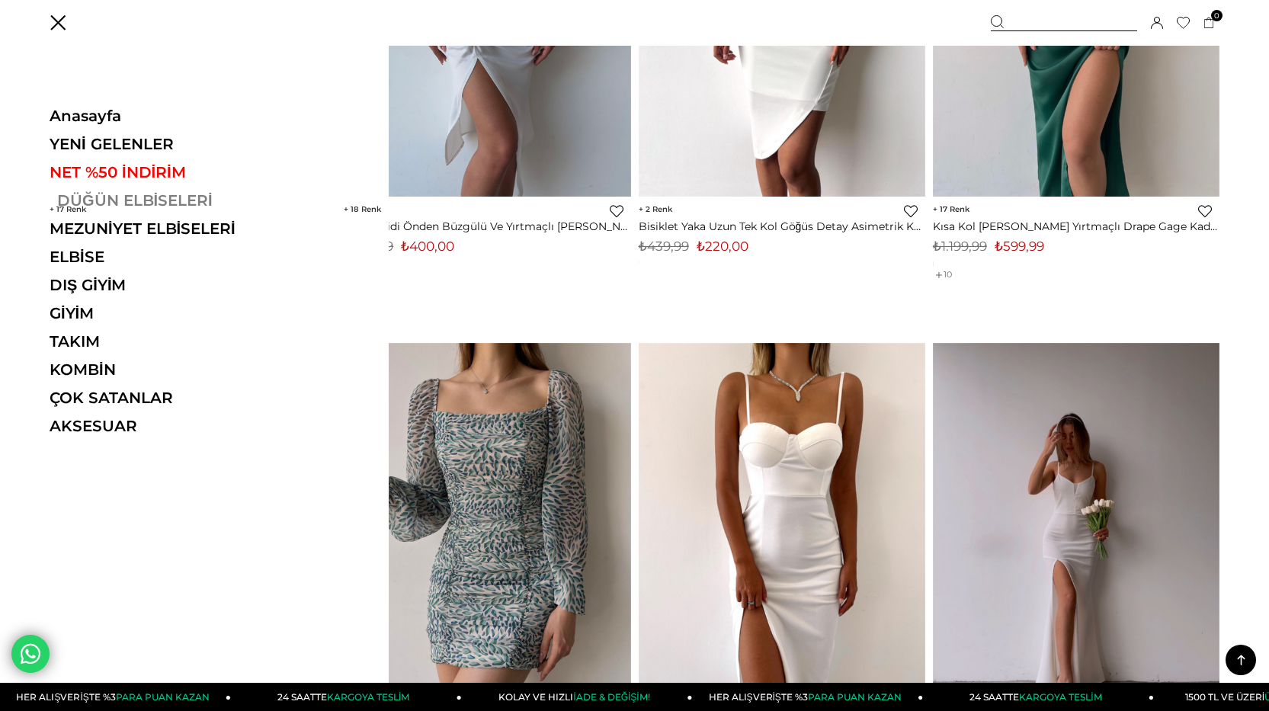
click at [141, 197] on link "DÜĞÜN ELBİSELERİ" at bounding box center [155, 200] width 210 height 18
click at [144, 199] on link "DÜĞÜN ELBİSELERİ" at bounding box center [155, 200] width 210 height 18
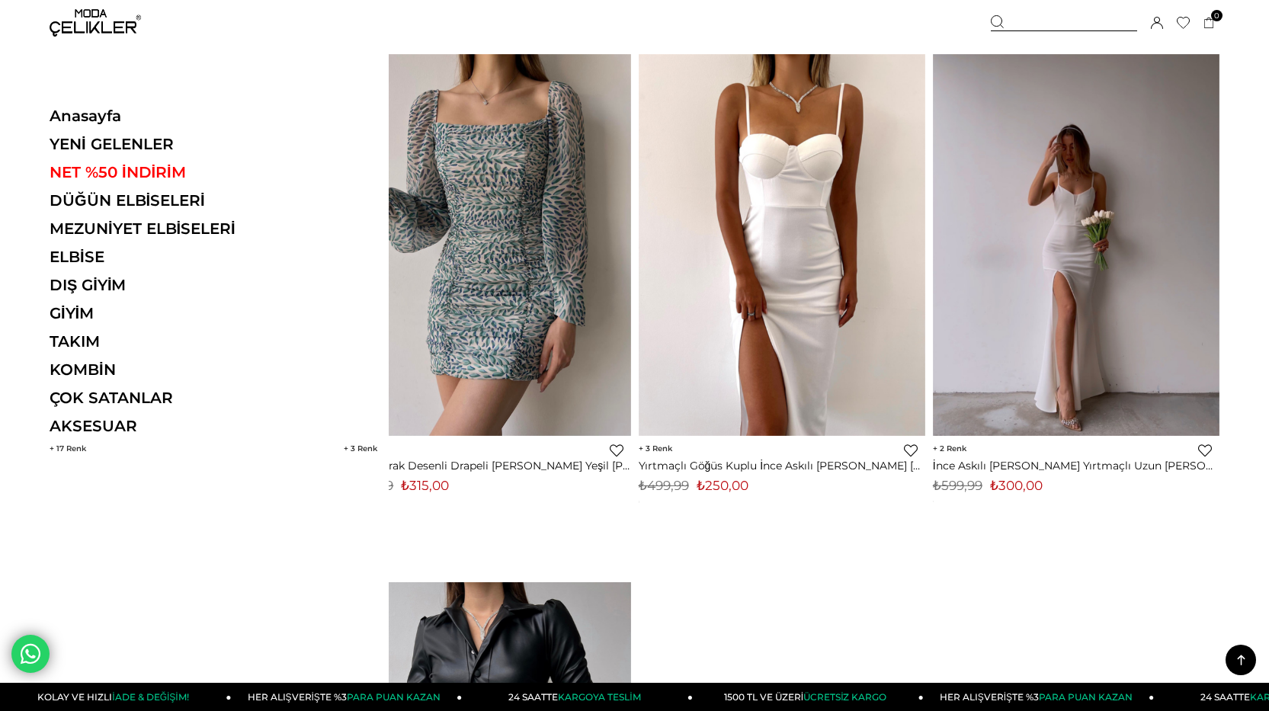
scroll to position [1753, 0]
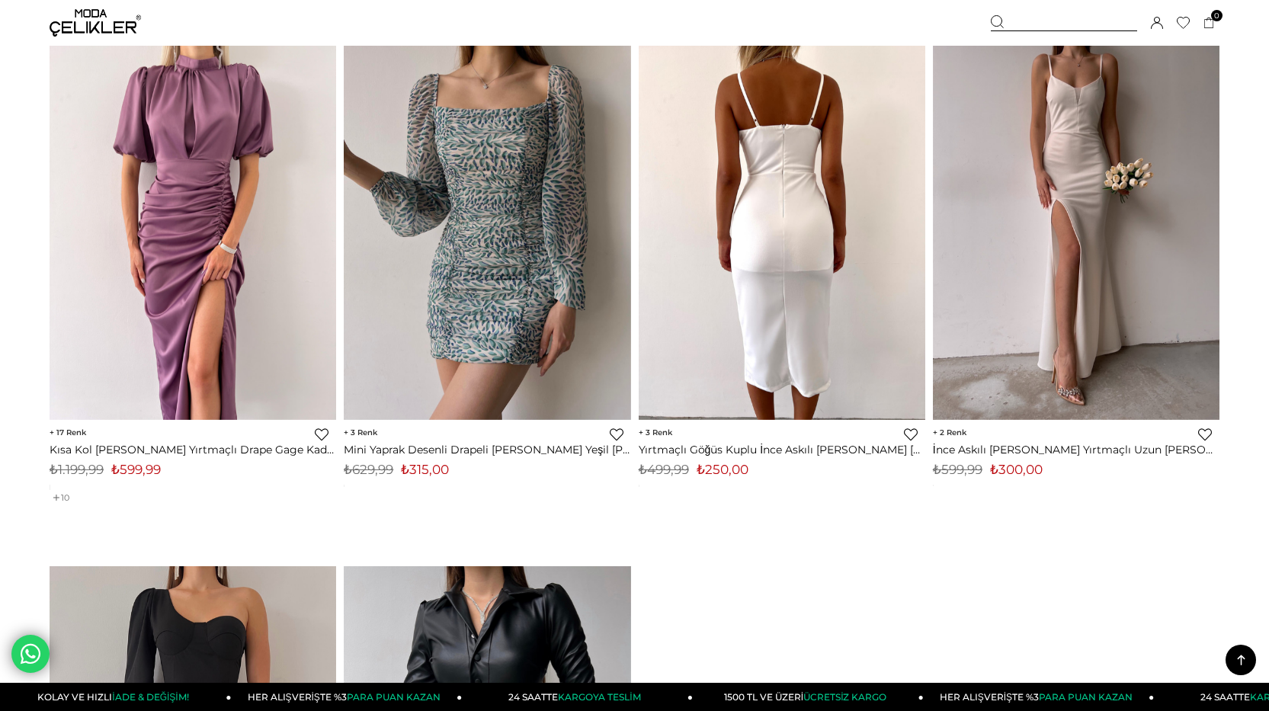
click at [837, 217] on img at bounding box center [782, 229] width 287 height 382
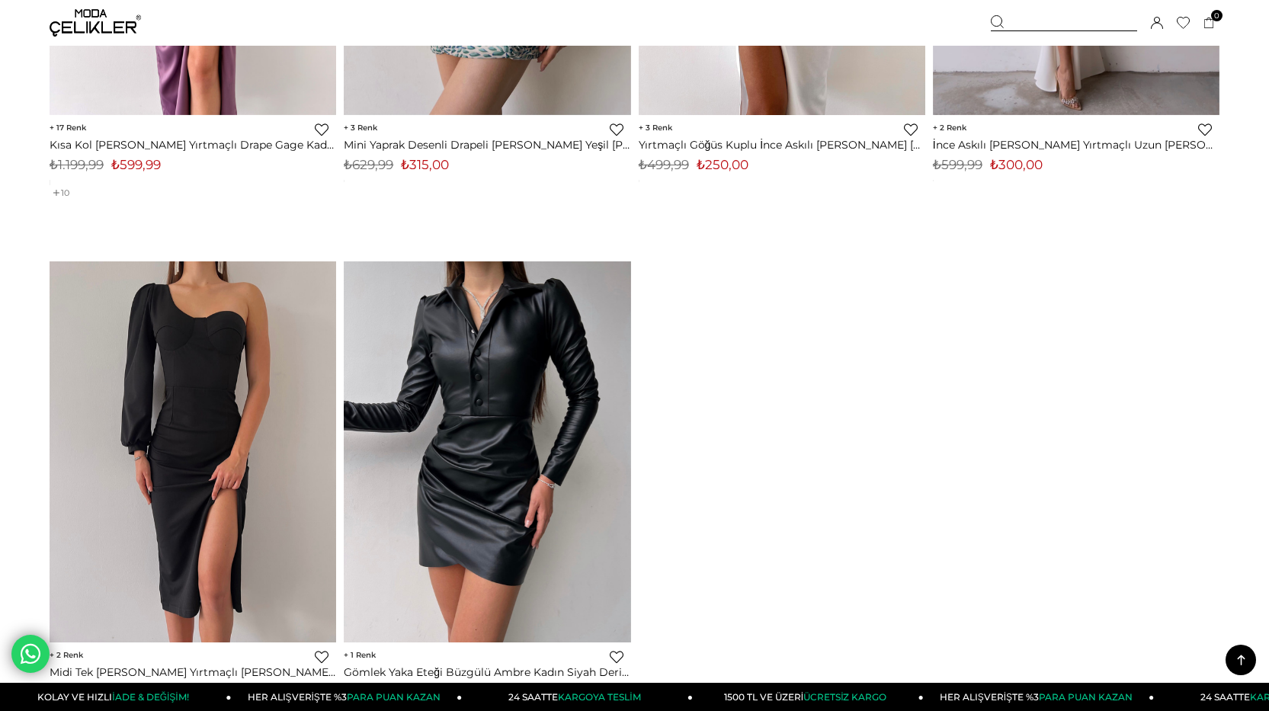
scroll to position [2043, 0]
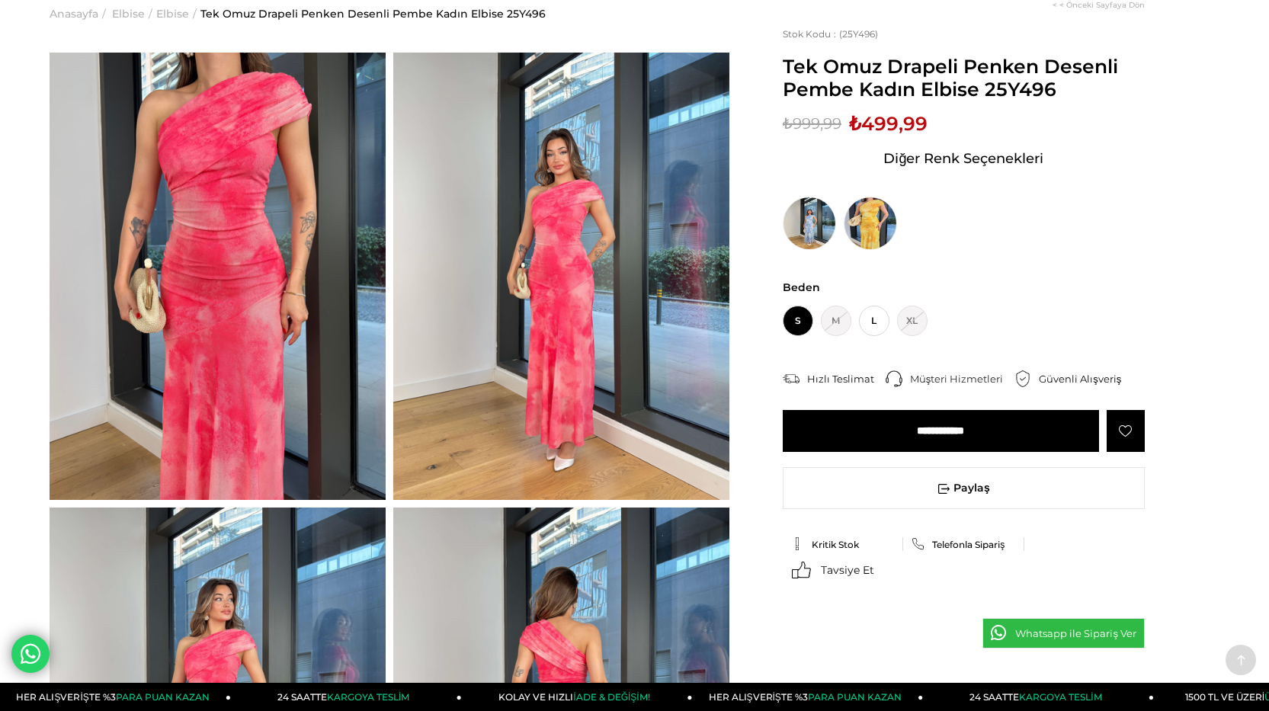
scroll to position [457, 0]
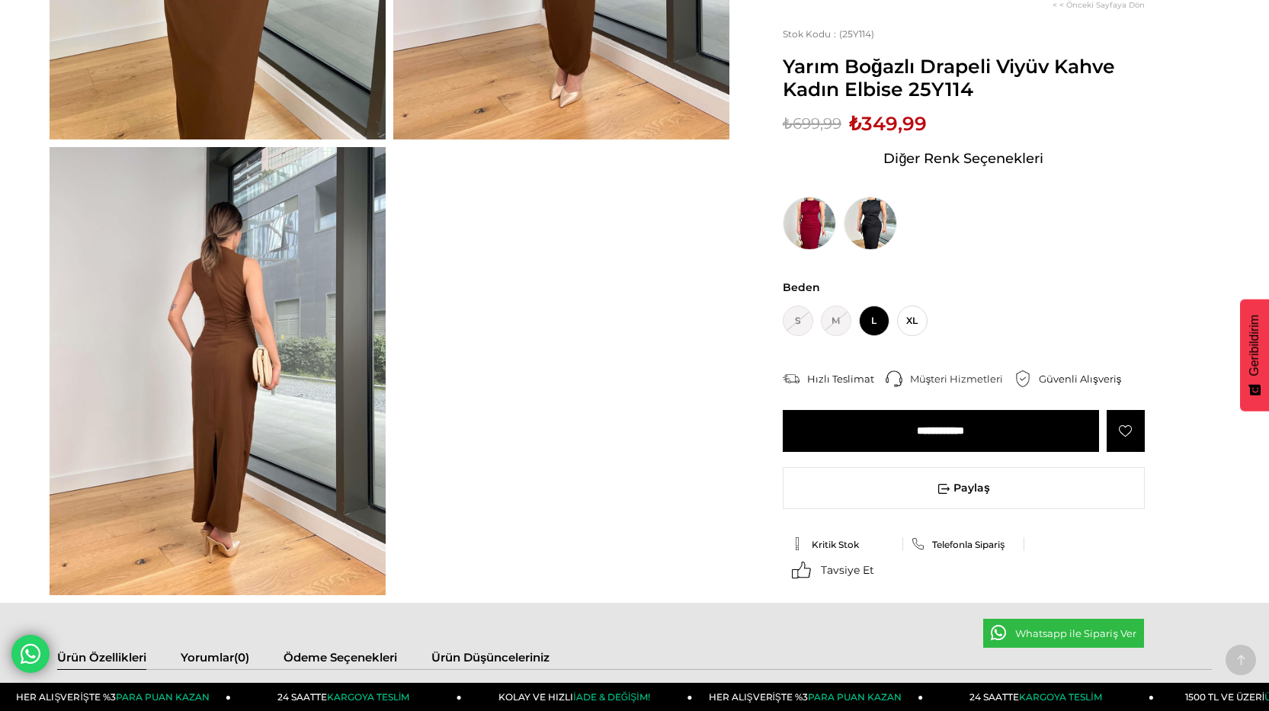
scroll to position [457, 0]
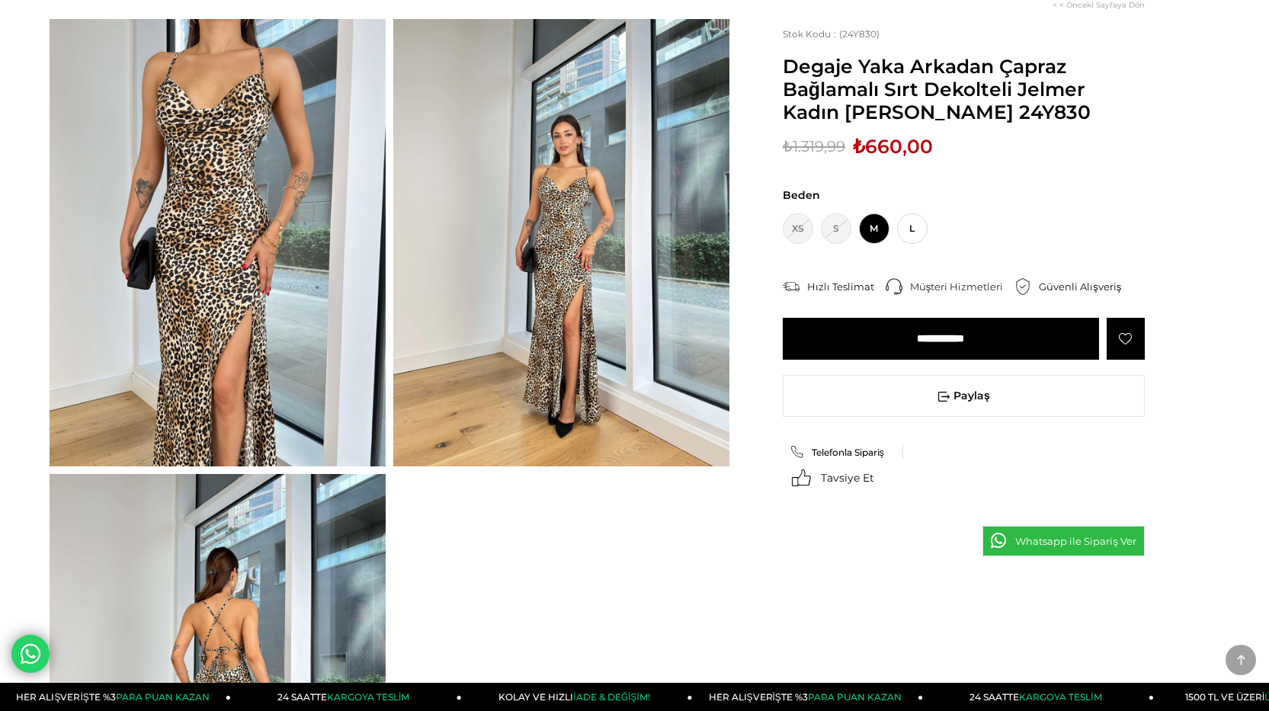
scroll to position [229, 0]
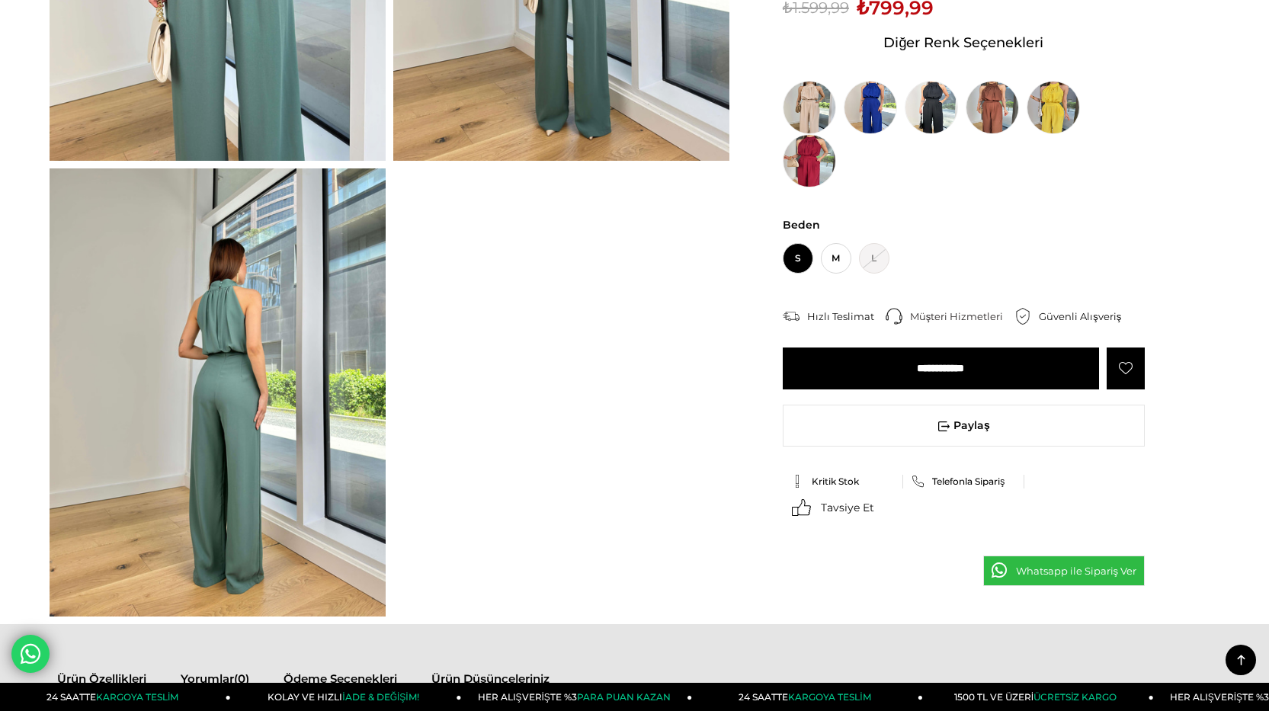
scroll to position [229, 0]
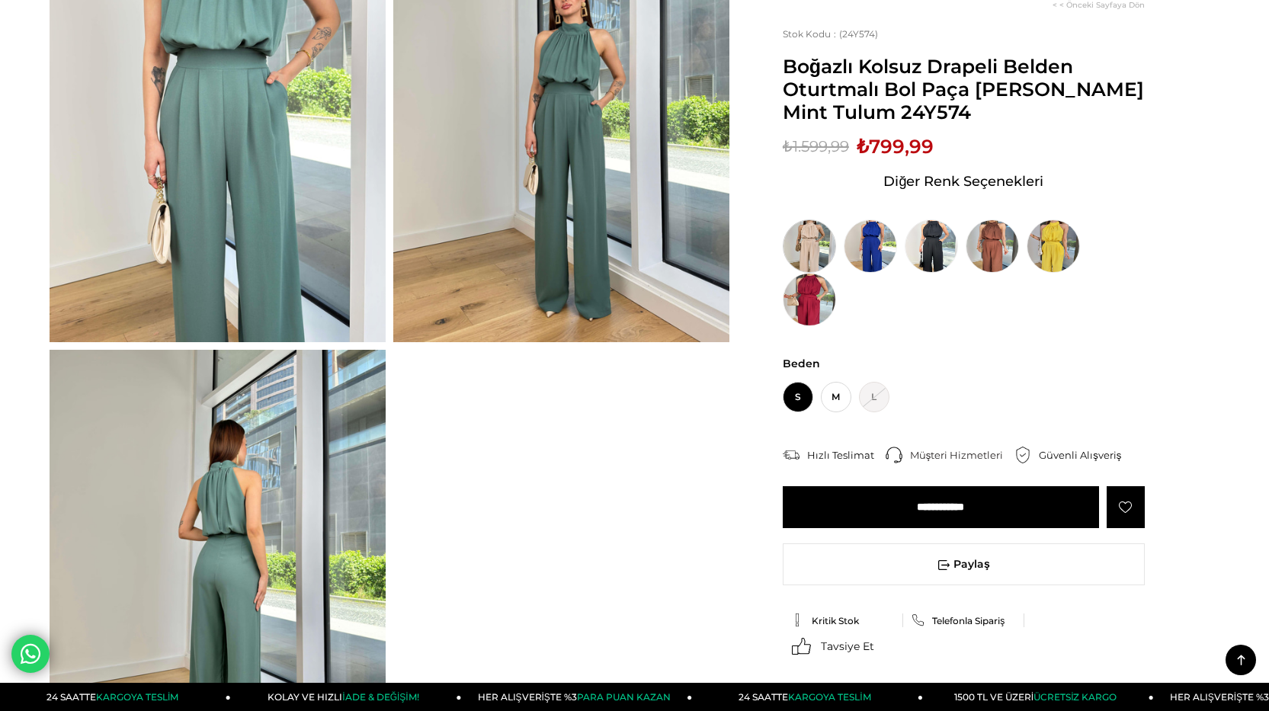
click at [809, 250] on img at bounding box center [809, 245] width 53 height 53
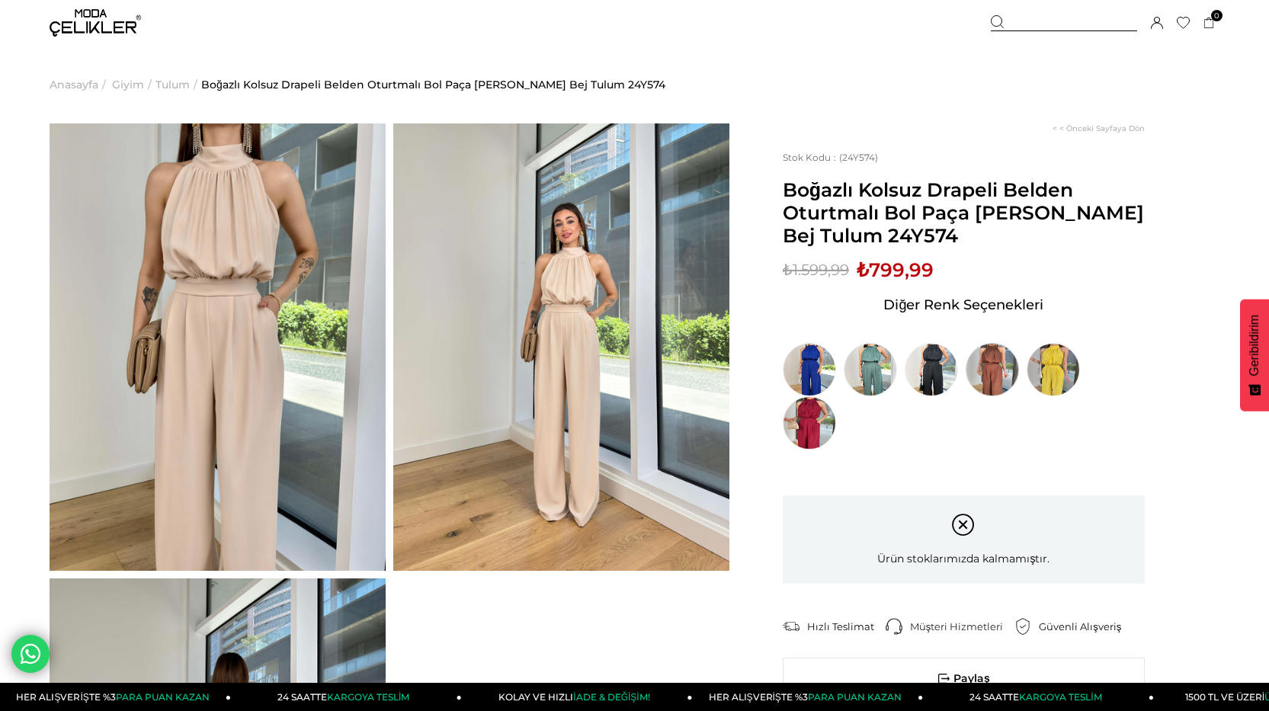
click at [979, 371] on img at bounding box center [992, 369] width 53 height 53
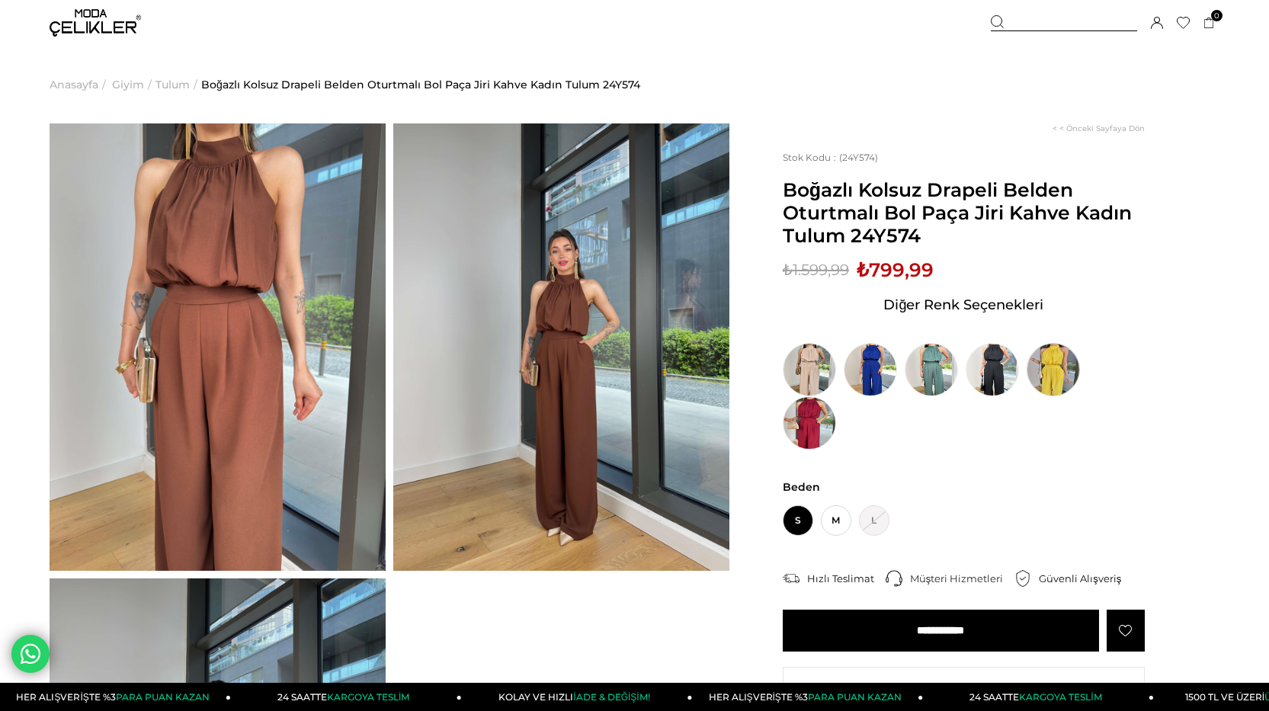
click at [1061, 371] on img at bounding box center [1053, 369] width 53 height 53
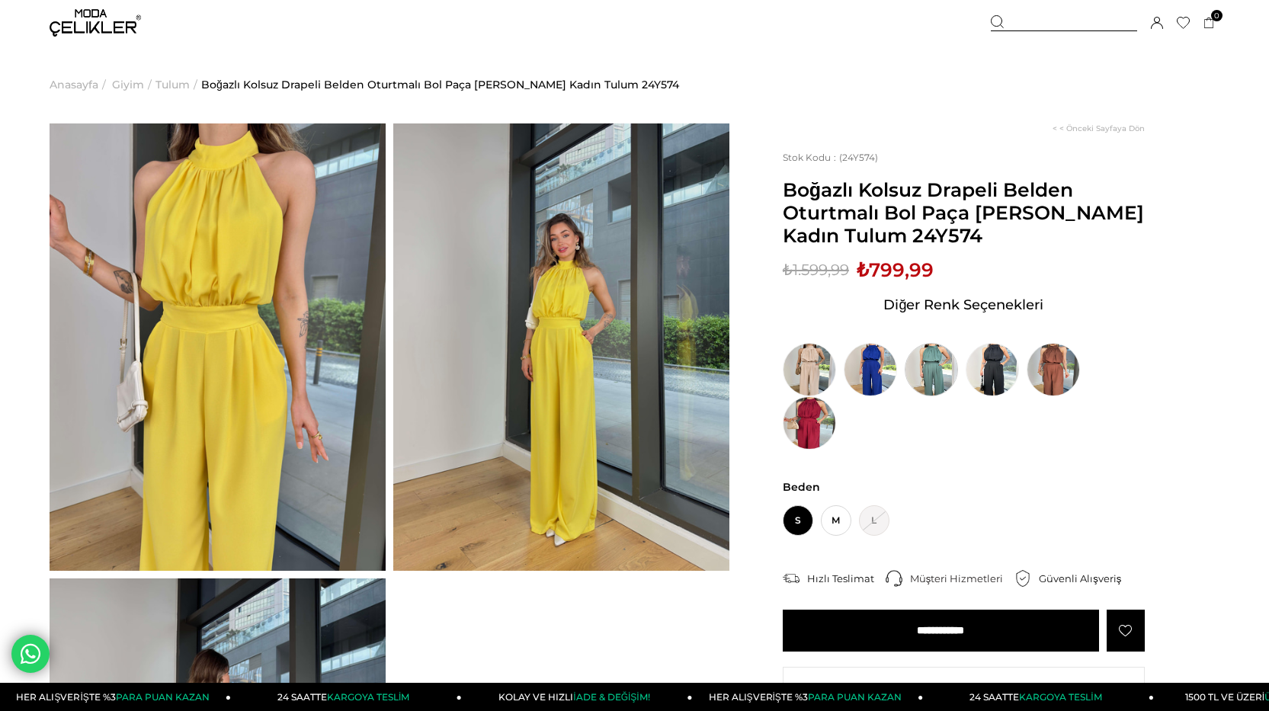
click at [931, 369] on img at bounding box center [931, 369] width 53 height 53
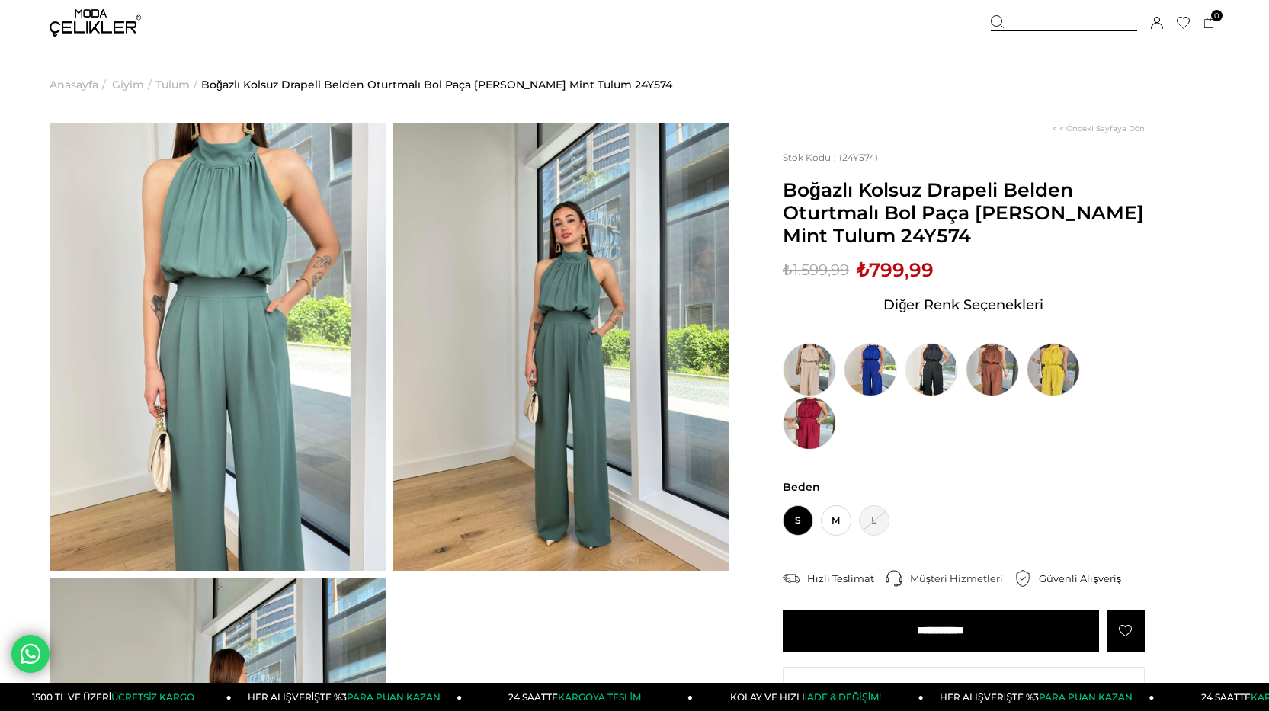
click at [328, 396] on img at bounding box center [218, 346] width 336 height 447
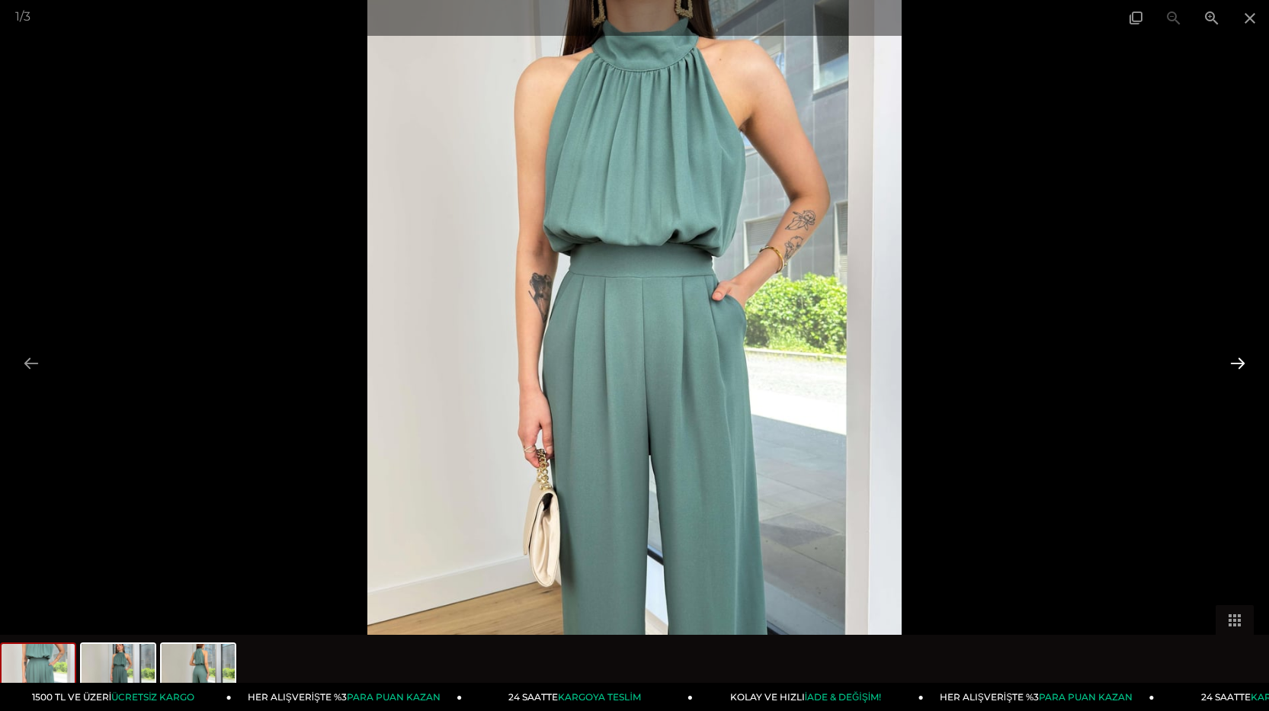
click at [1238, 357] on button at bounding box center [1238, 363] width 32 height 30
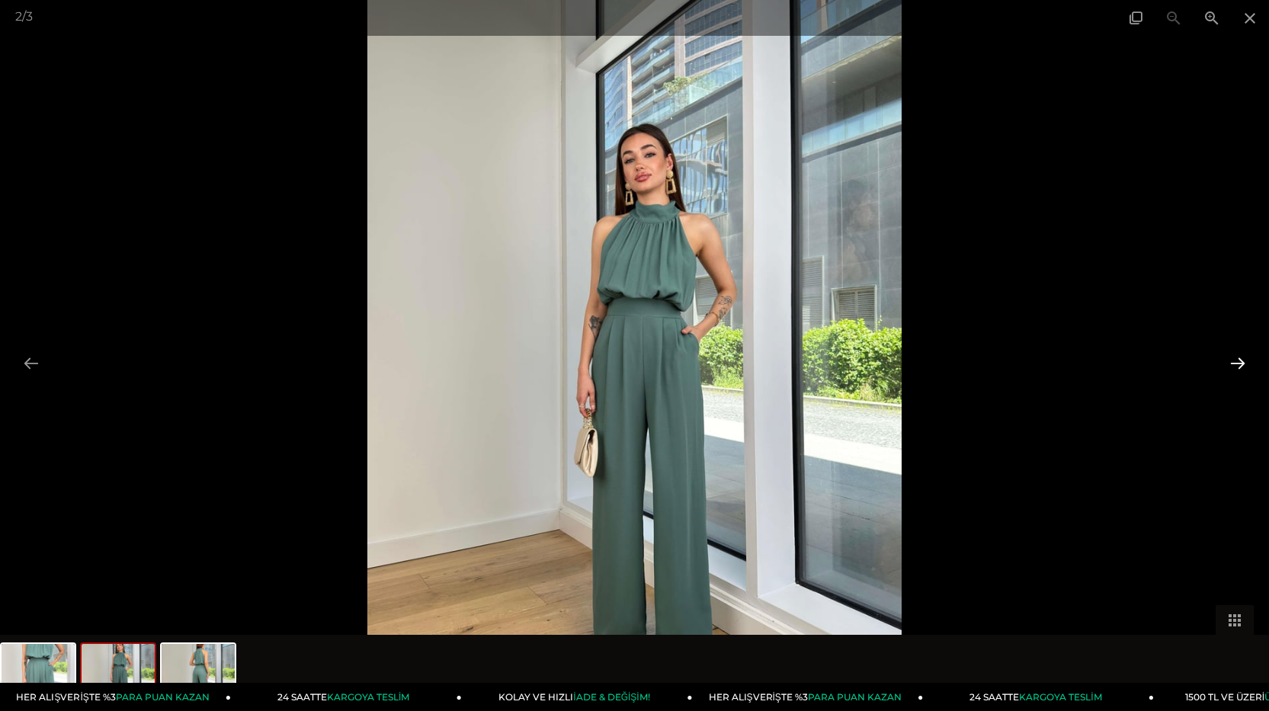
click at [1238, 357] on button at bounding box center [1238, 363] width 32 height 30
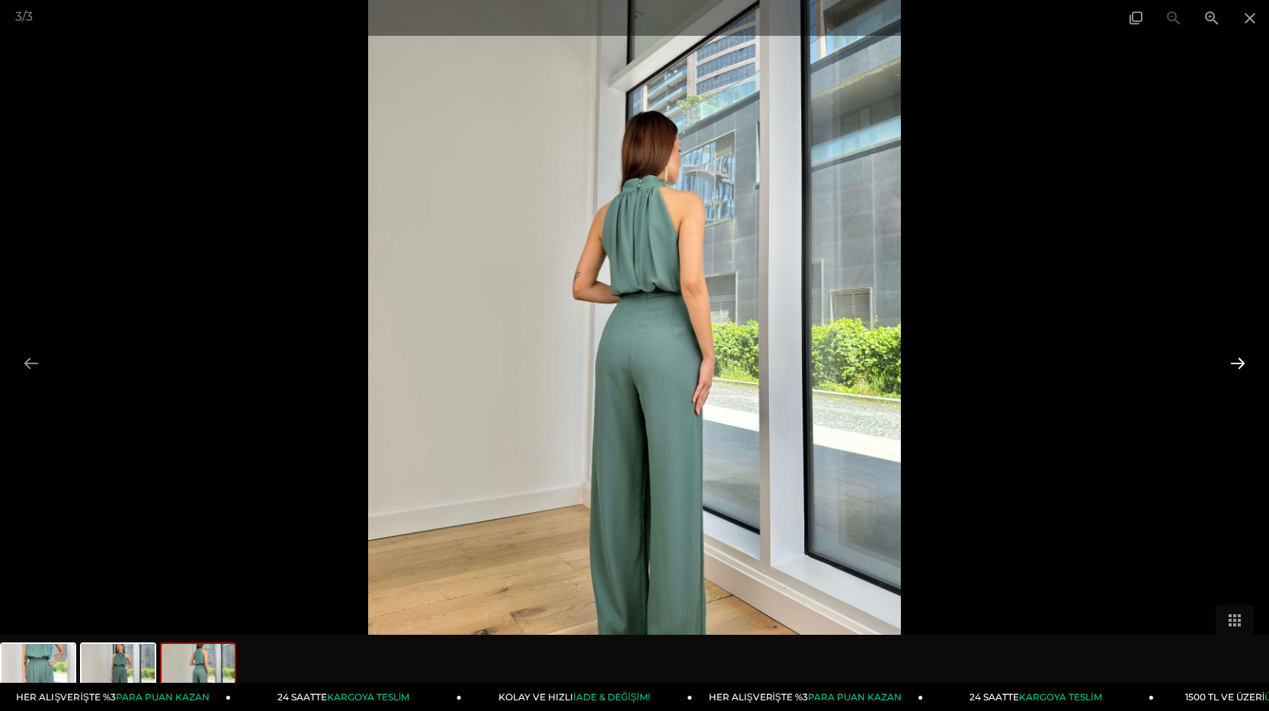
click at [1238, 357] on button at bounding box center [1238, 363] width 32 height 30
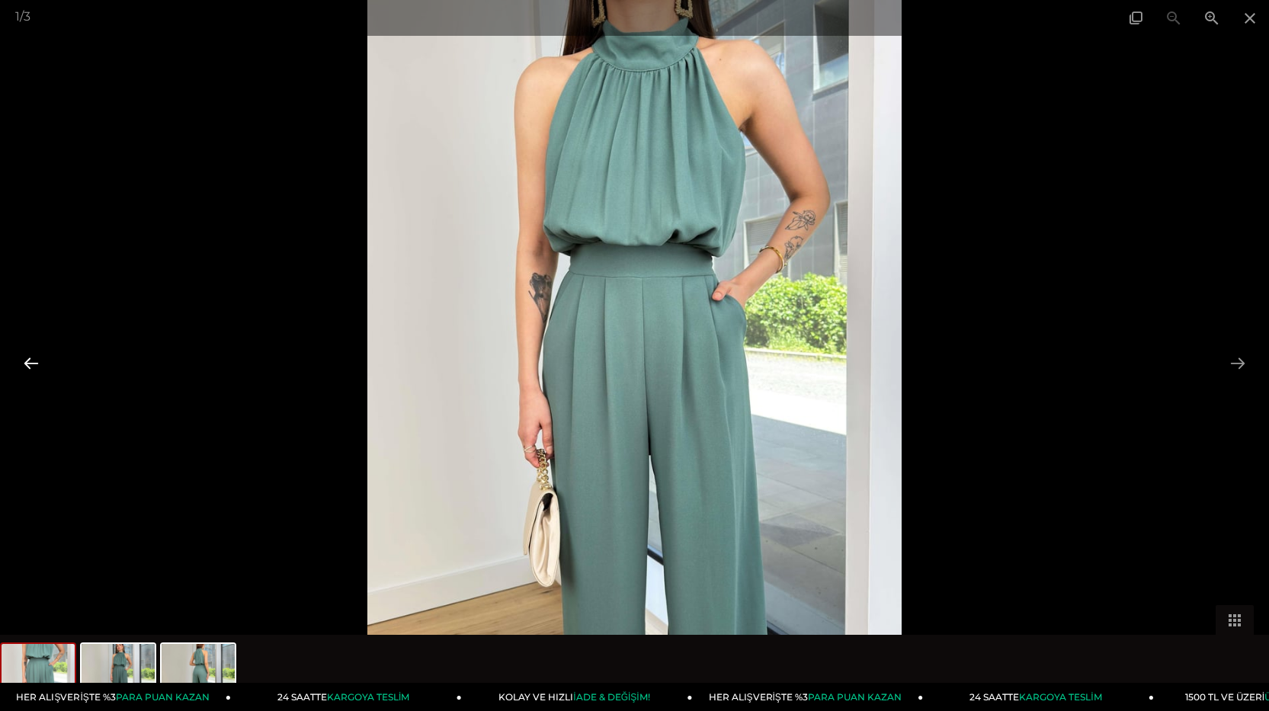
click at [27, 365] on button at bounding box center [31, 363] width 32 height 30
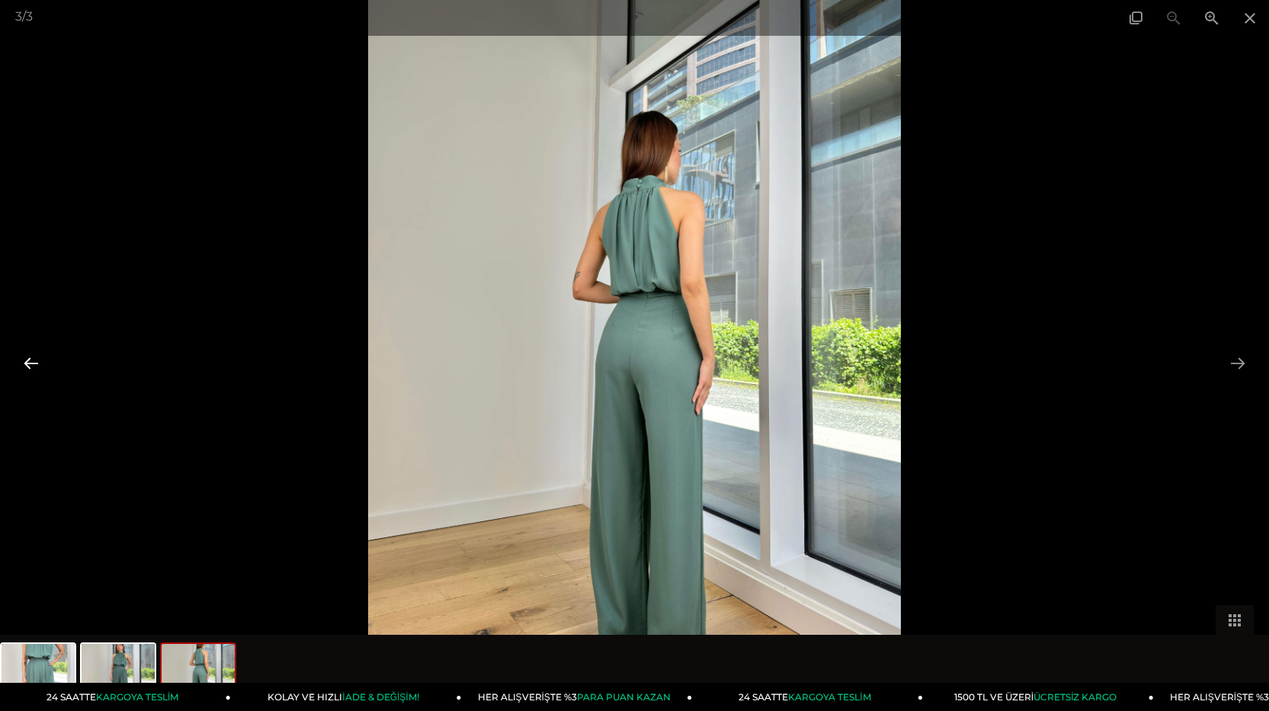
click at [34, 364] on button at bounding box center [31, 363] width 32 height 30
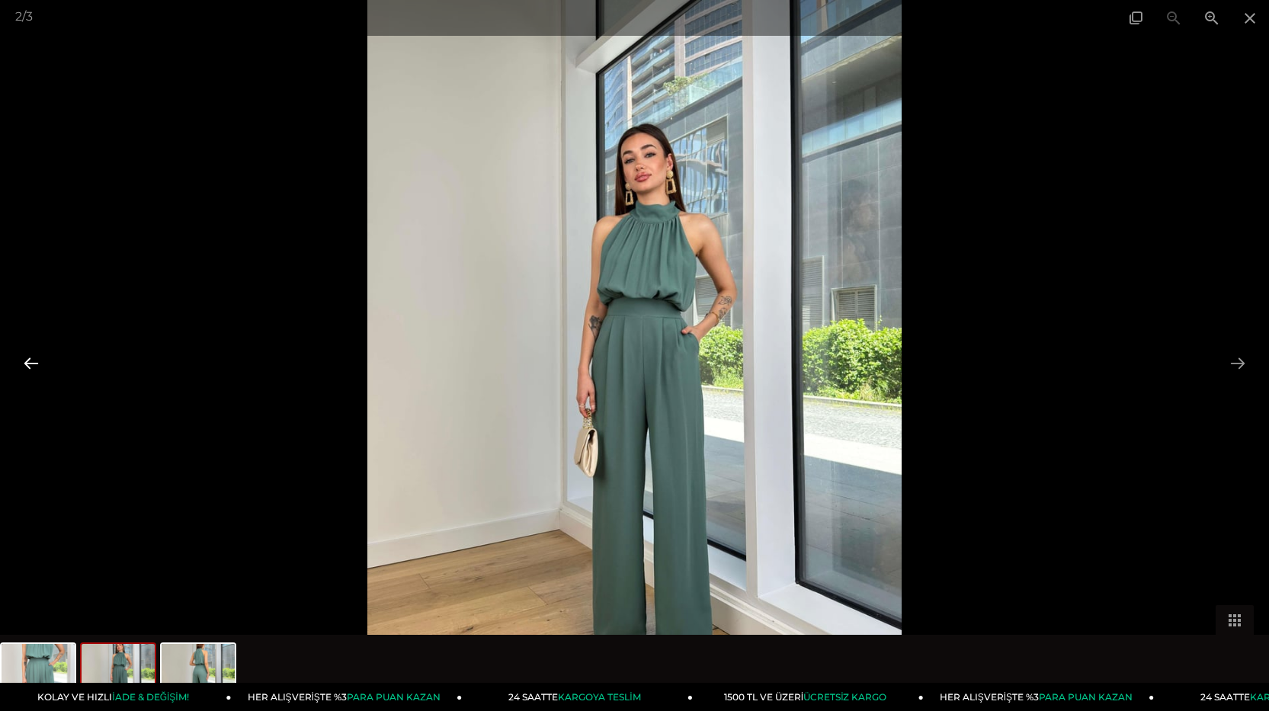
click at [24, 361] on button at bounding box center [31, 363] width 32 height 30
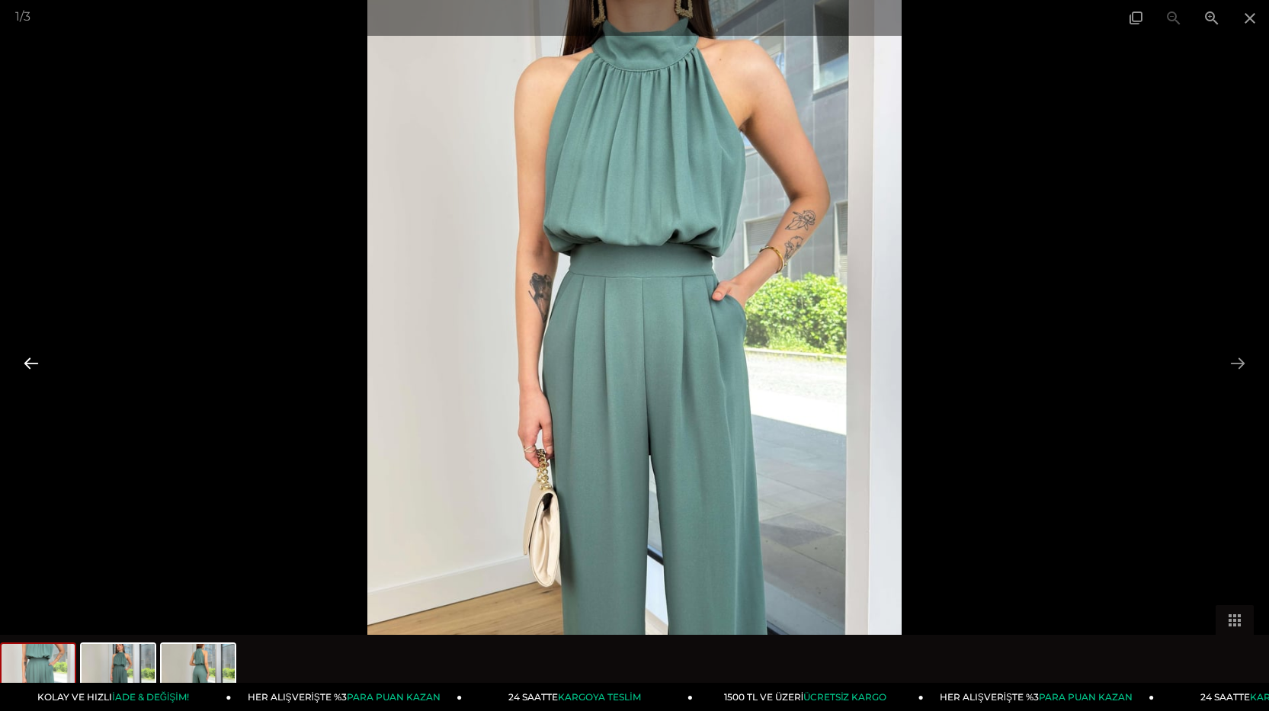
click at [37, 363] on button at bounding box center [31, 363] width 32 height 30
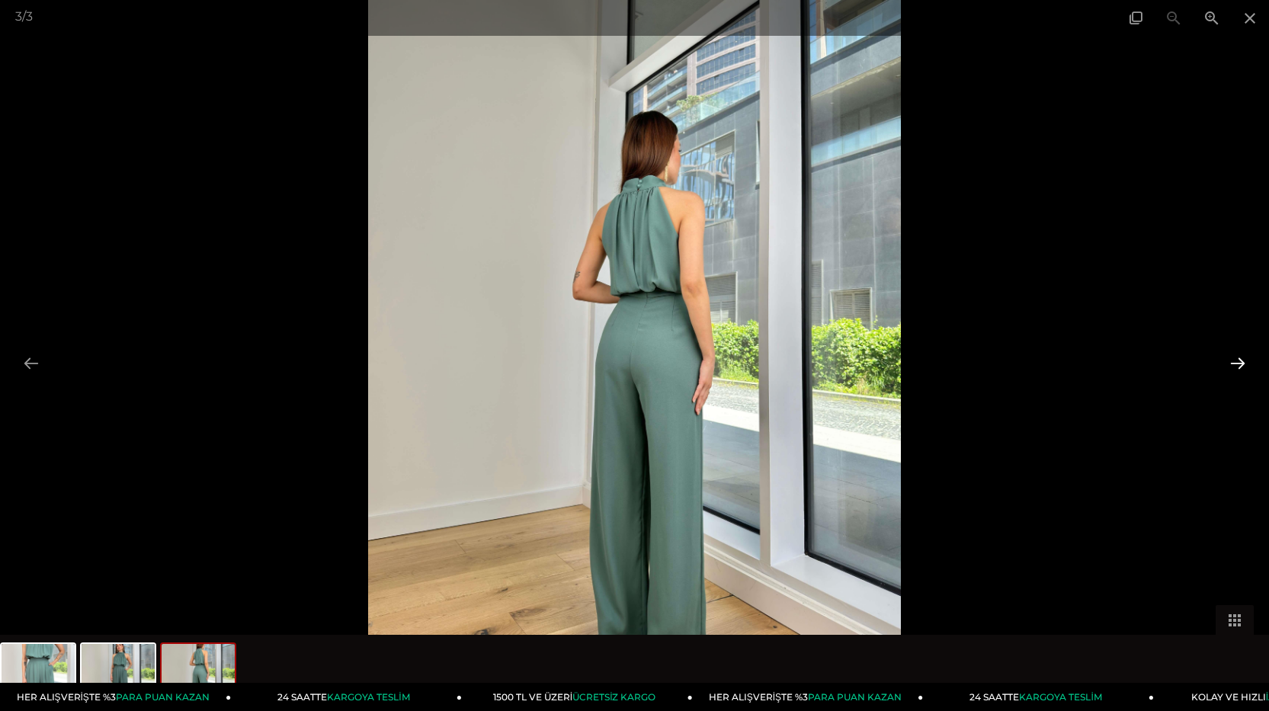
click at [1243, 364] on button at bounding box center [1238, 363] width 32 height 30
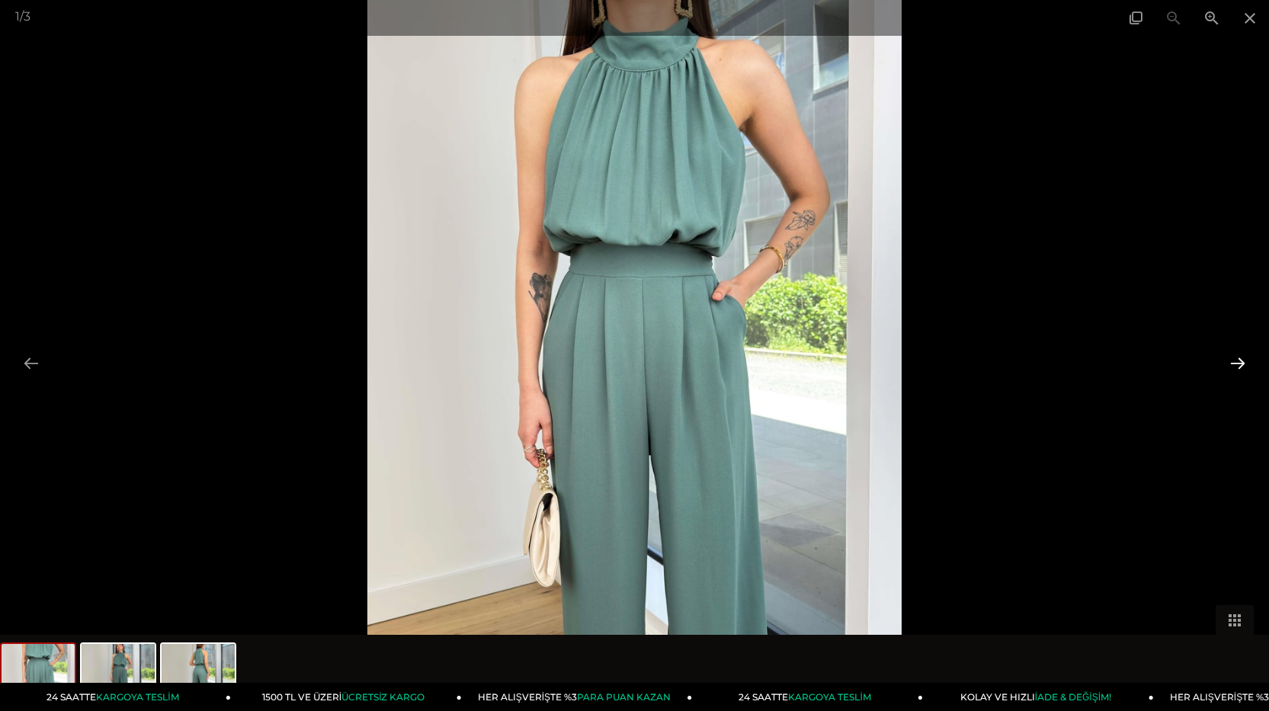
click at [1243, 364] on button at bounding box center [1238, 363] width 32 height 30
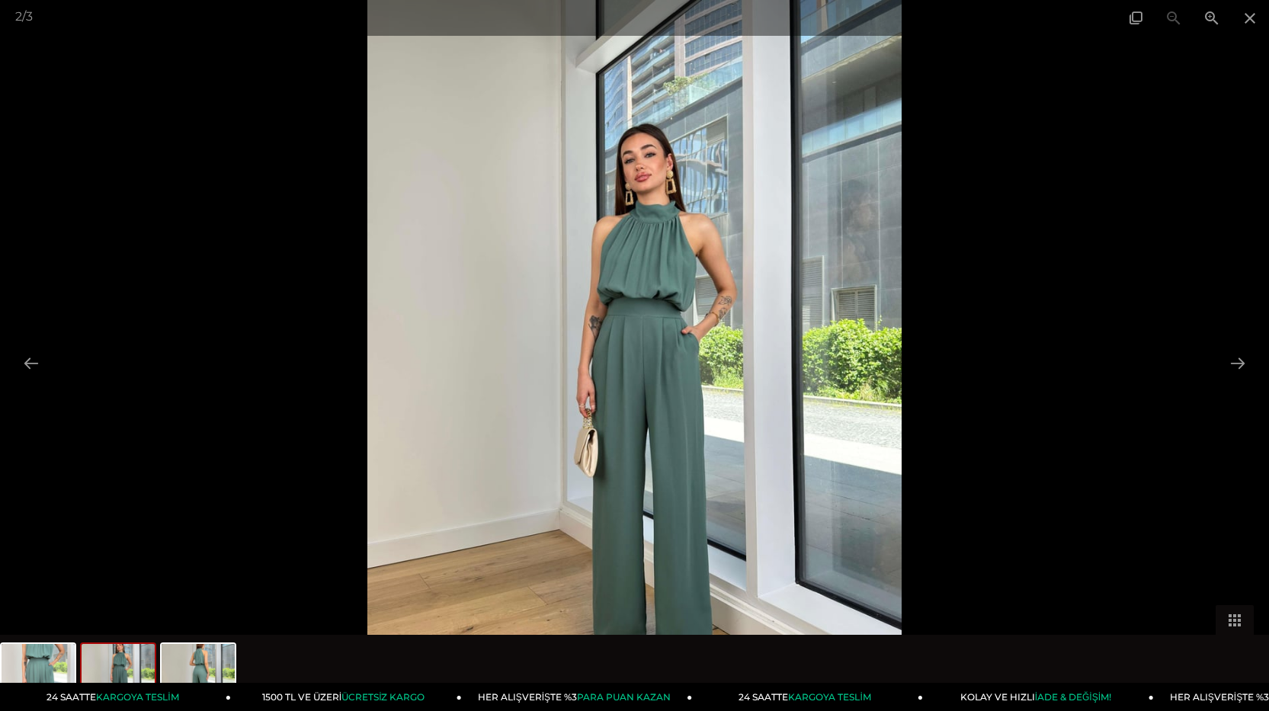
click at [1165, 238] on div at bounding box center [634, 355] width 1269 height 711
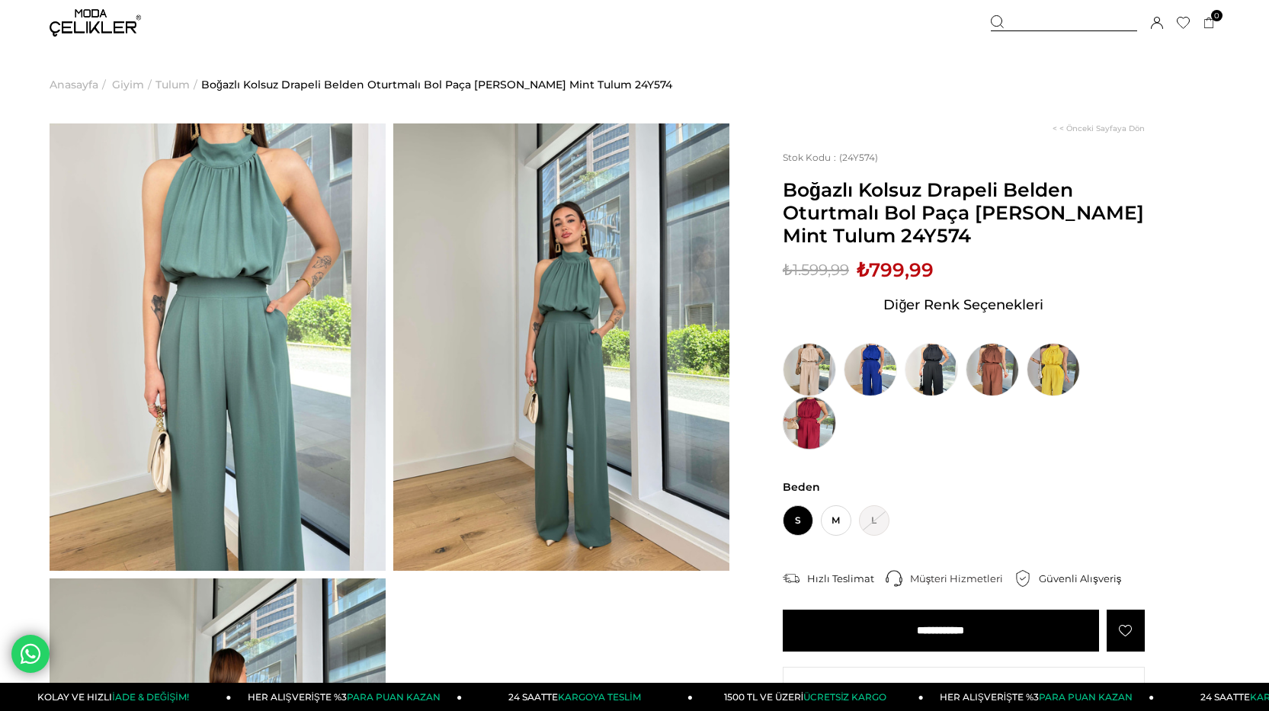
click at [815, 428] on img at bounding box center [809, 422] width 53 height 53
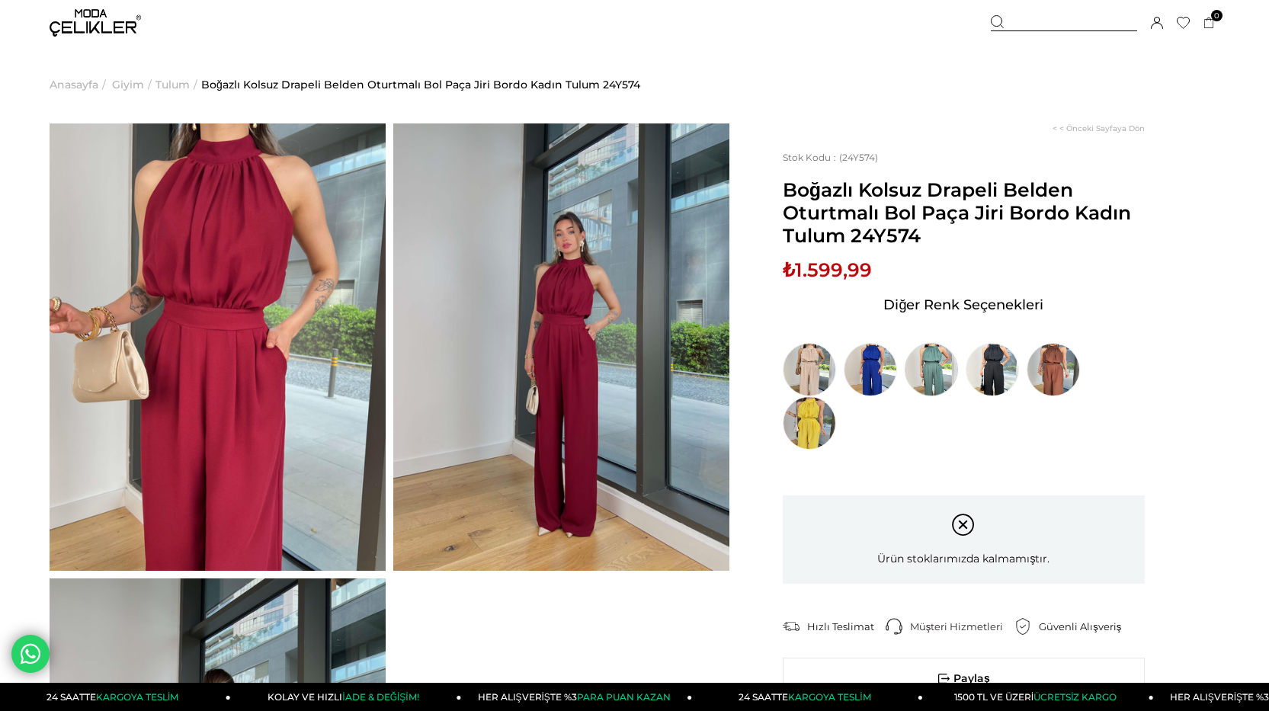
click at [930, 376] on img at bounding box center [931, 369] width 53 height 53
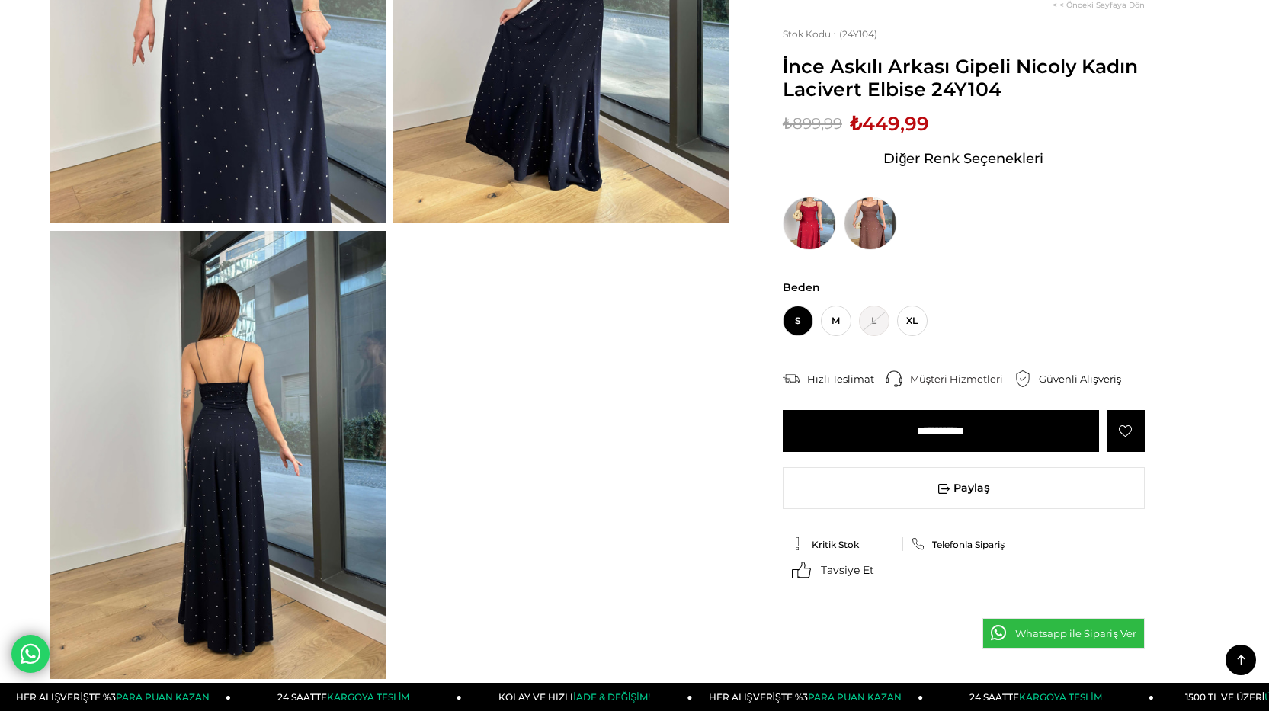
scroll to position [381, 0]
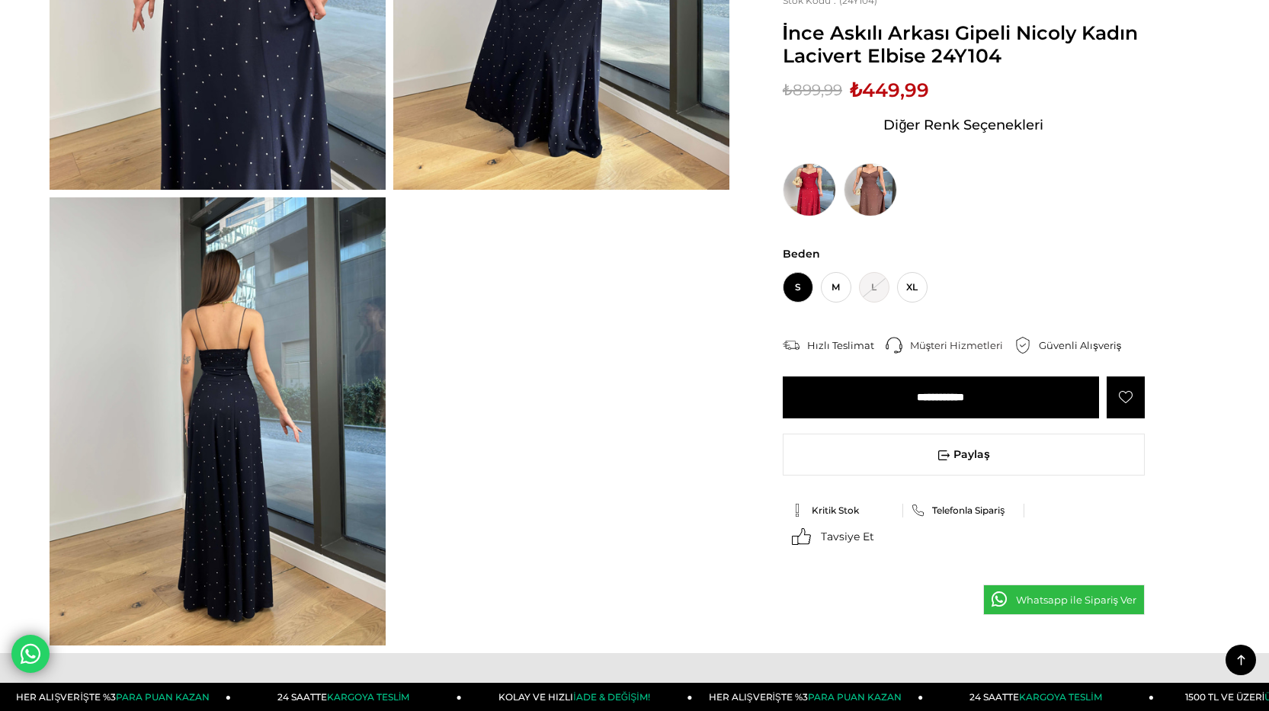
click at [272, 364] on img at bounding box center [218, 420] width 336 height 447
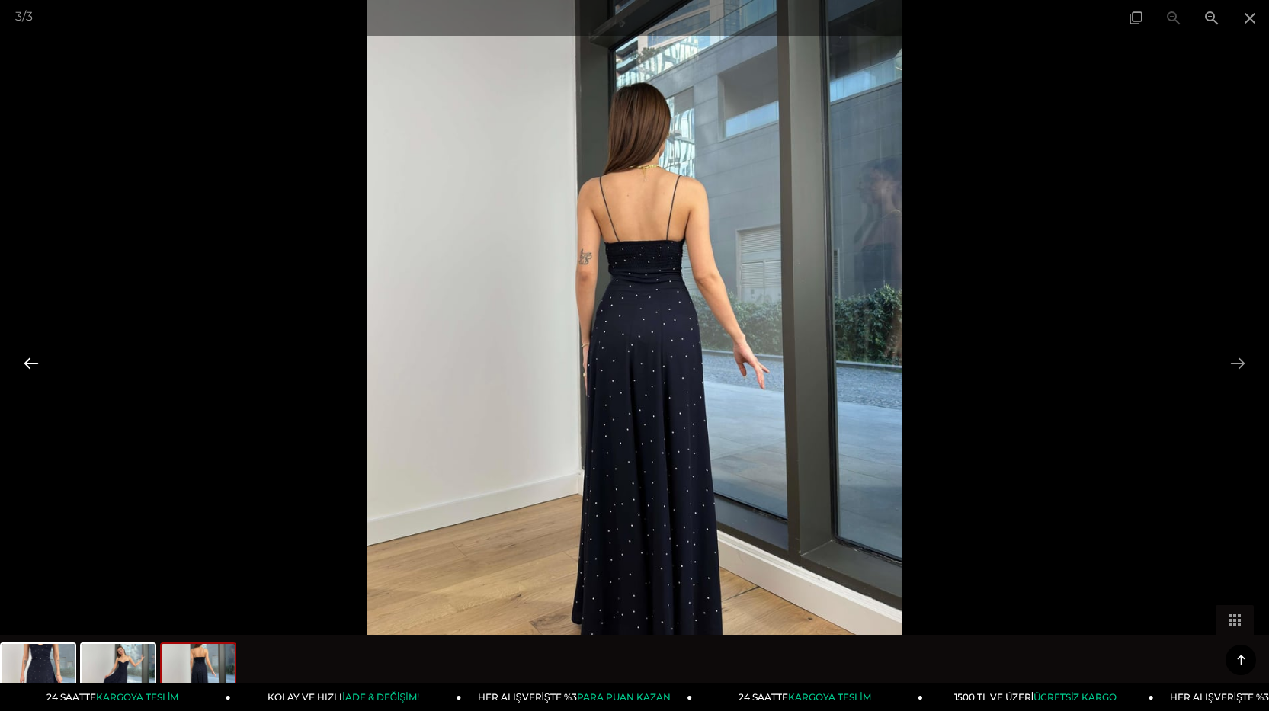
click at [36, 363] on button at bounding box center [31, 363] width 32 height 30
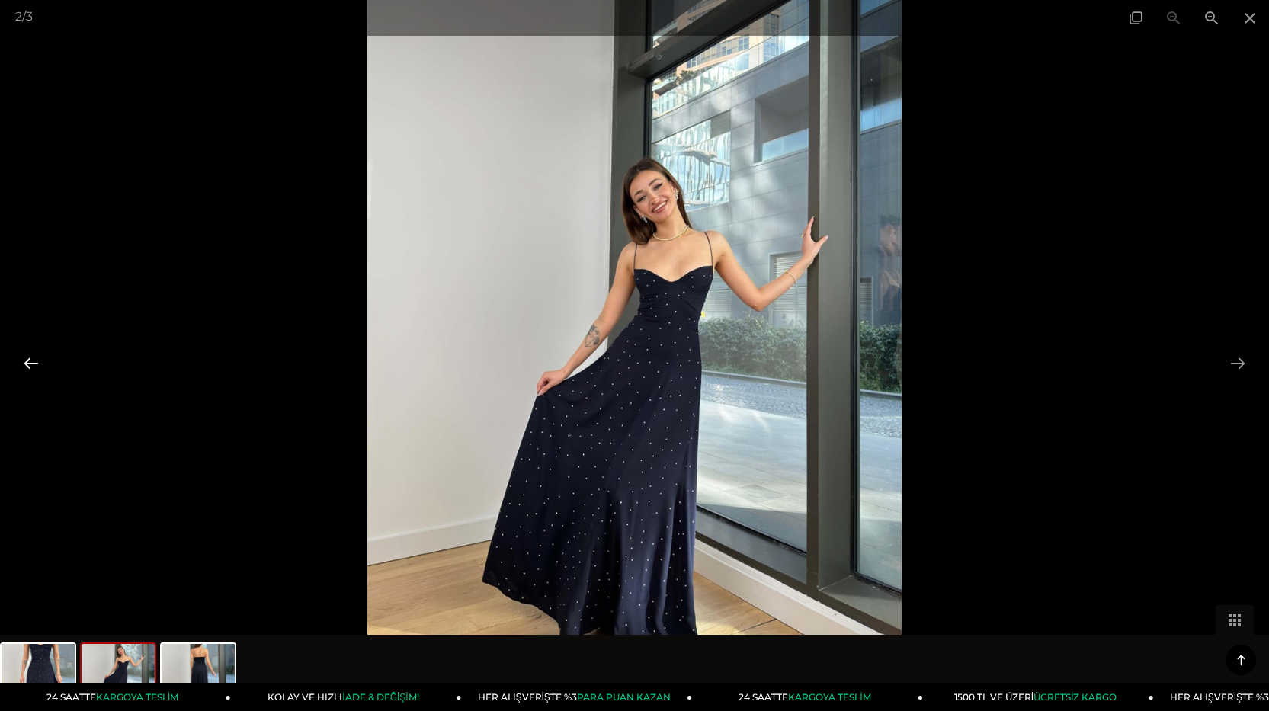
click at [36, 363] on button at bounding box center [31, 363] width 32 height 30
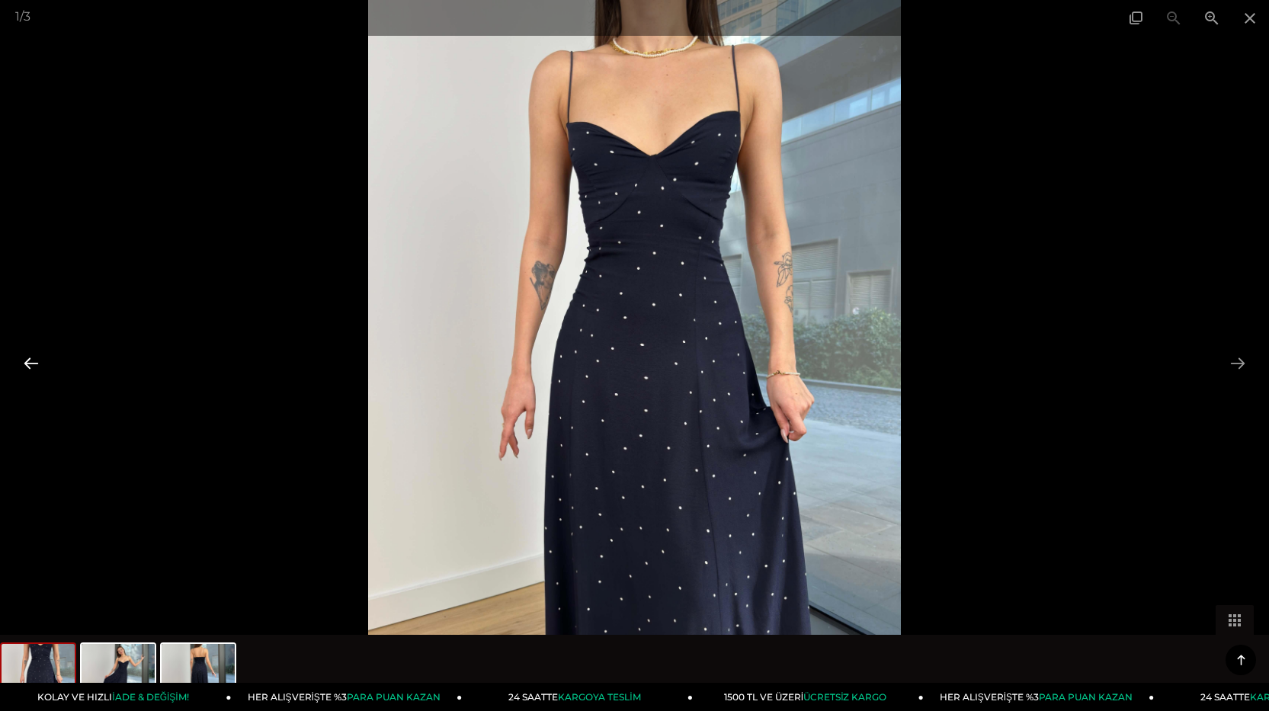
click at [30, 354] on button at bounding box center [31, 363] width 32 height 30
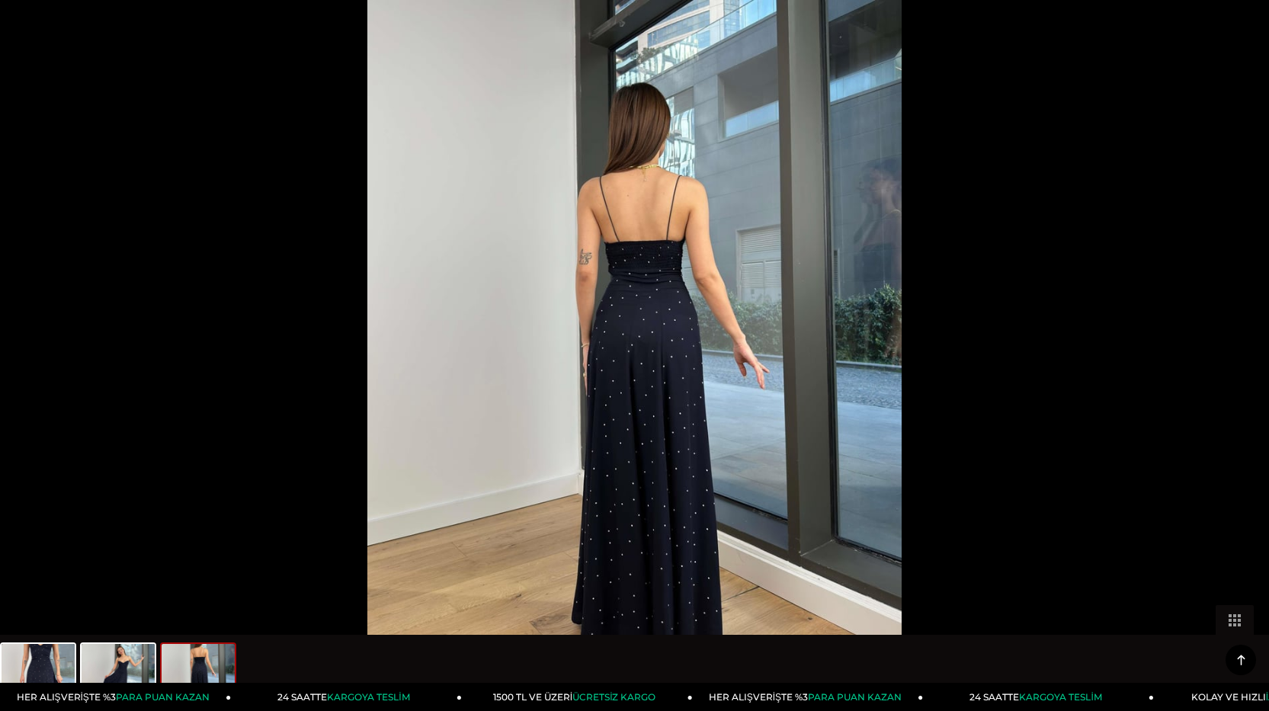
click at [30, 354] on button at bounding box center [24, 363] width 32 height 30
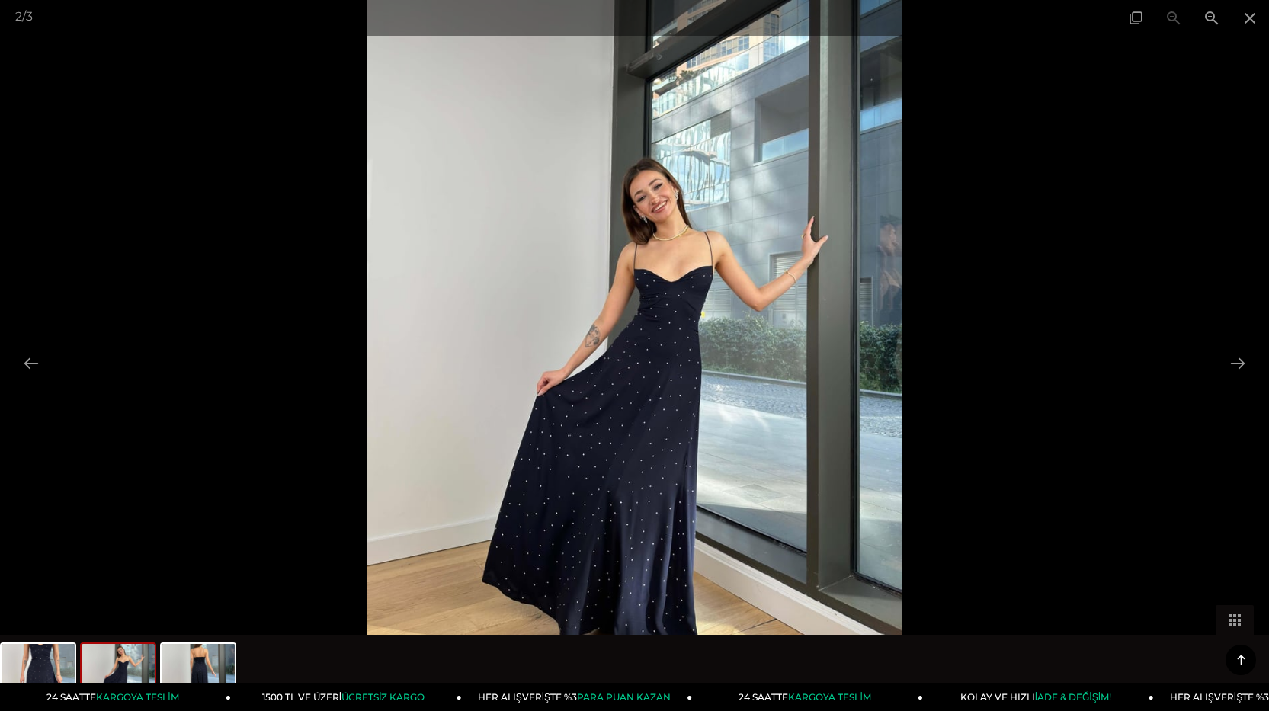
click at [670, 410] on img at bounding box center [633, 355] width 533 height 711
click at [1186, 219] on div at bounding box center [634, 355] width 1269 height 711
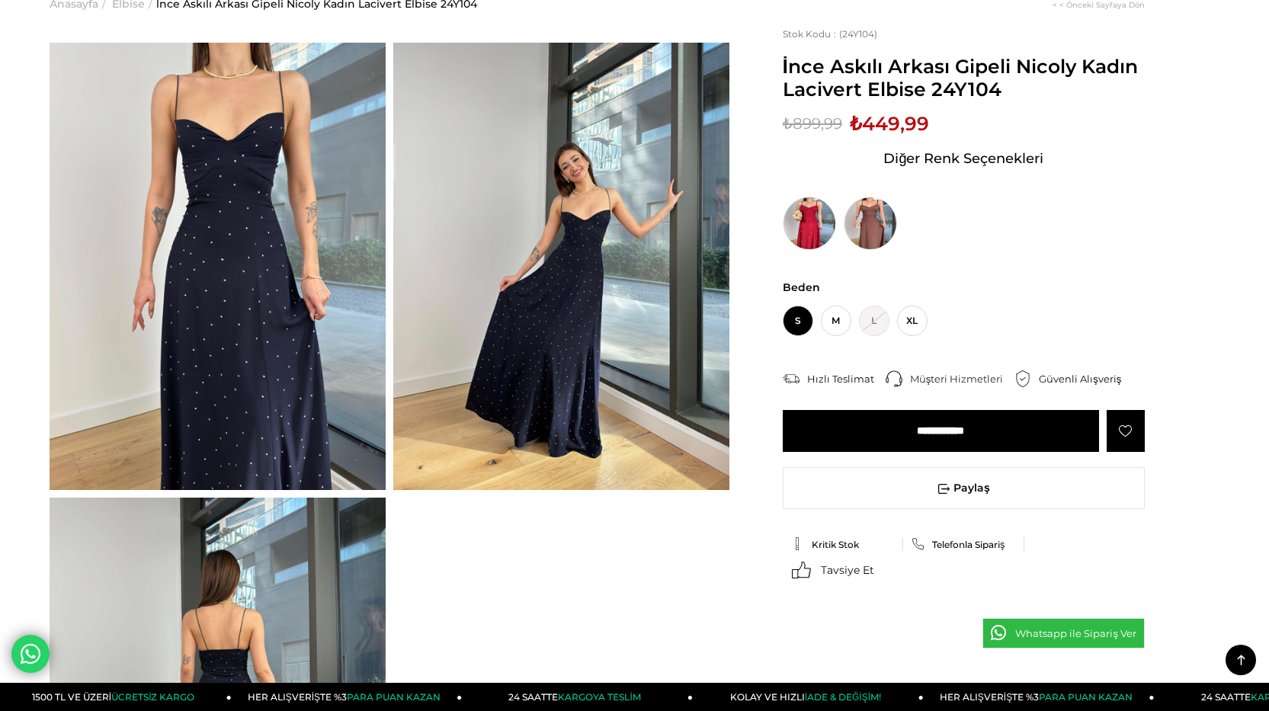
scroll to position [76, 0]
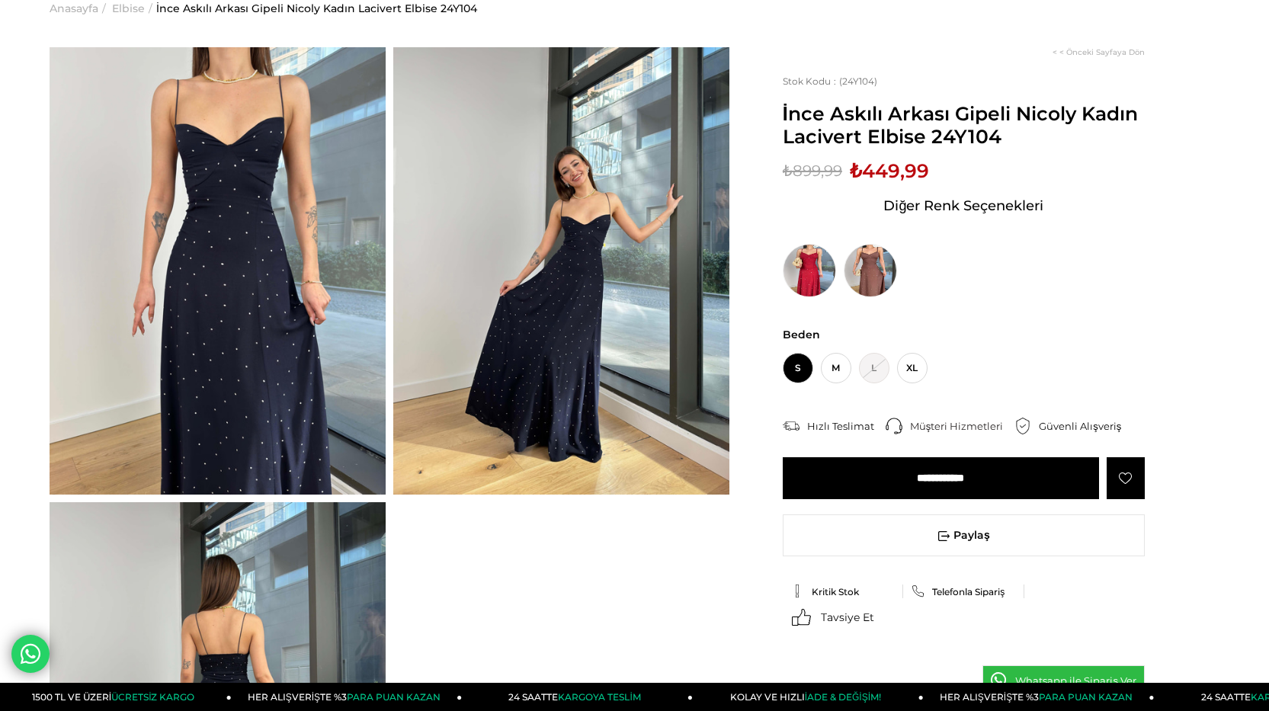
click at [267, 167] on img at bounding box center [218, 270] width 336 height 447
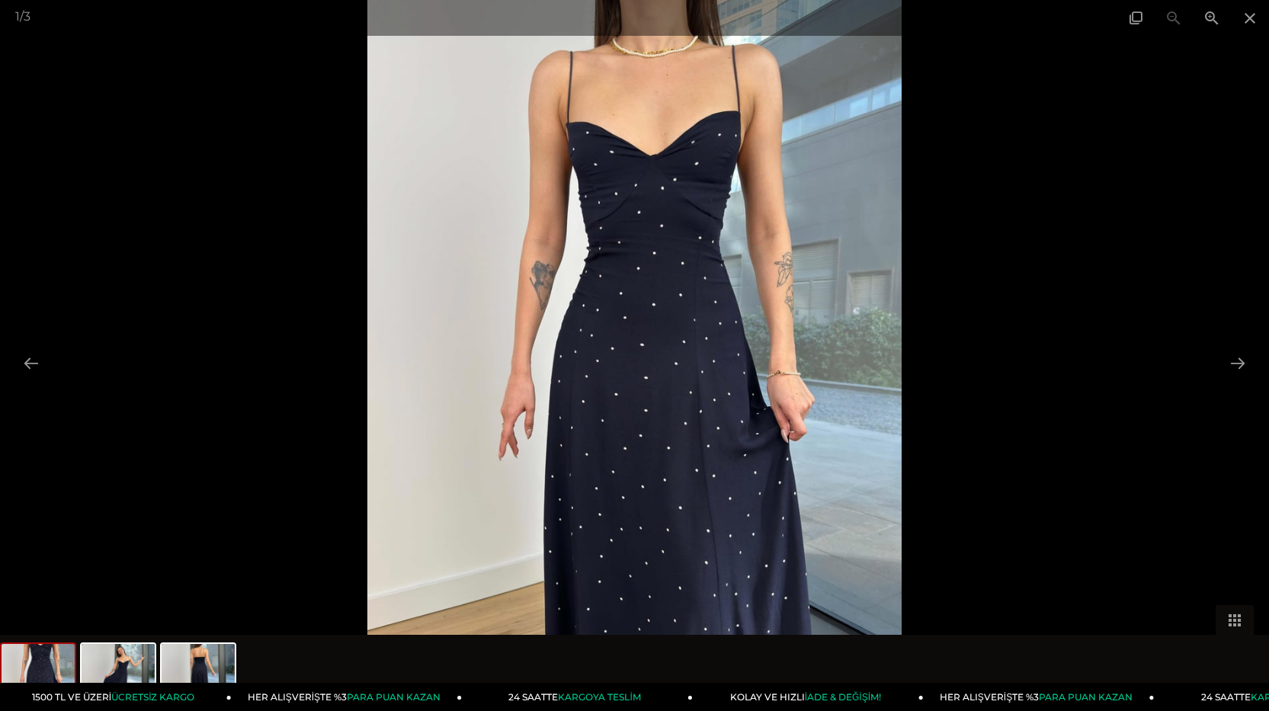
click at [732, 271] on img at bounding box center [633, 355] width 533 height 711
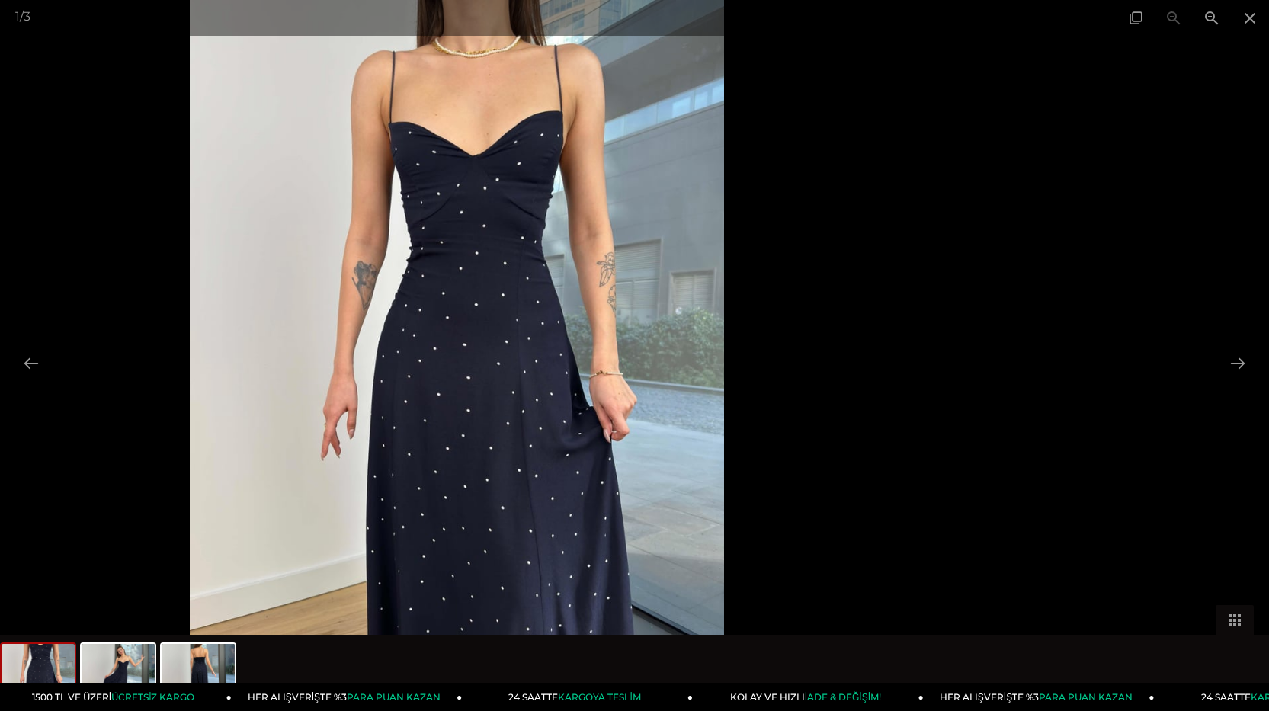
drag, startPoint x: 732, startPoint y: 271, endPoint x: 553, endPoint y: 410, distance: 225.9
click at [553, 410] on img at bounding box center [456, 355] width 533 height 711
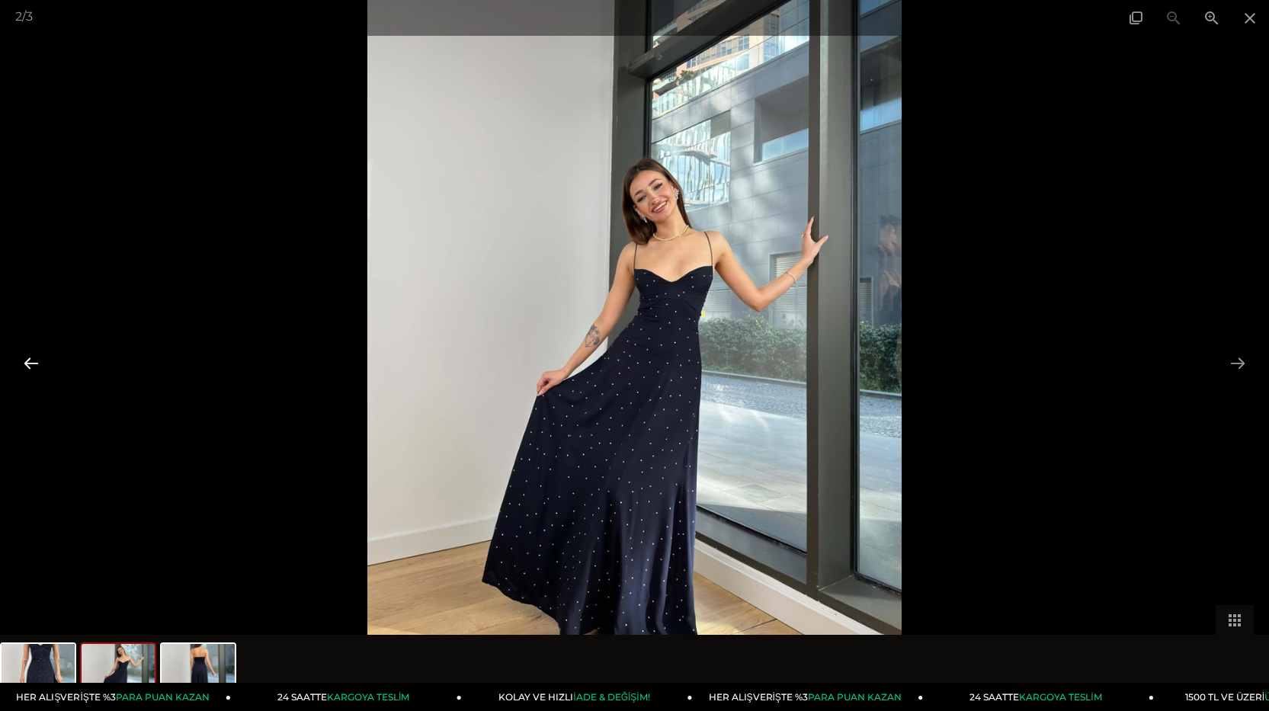
click at [31, 364] on button at bounding box center [31, 363] width 32 height 30
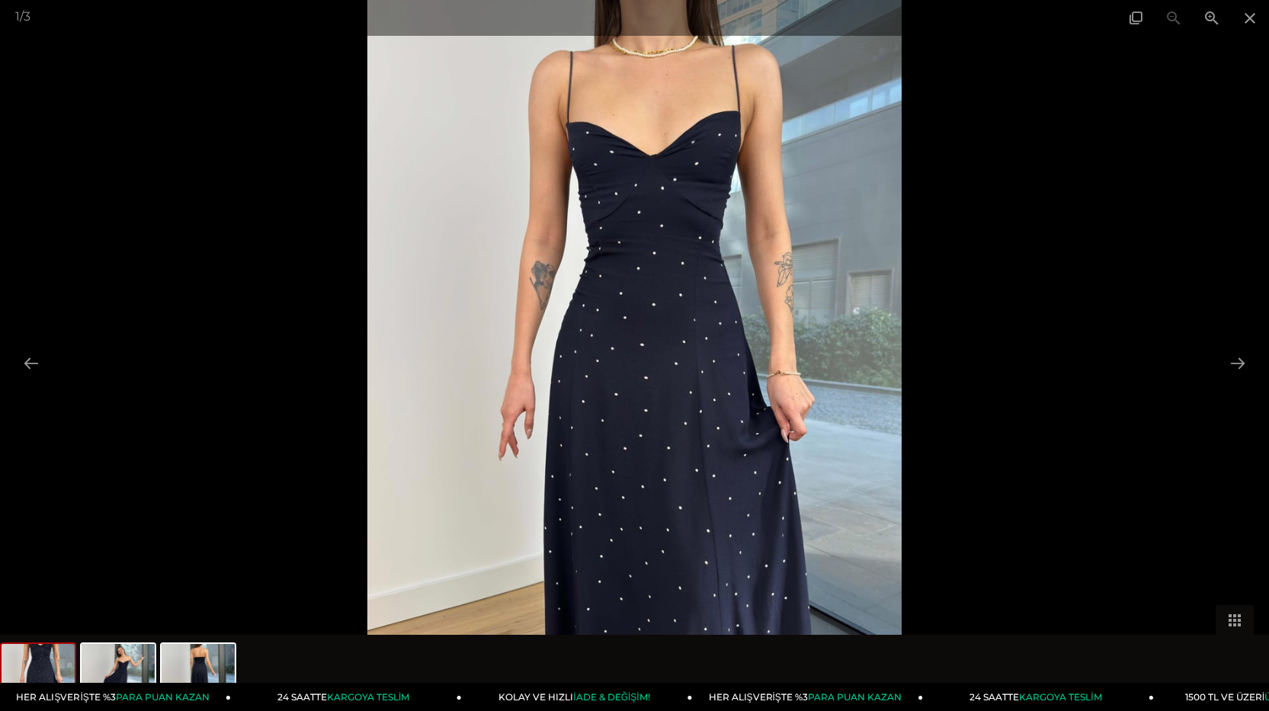
click at [550, 334] on img at bounding box center [633, 355] width 533 height 711
click at [551, 334] on img at bounding box center [633, 355] width 533 height 711
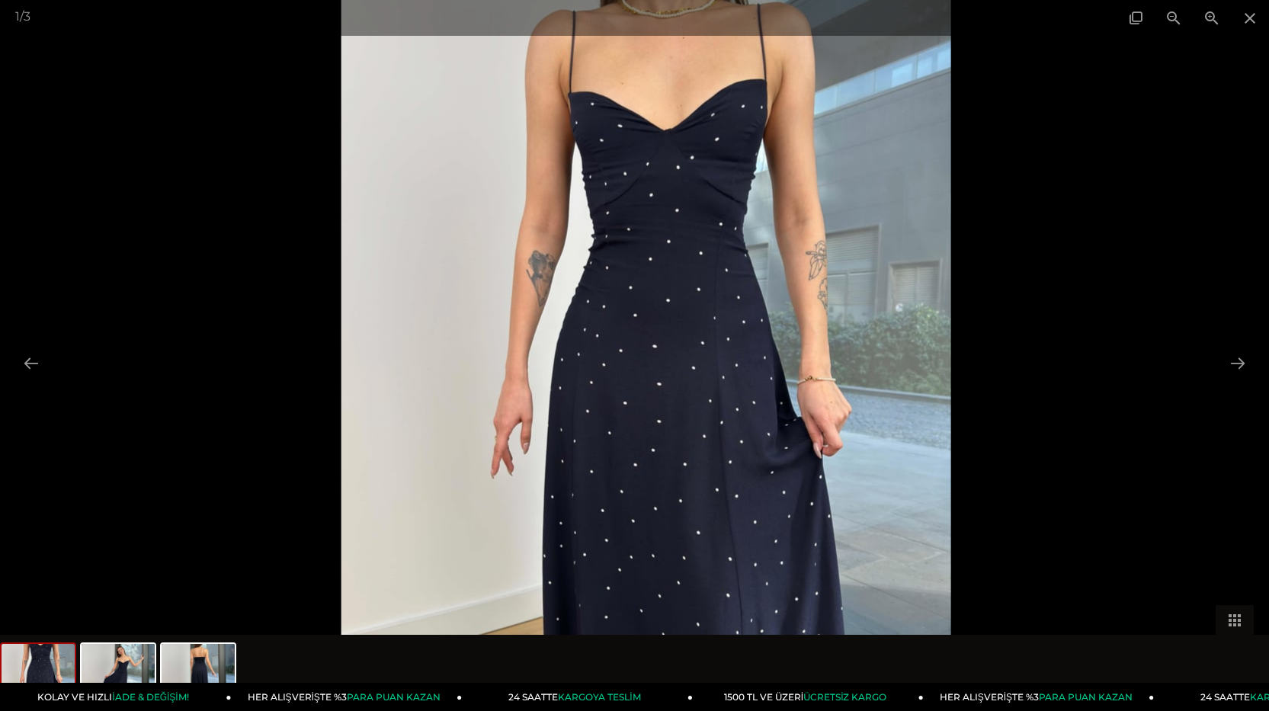
click at [1046, 202] on div at bounding box center [608, 307] width 1269 height 711
click at [66, 336] on div at bounding box center [608, 307] width 1269 height 711
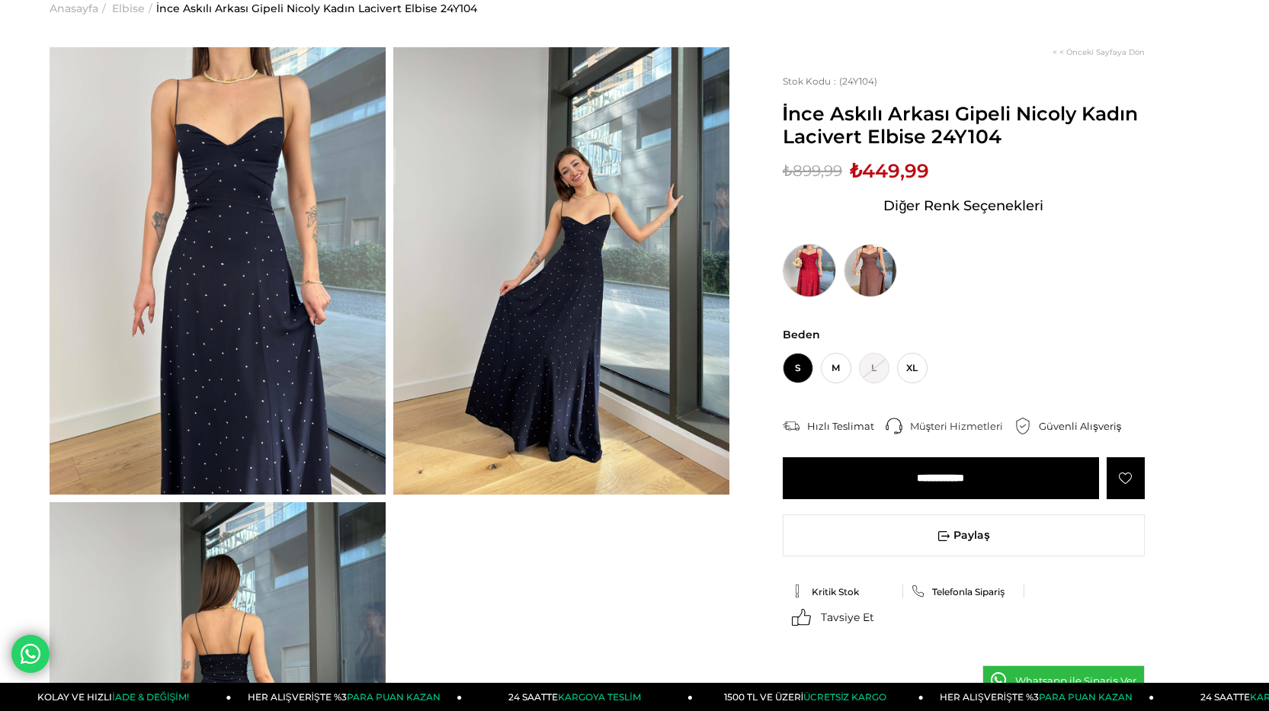
click at [810, 263] on img at bounding box center [809, 270] width 53 height 53
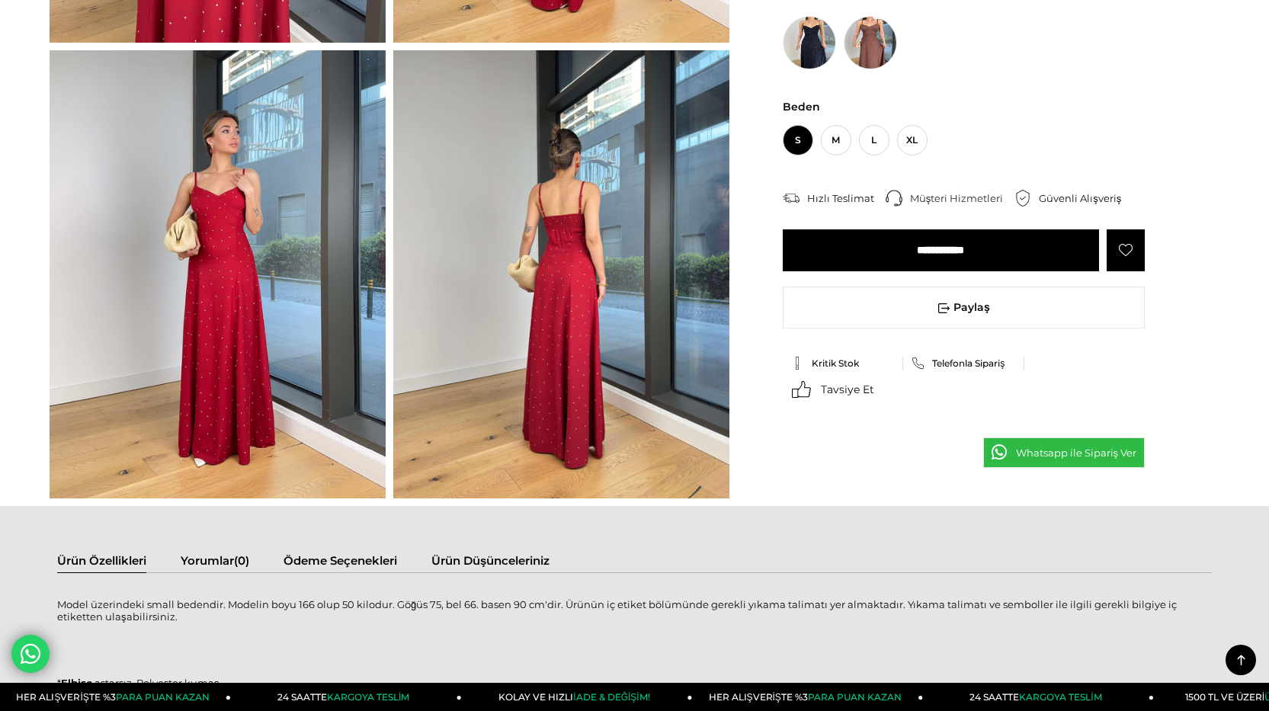
scroll to position [533, 0]
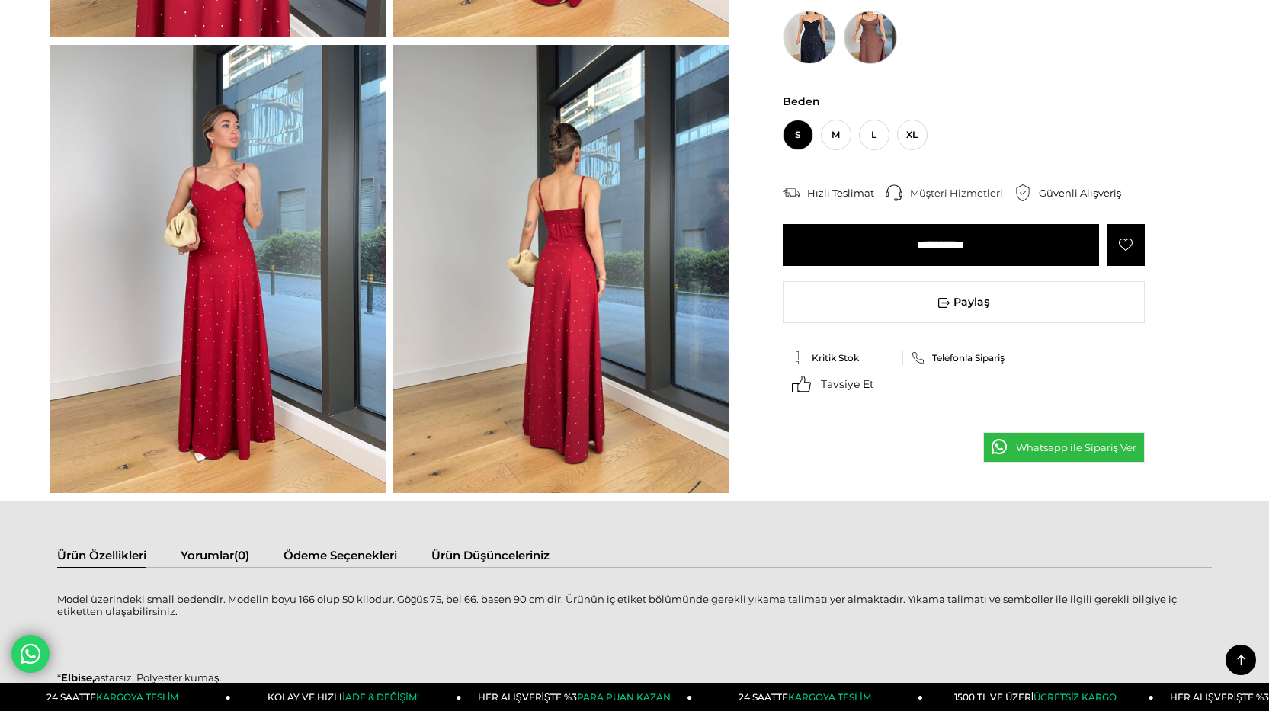
click at [857, 30] on img at bounding box center [870, 37] width 53 height 53
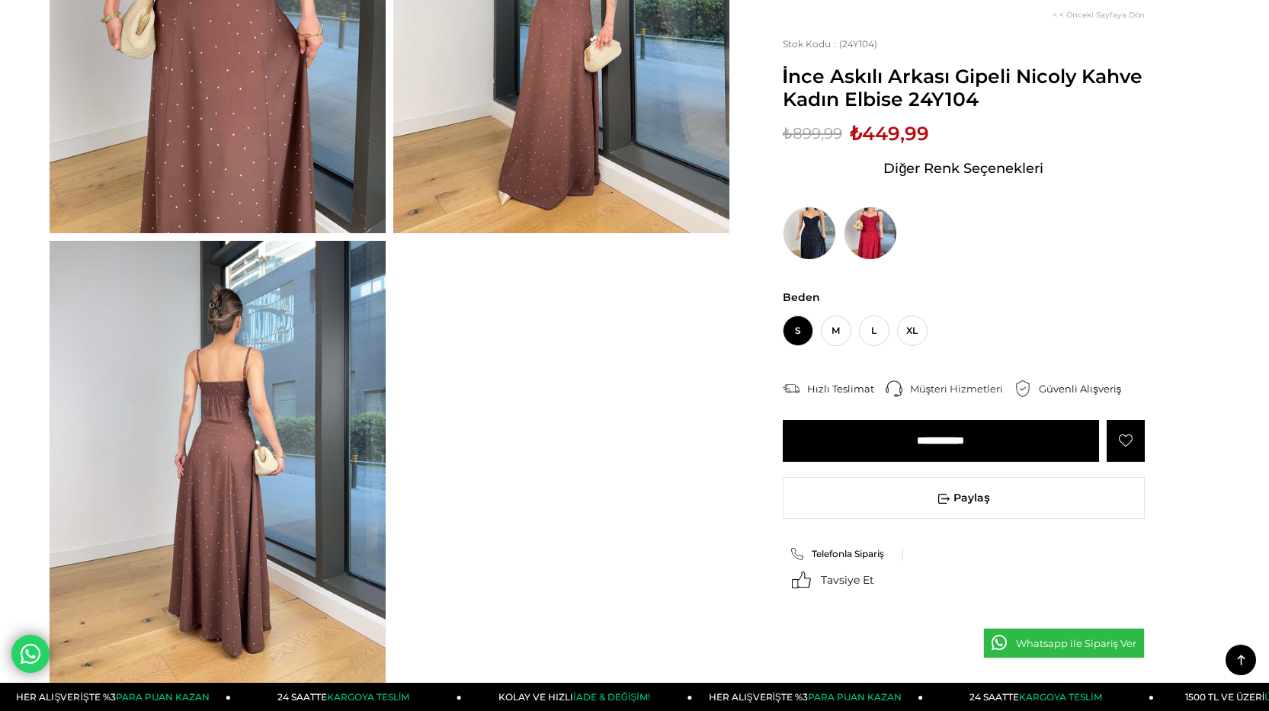
scroll to position [381, 0]
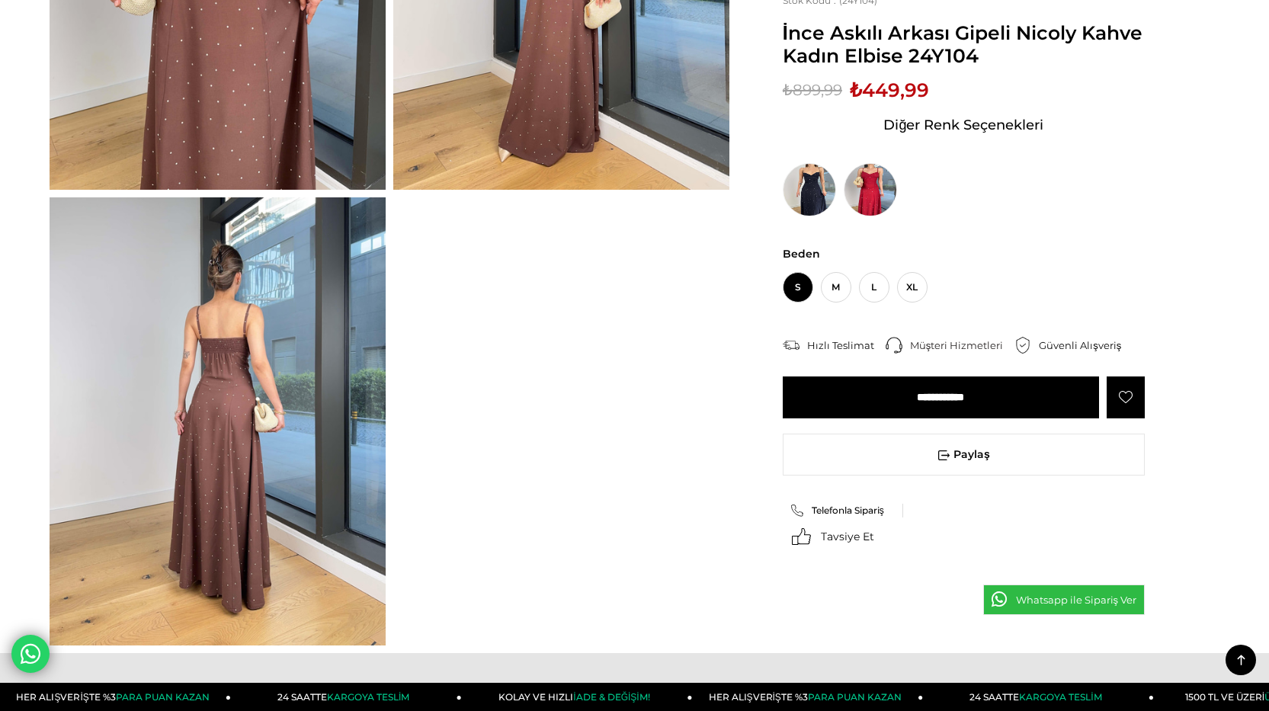
click at [174, 352] on img at bounding box center [218, 420] width 336 height 447
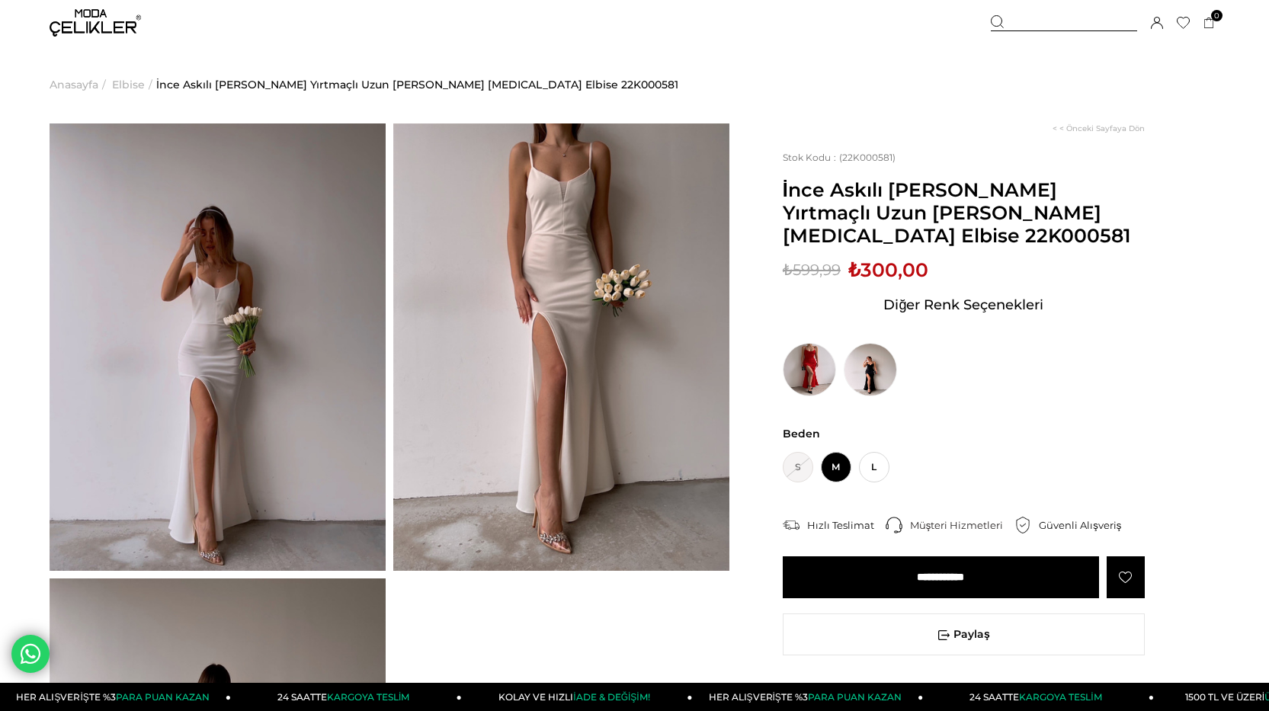
click at [206, 352] on img at bounding box center [218, 346] width 336 height 447
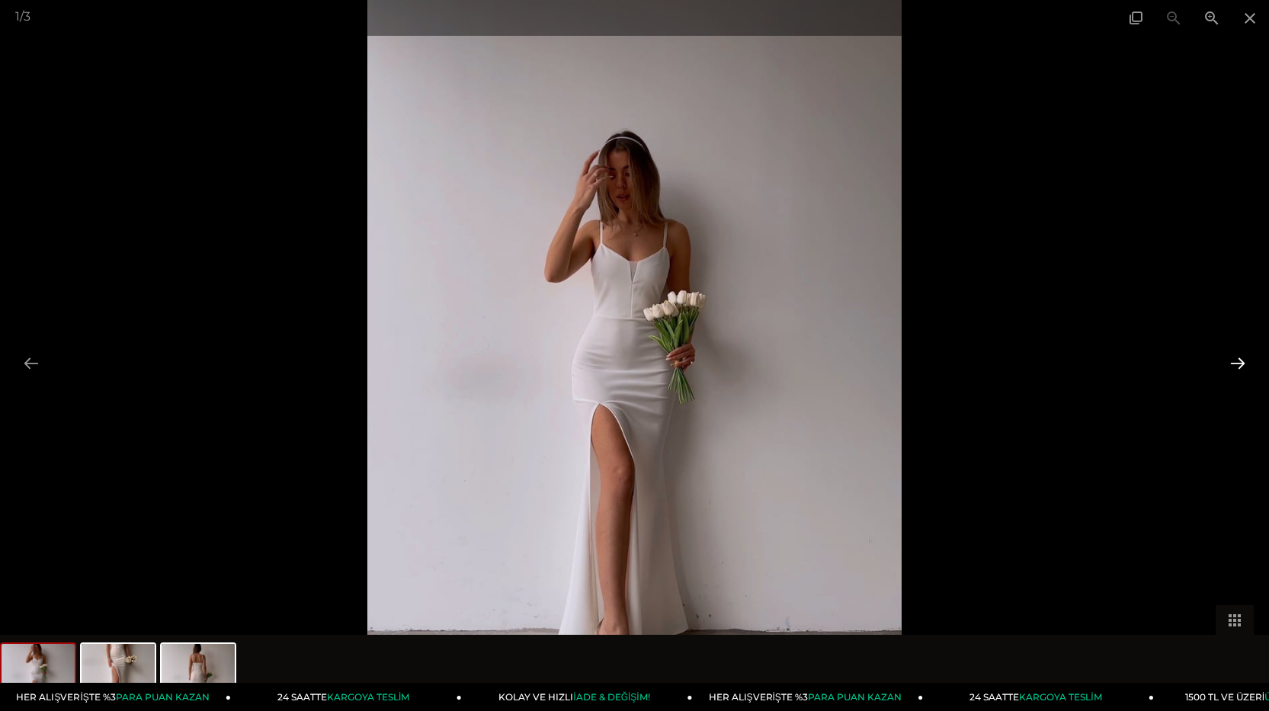
click at [1242, 362] on button at bounding box center [1238, 363] width 32 height 30
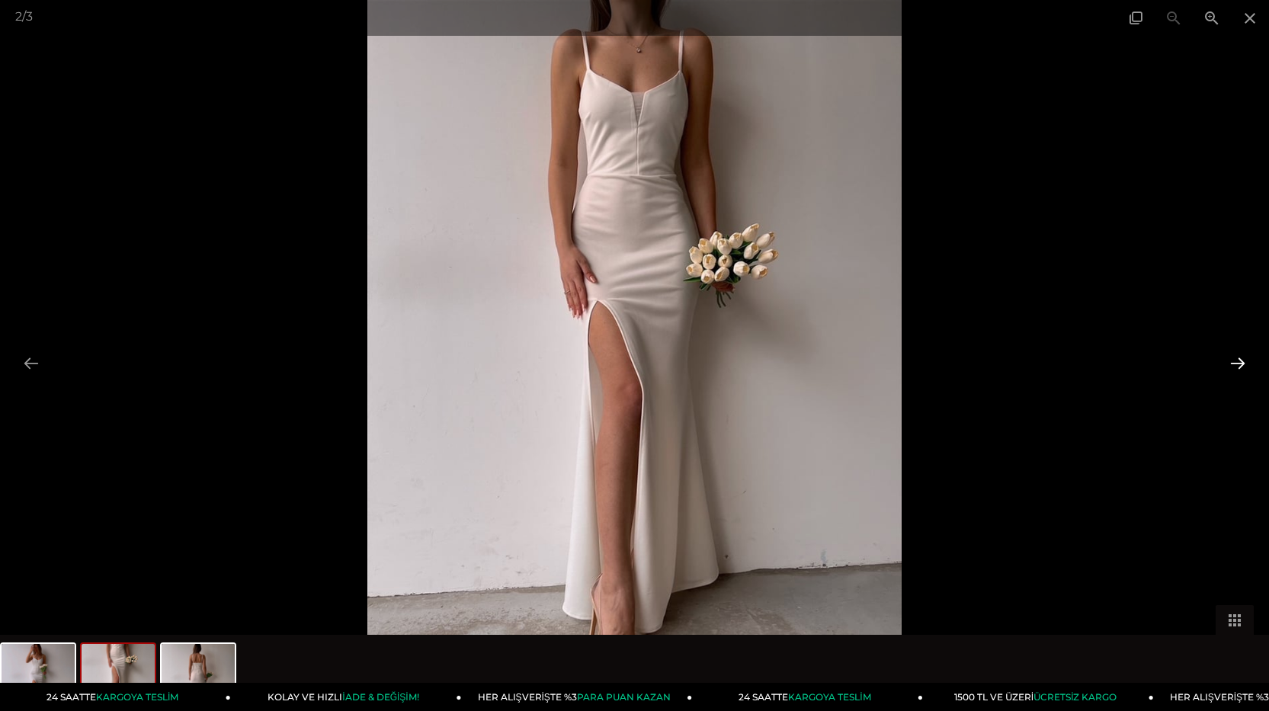
click at [1242, 362] on button at bounding box center [1238, 363] width 32 height 30
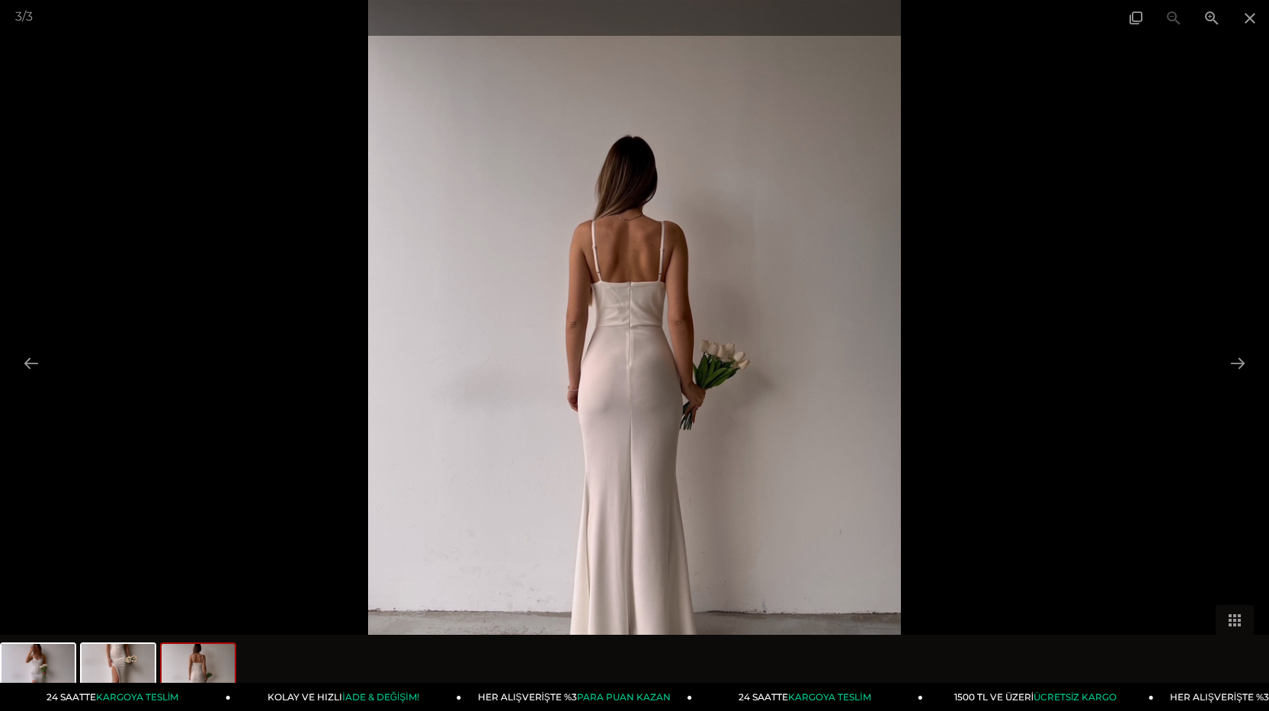
click at [1145, 358] on div at bounding box center [634, 355] width 1269 height 711
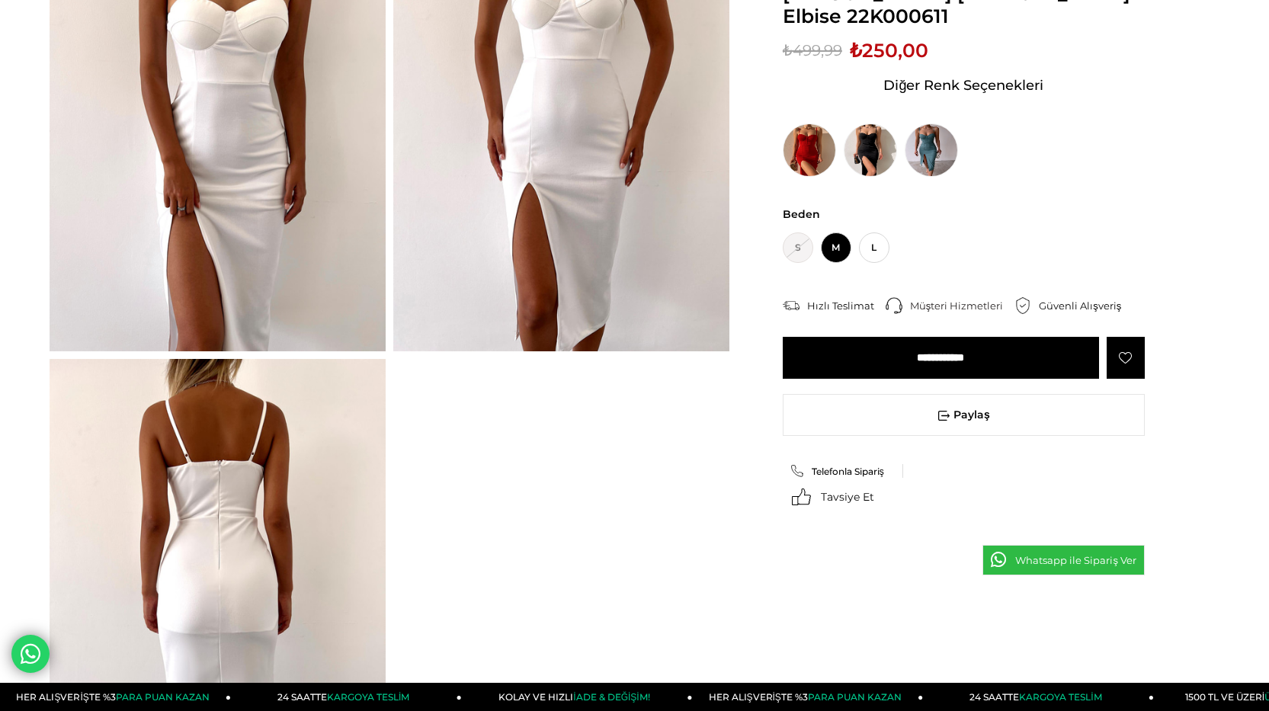
scroll to position [229, 0]
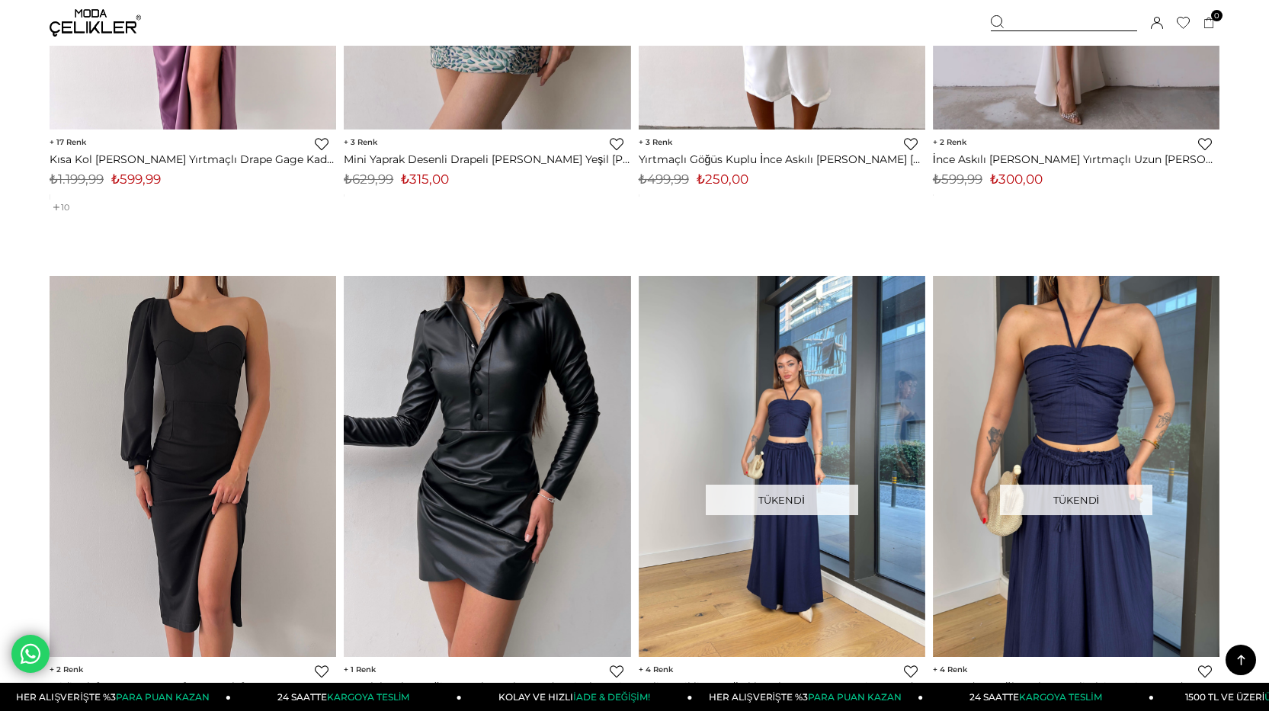
scroll to position [1639, 0]
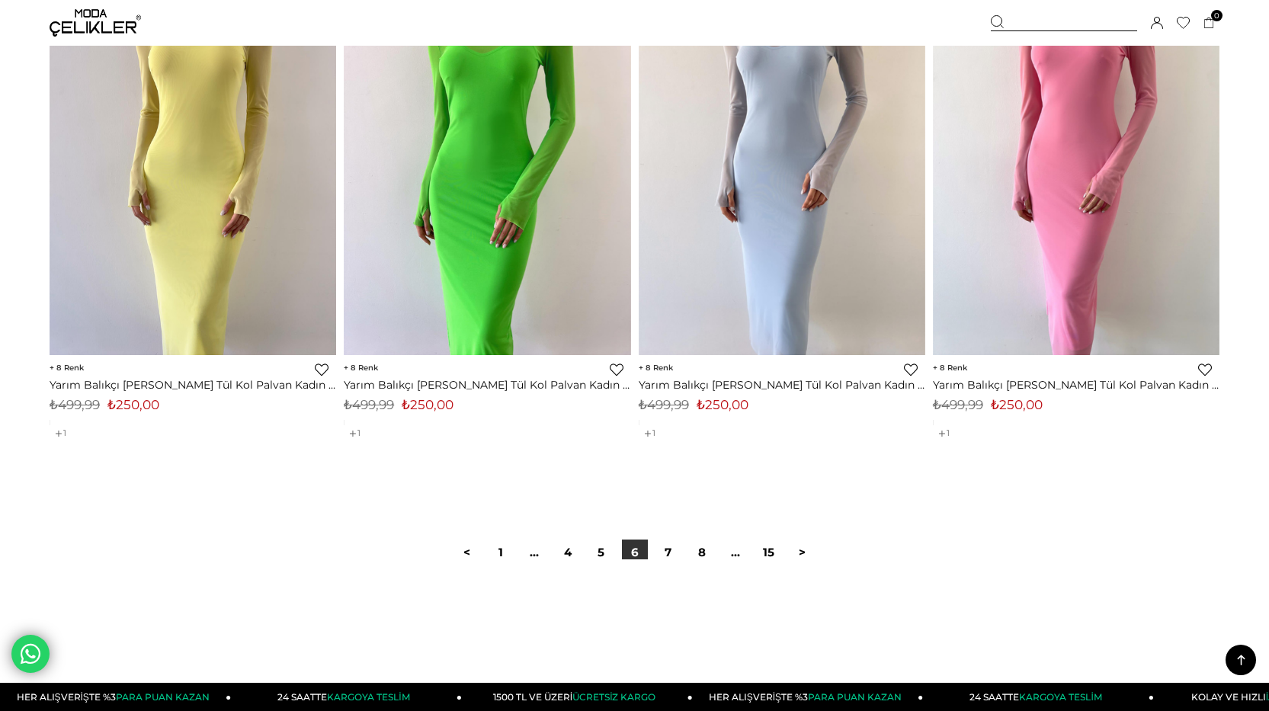
scroll to position [9984, 0]
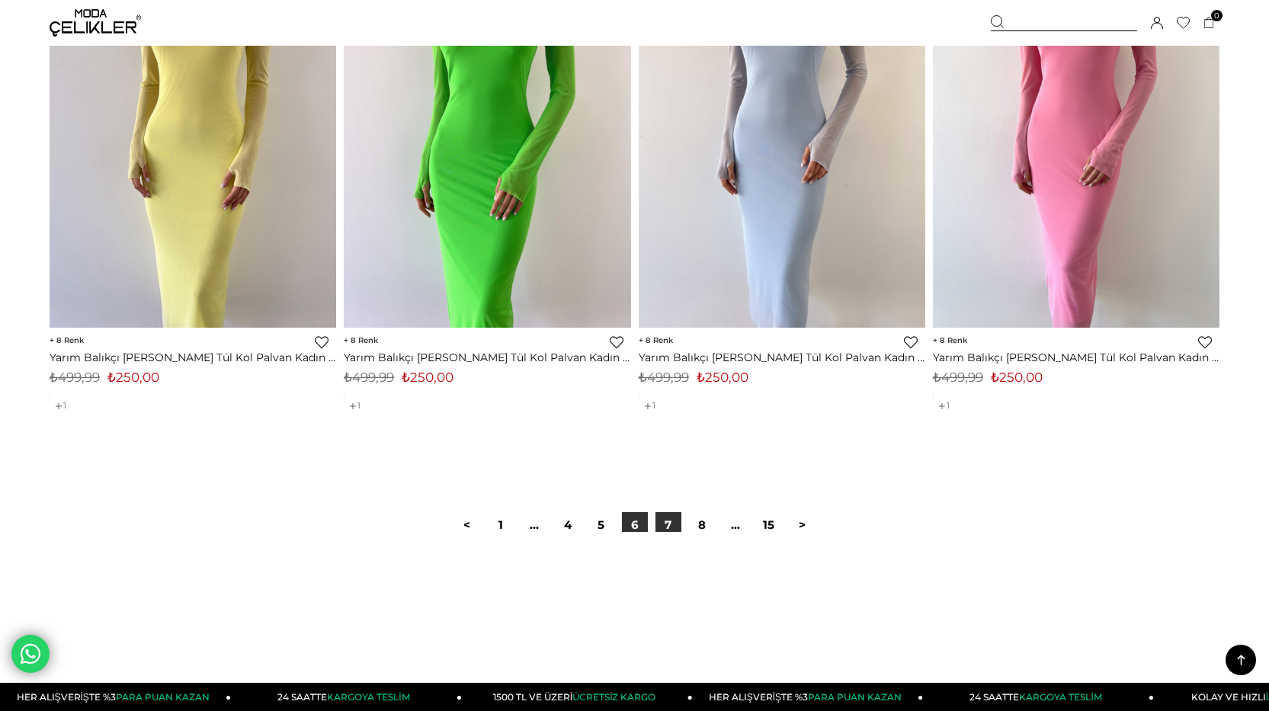
click at [667, 525] on link "7" at bounding box center [668, 525] width 26 height 26
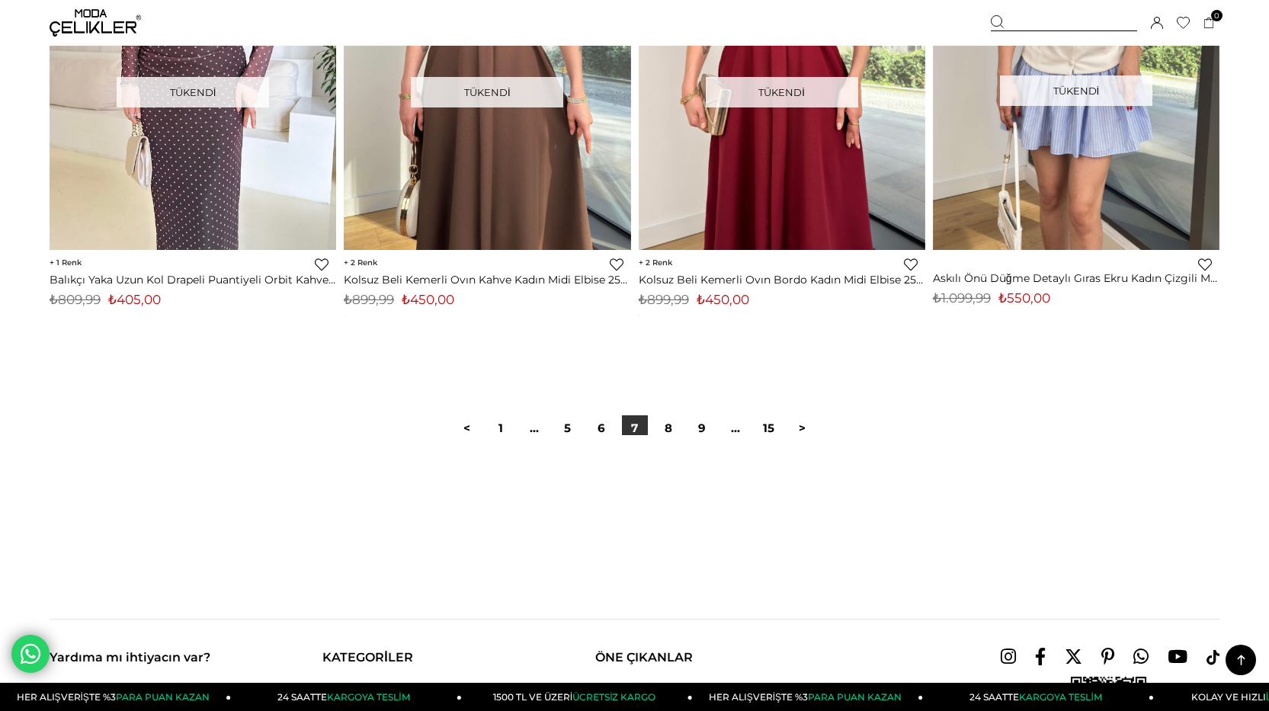
scroll to position [10136, 0]
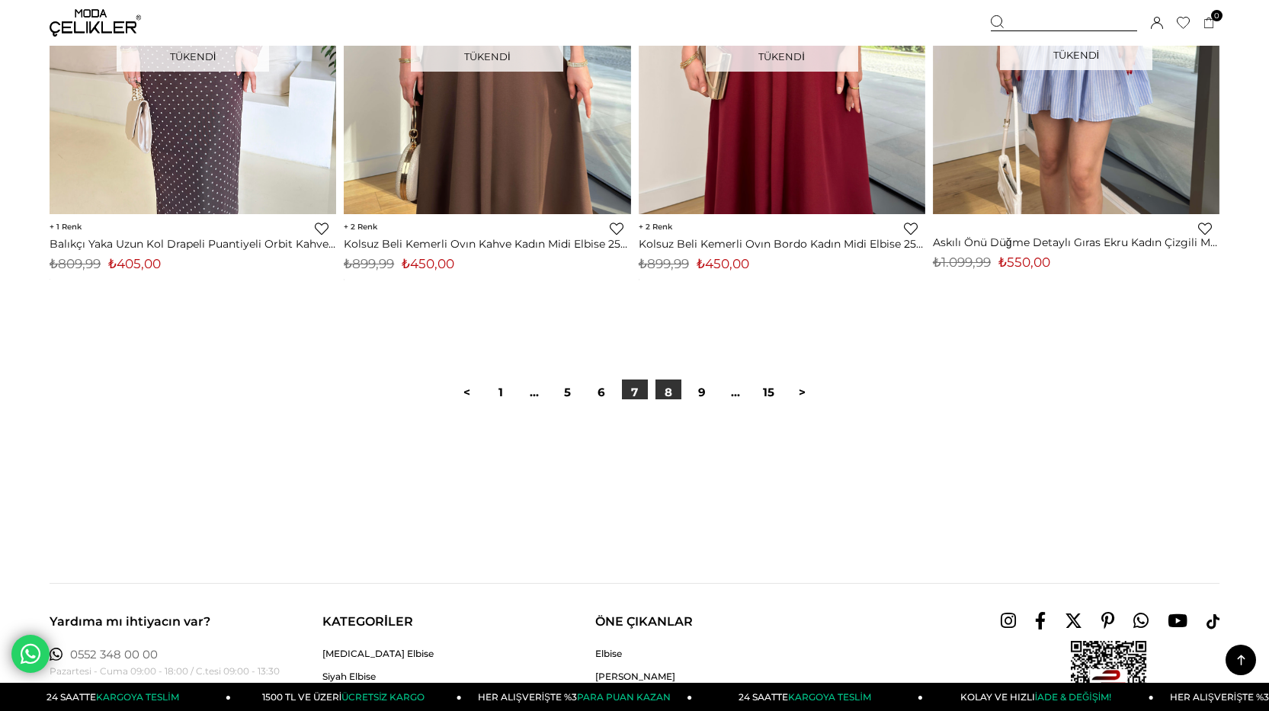
click at [678, 390] on link "8" at bounding box center [668, 393] width 26 height 26
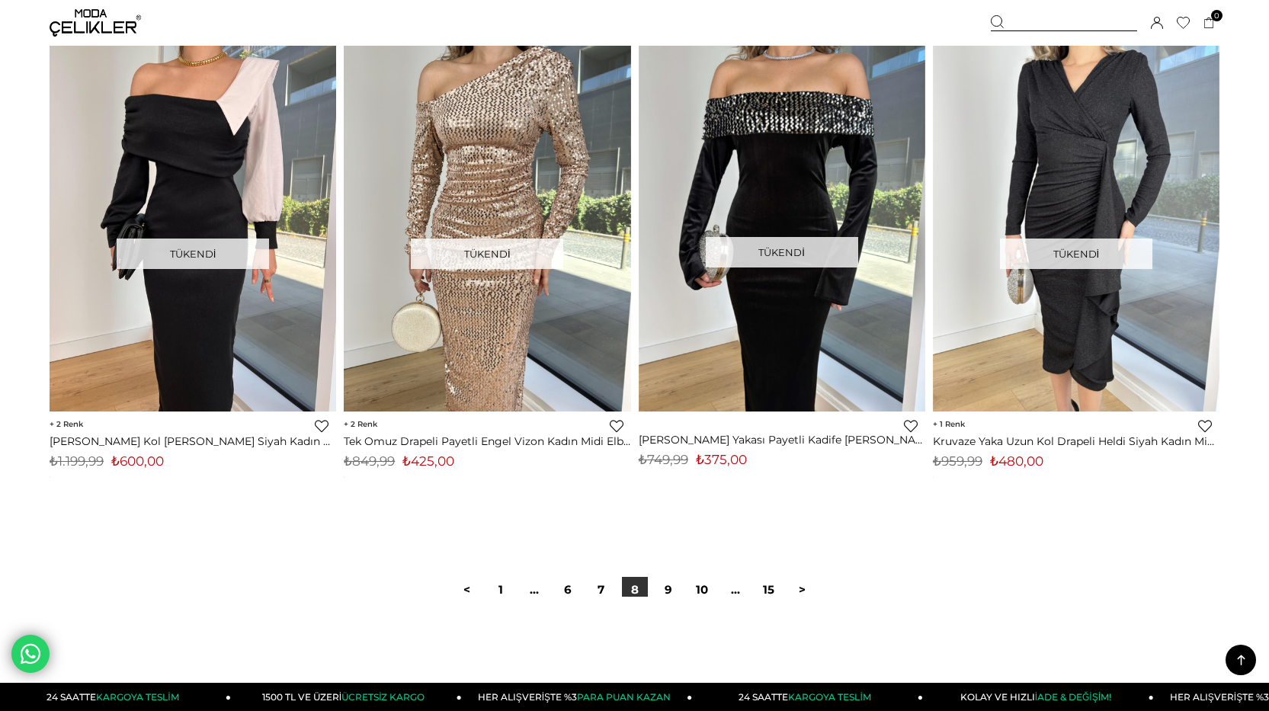
scroll to position [9908, 0]
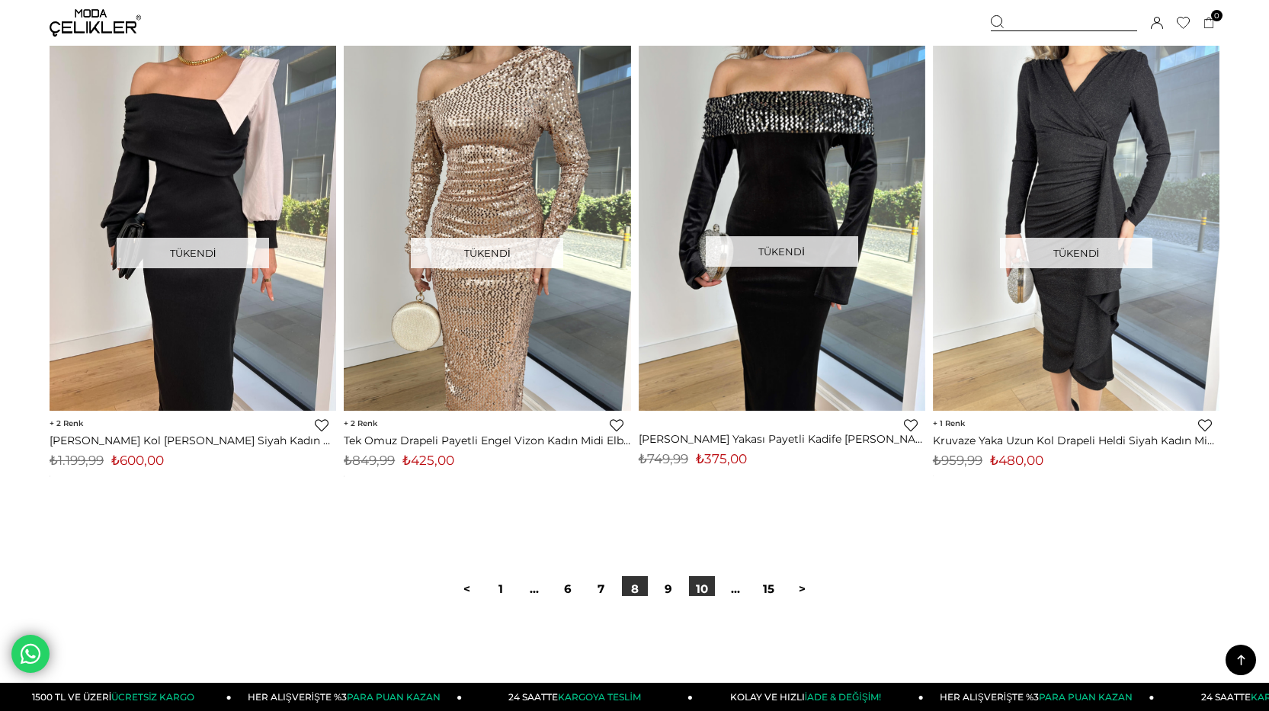
click at [707, 590] on link "10" at bounding box center [702, 589] width 26 height 26
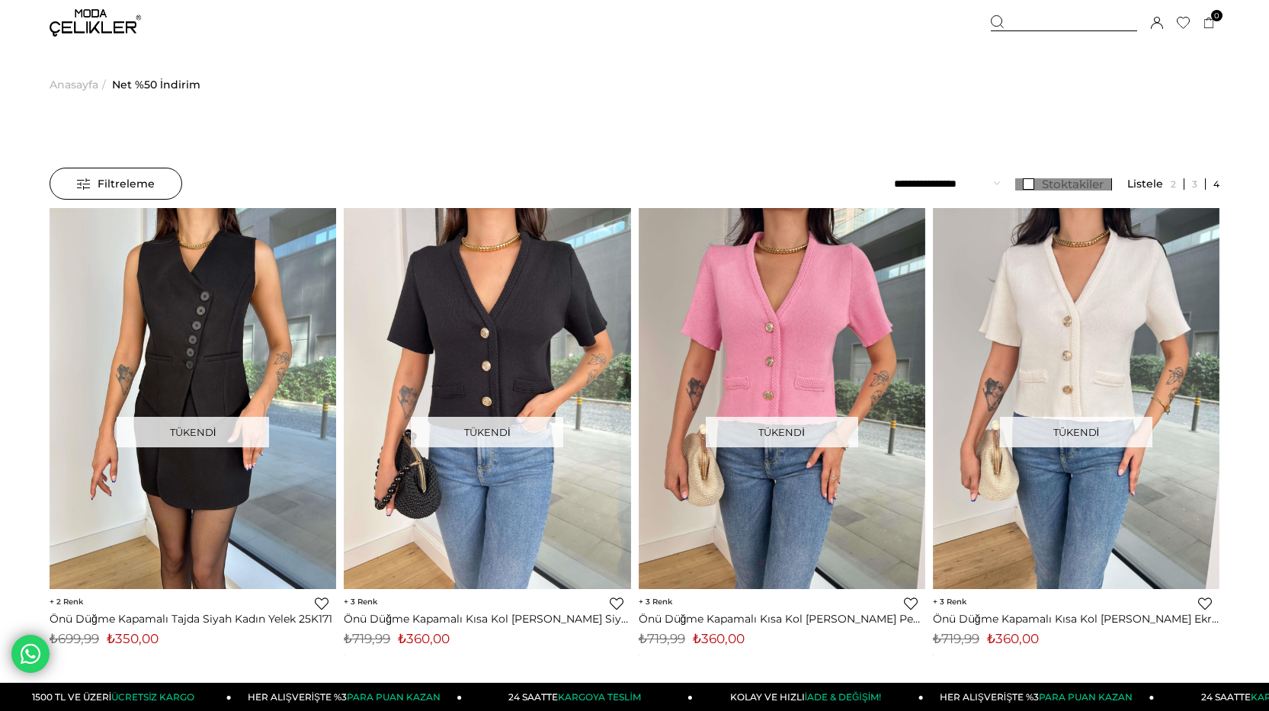
click at [1031, 181] on link "Stoktakiler" at bounding box center [1063, 184] width 97 height 12
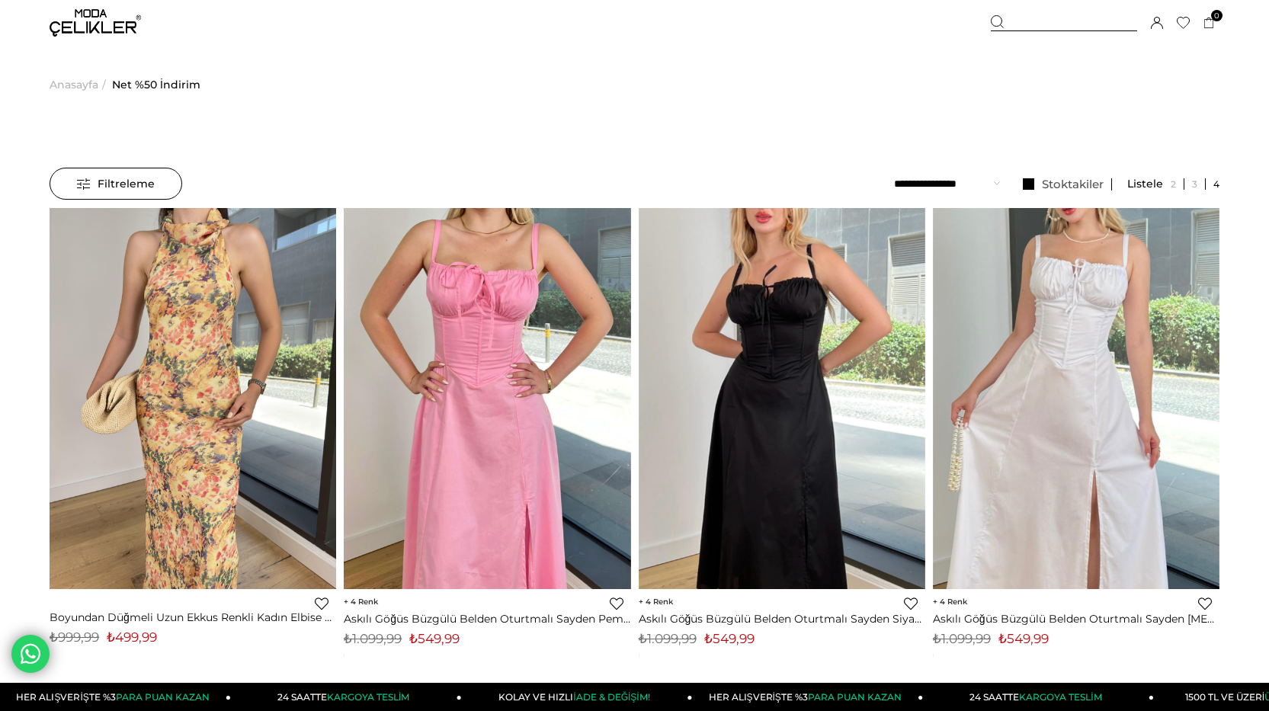
click at [63, 26] on img at bounding box center [95, 22] width 91 height 27
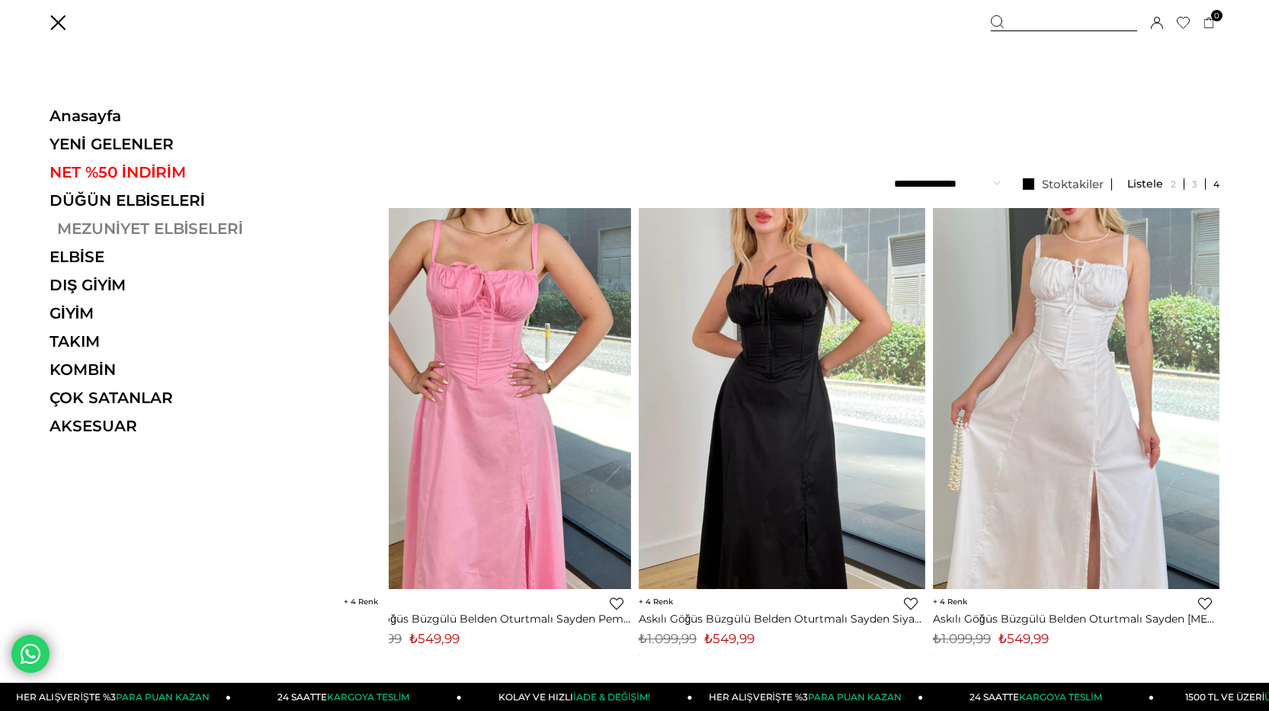
click at [104, 224] on link "MEZUNİYET ELBİSELERİ" at bounding box center [155, 228] width 210 height 18
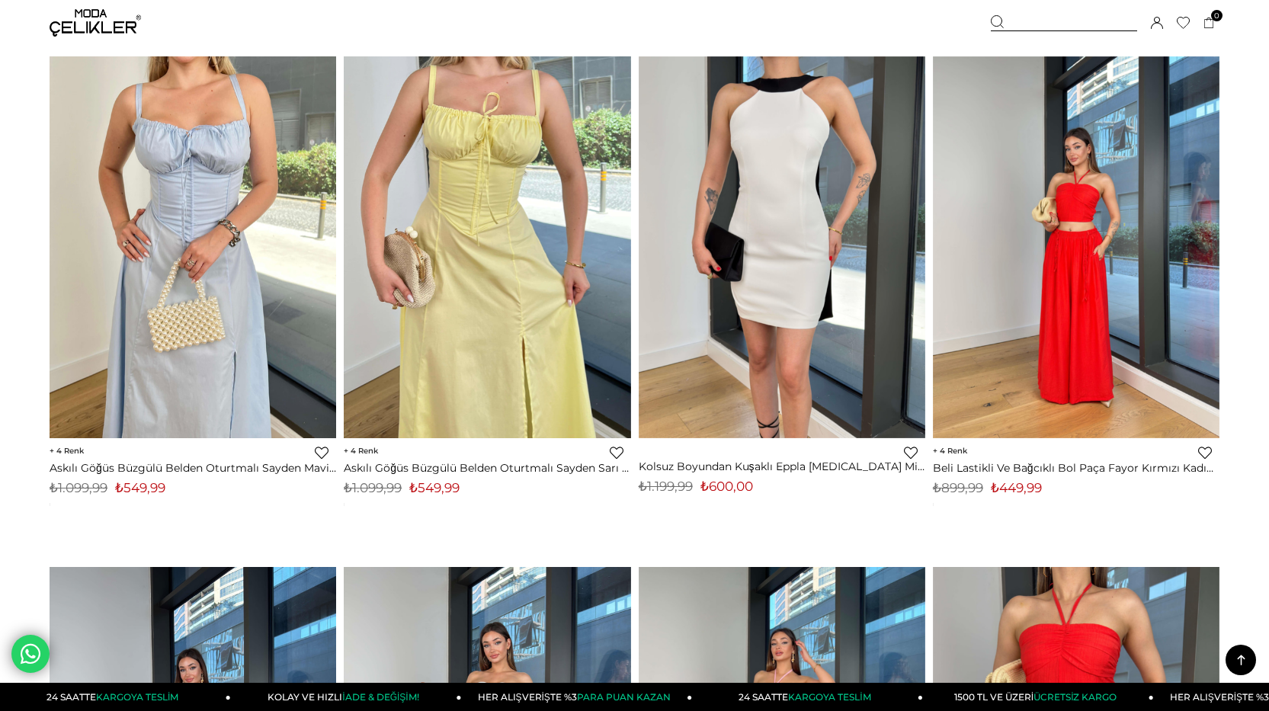
scroll to position [762, 0]
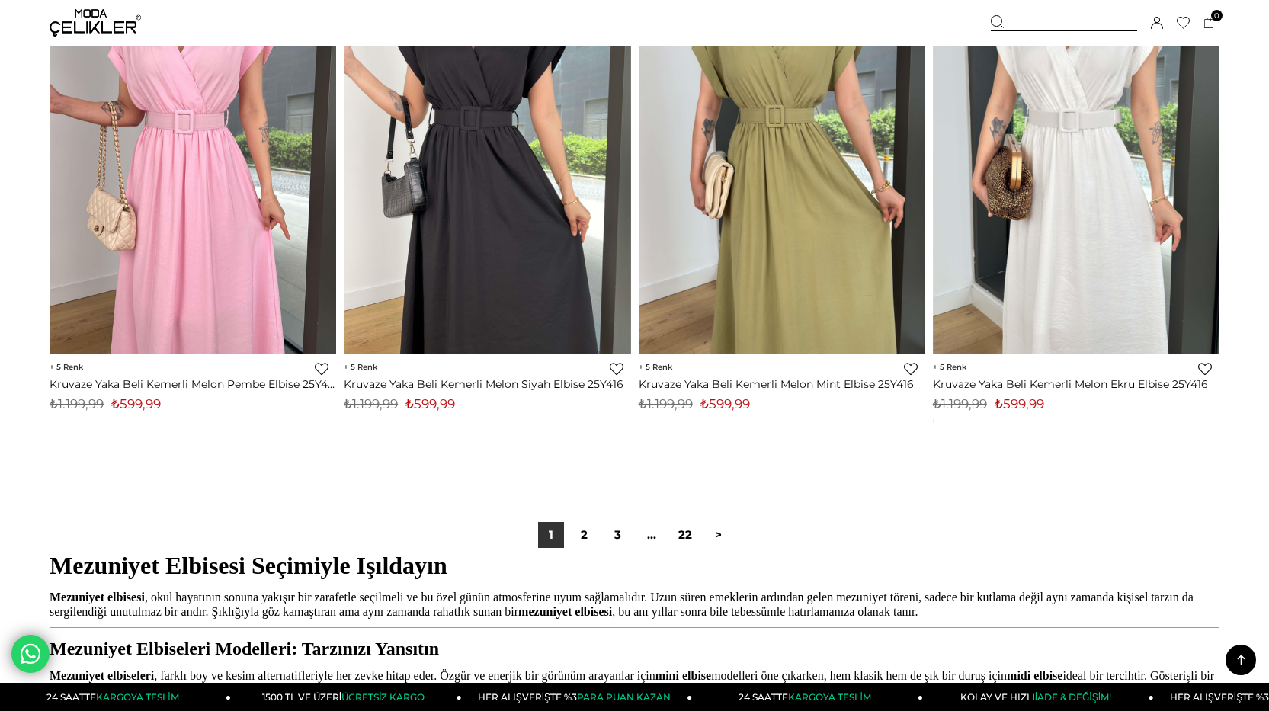
scroll to position [10060, 0]
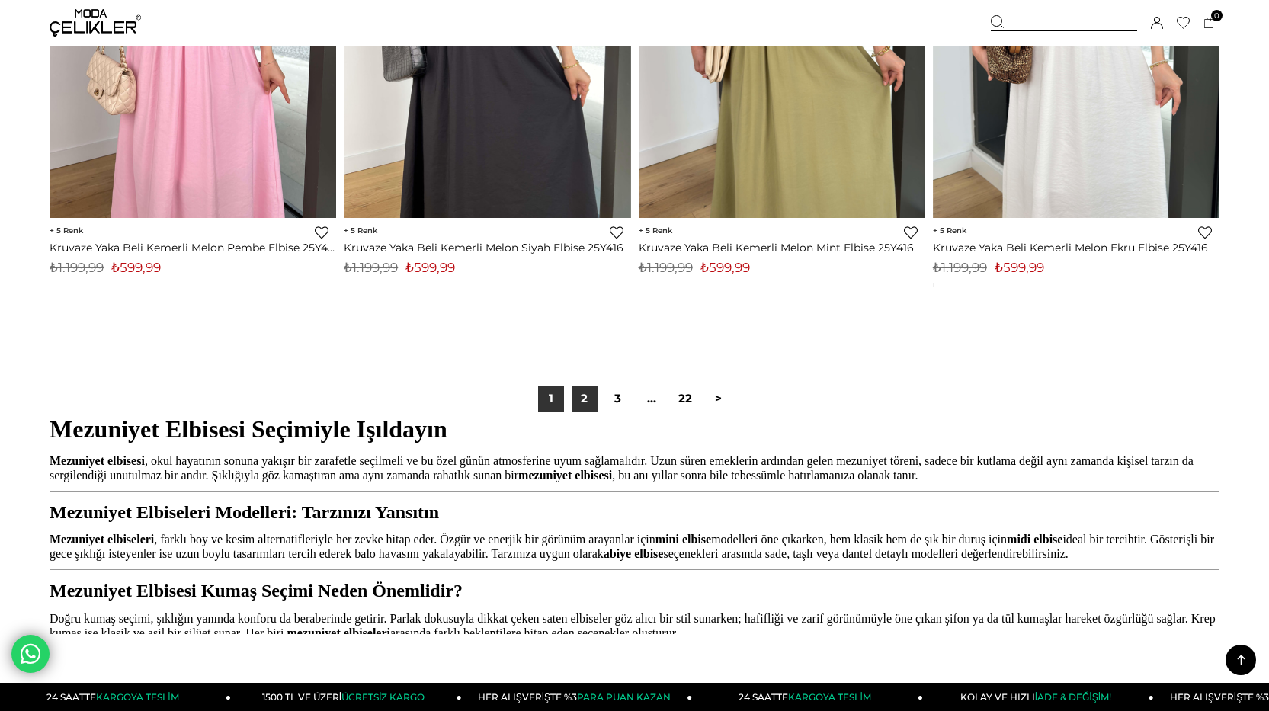
click at [591, 401] on link "2" at bounding box center [585, 399] width 26 height 26
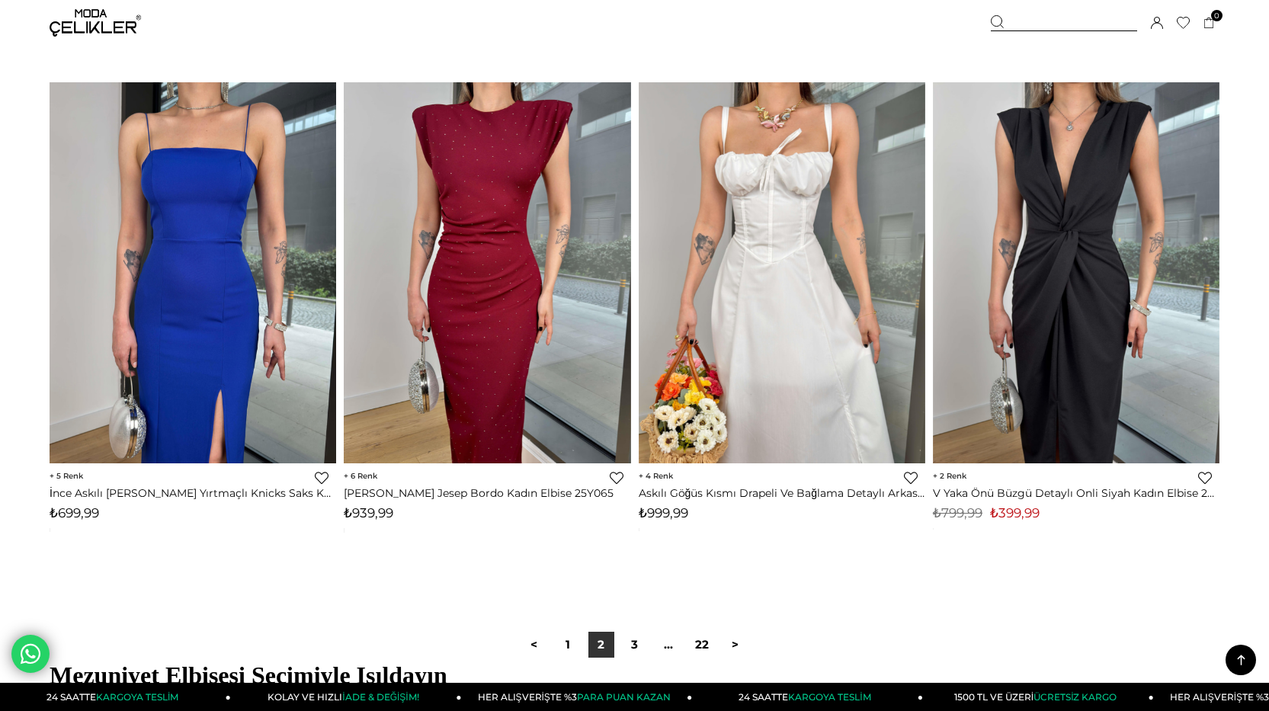
scroll to position [10213, 0]
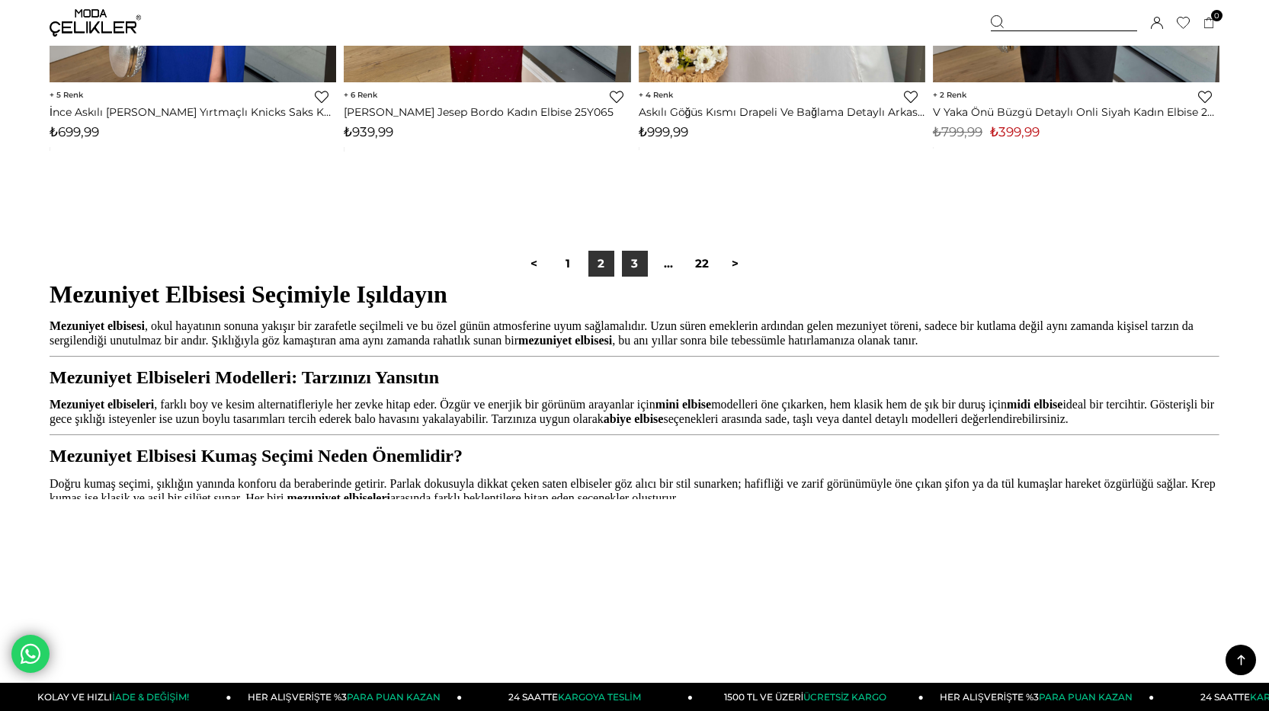
click at [635, 273] on link "3" at bounding box center [635, 264] width 26 height 26
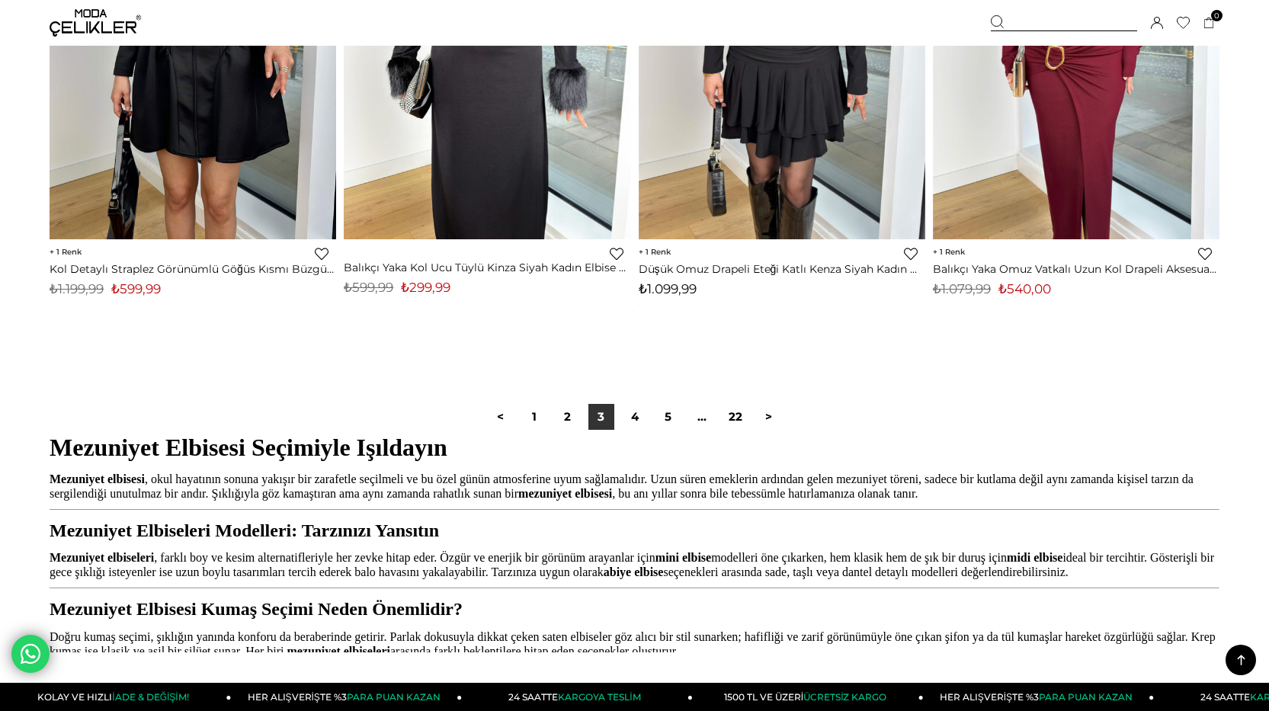
scroll to position [10060, 0]
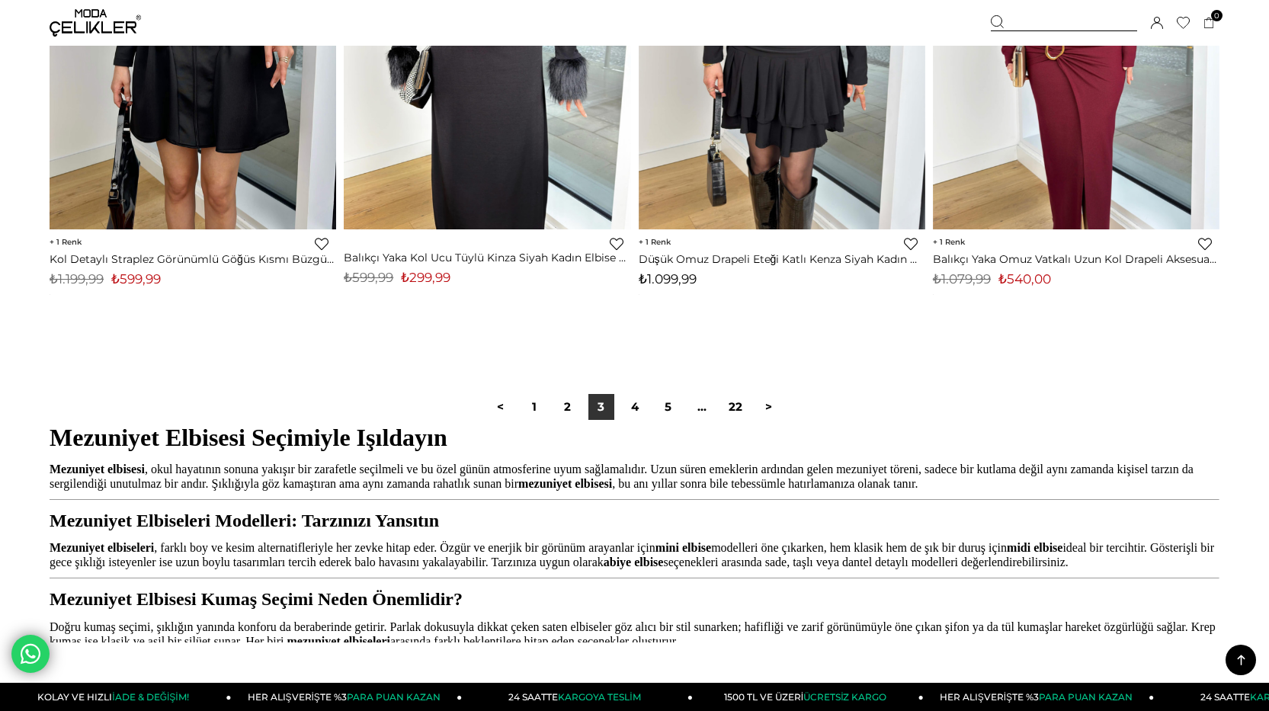
click at [648, 405] on div "< 1 2 3 4 5 ... 22 >" at bounding box center [635, 407] width 302 height 26
click at [635, 405] on link "4" at bounding box center [635, 407] width 26 height 26
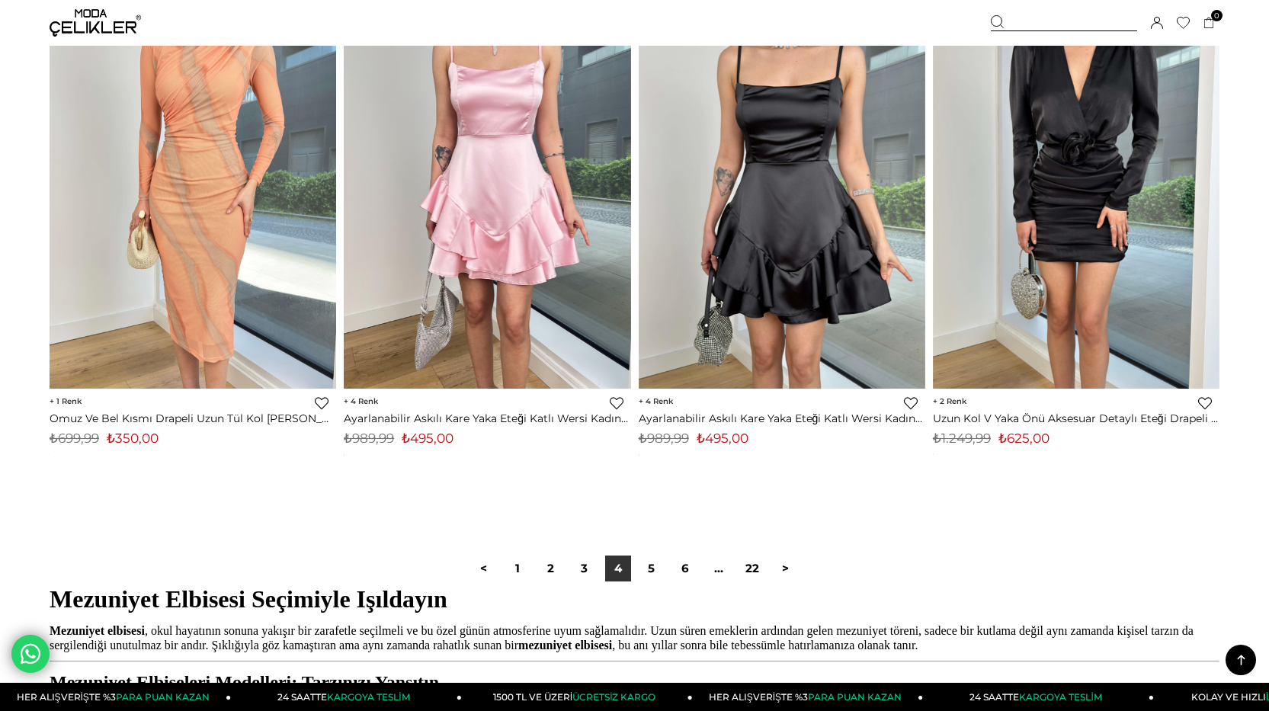
scroll to position [10136, 0]
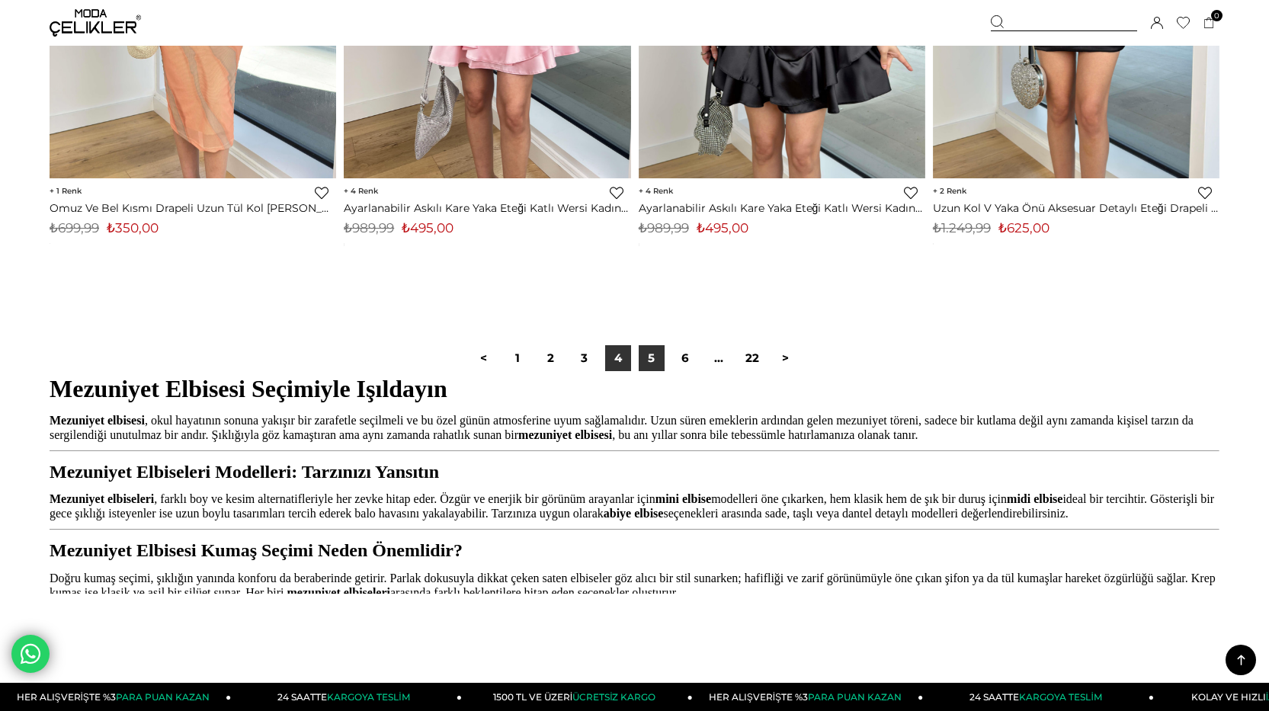
click at [660, 357] on link "5" at bounding box center [652, 358] width 26 height 26
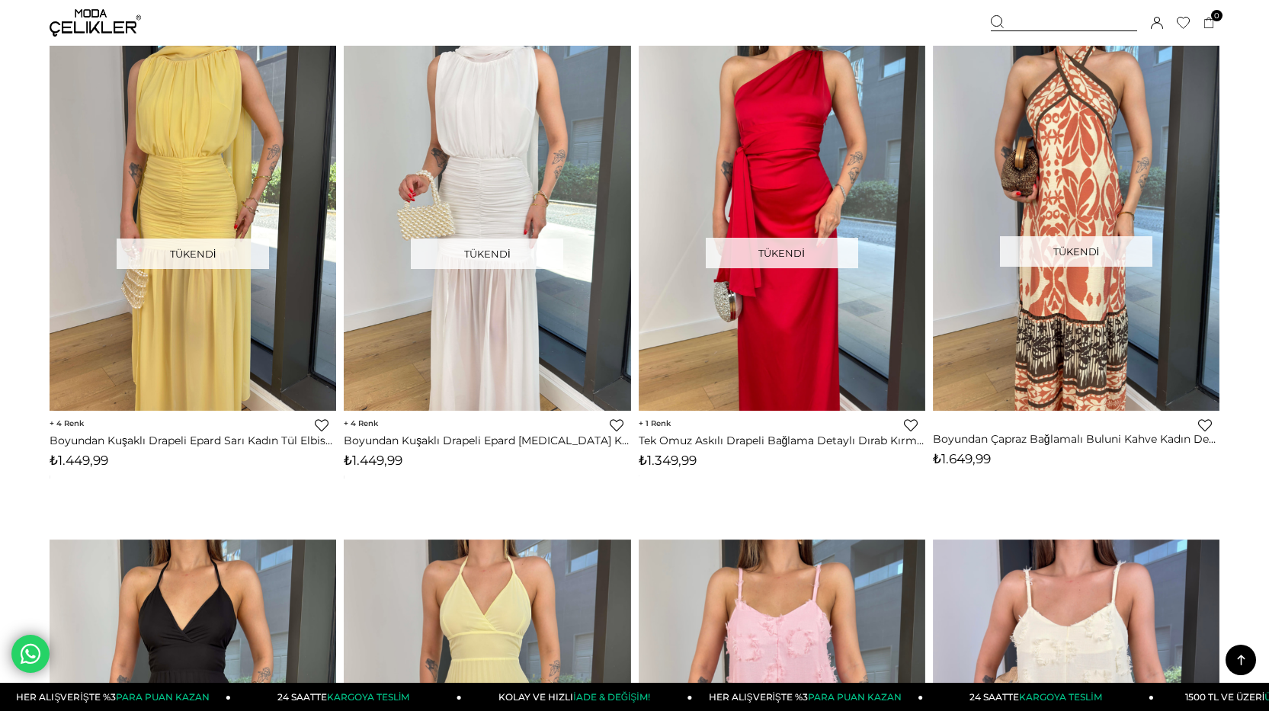
scroll to position [7926, 0]
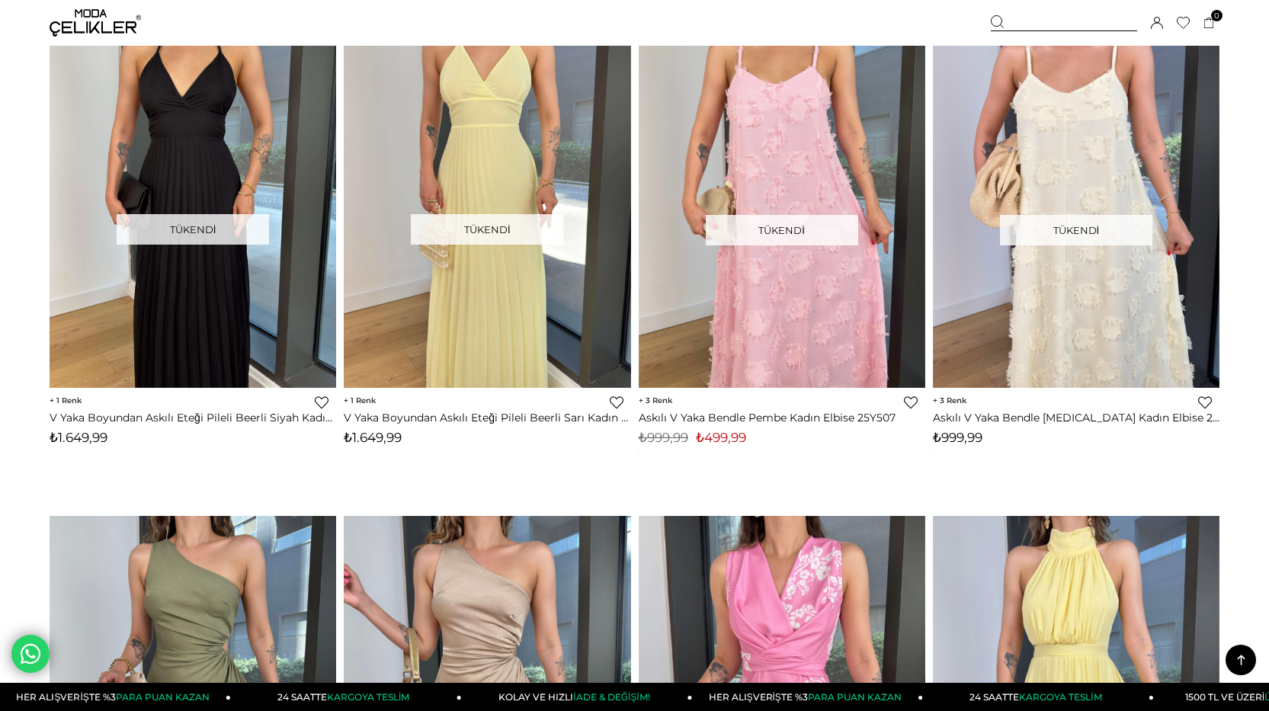
click at [108, 29] on img at bounding box center [95, 22] width 91 height 27
click at [75, 21] on img at bounding box center [95, 22] width 91 height 27
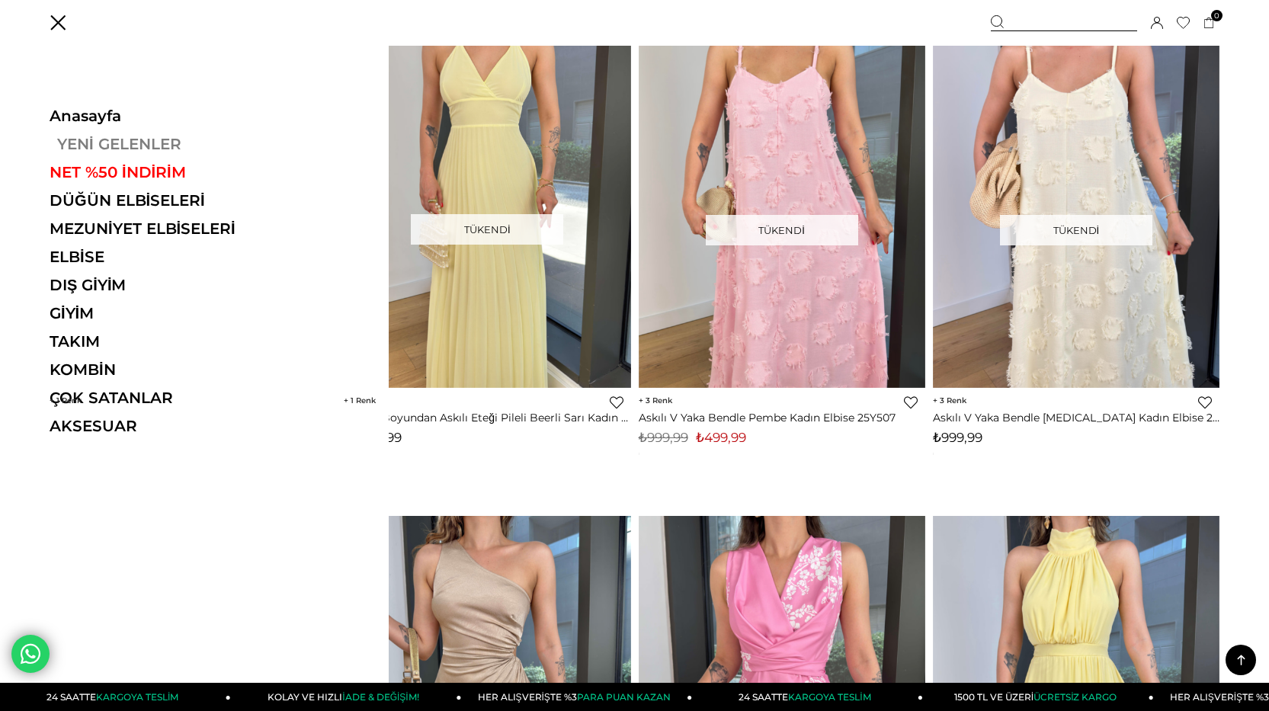
click at [69, 141] on link "YENİ GELENLER" at bounding box center [155, 144] width 210 height 18
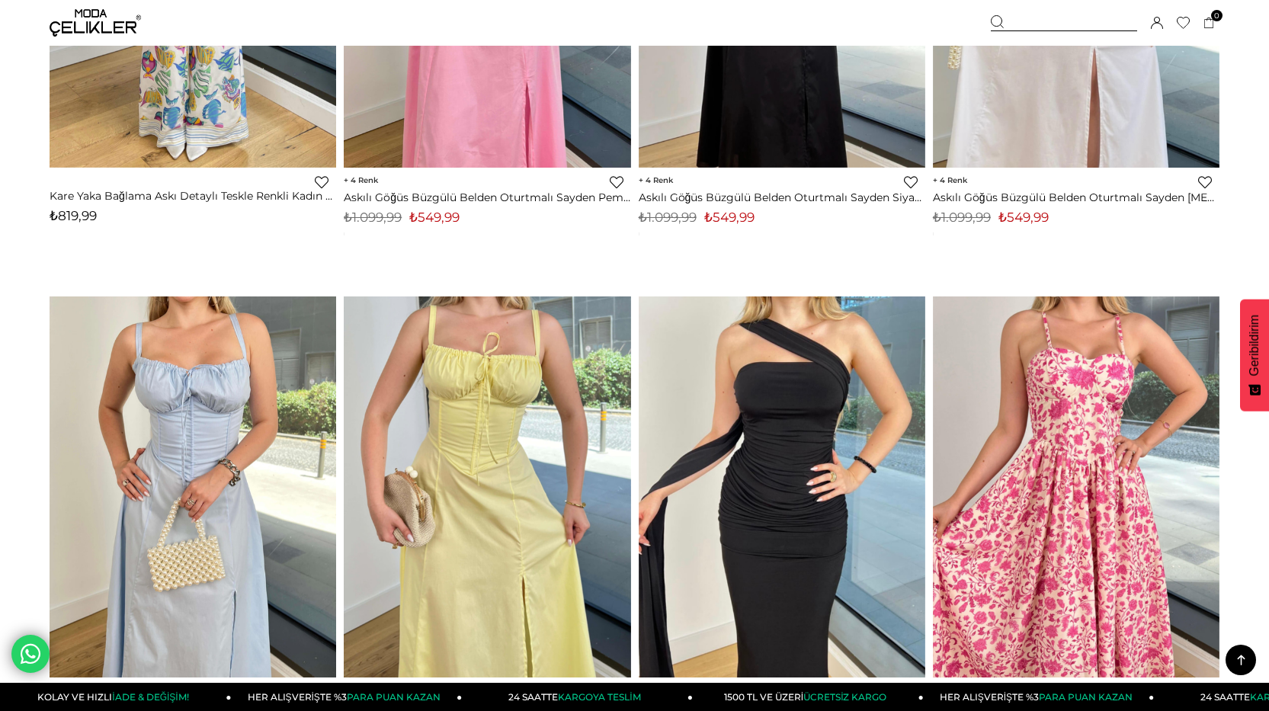
scroll to position [9984, 0]
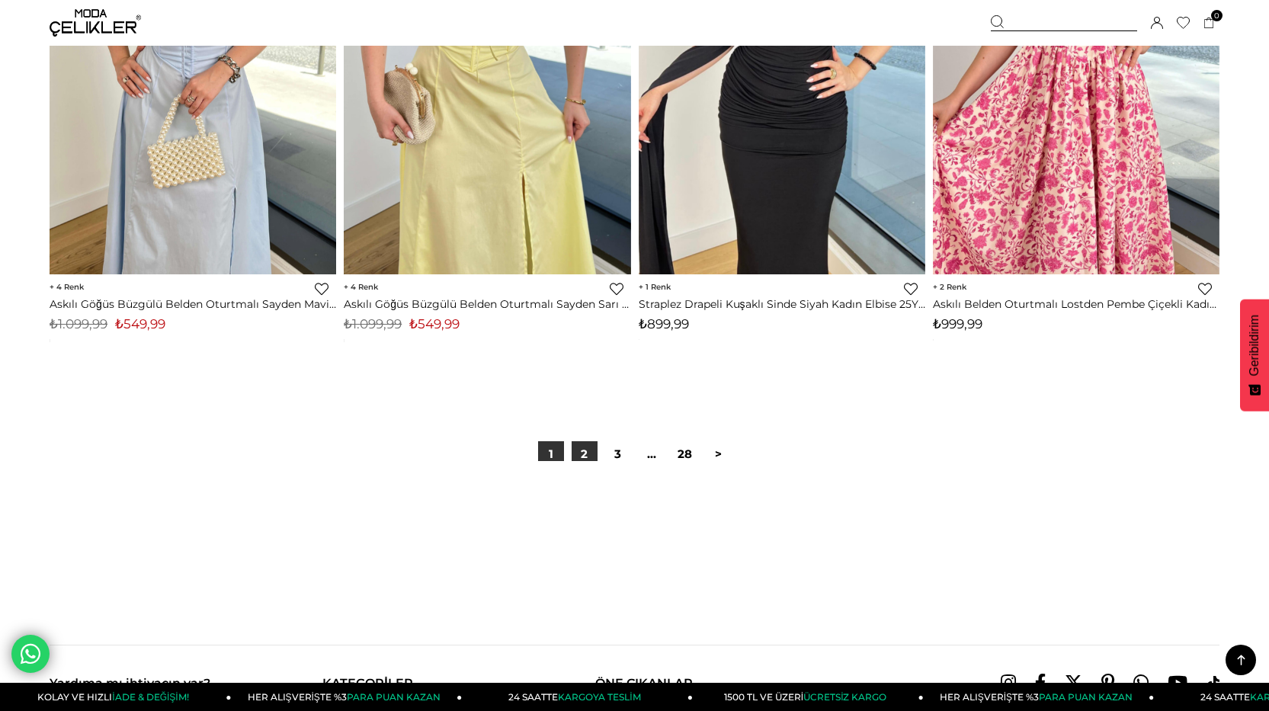
click at [581, 455] on link "2" at bounding box center [585, 454] width 26 height 26
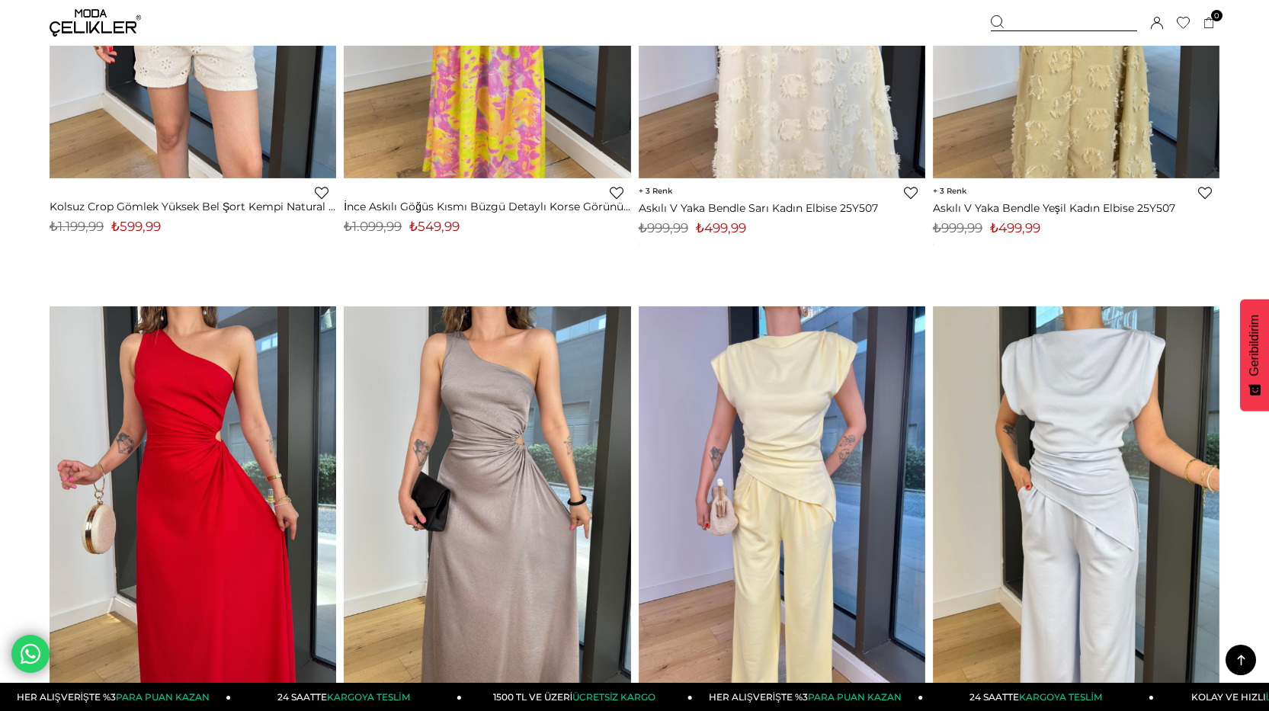
scroll to position [3811, 0]
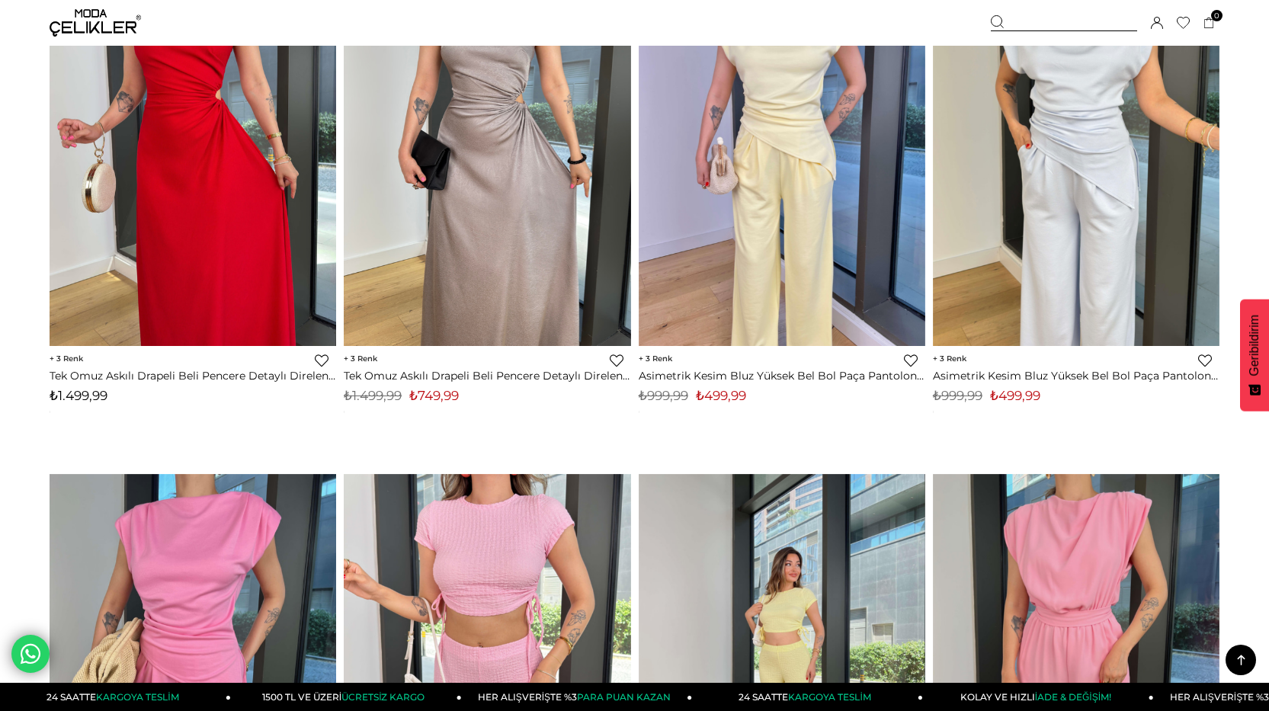
click at [109, 16] on img at bounding box center [95, 22] width 91 height 27
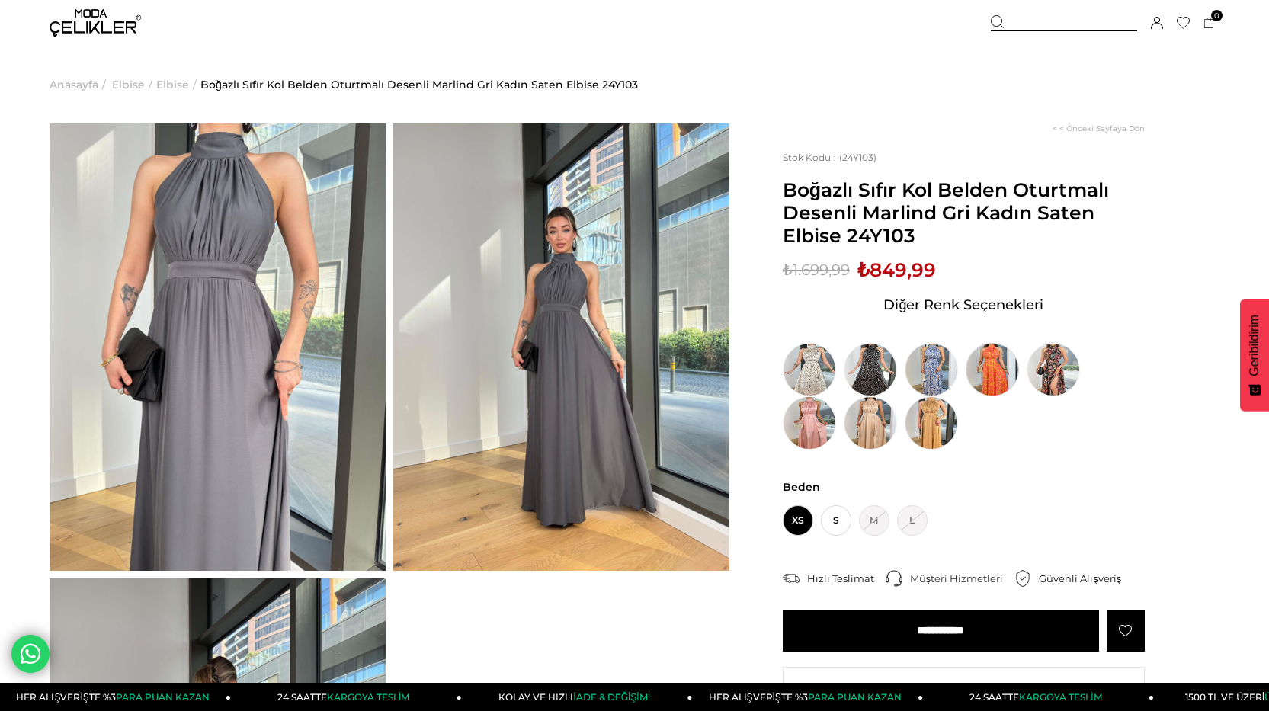
click at [992, 369] on img at bounding box center [992, 369] width 53 height 53
